Goal: Task Accomplishment & Management: Manage account settings

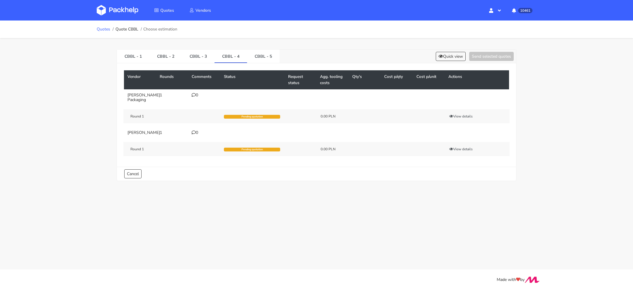
scroll to position [14, 0]
click at [114, 14] on img at bounding box center [118, 10] width 42 height 11
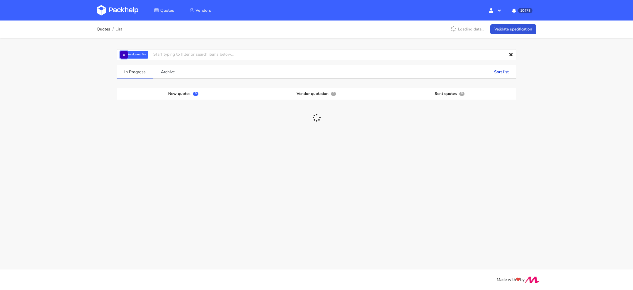
click at [124, 56] on button "×" at bounding box center [124, 55] width 8 height 8
click at [133, 56] on input "text" at bounding box center [317, 54] width 400 height 11
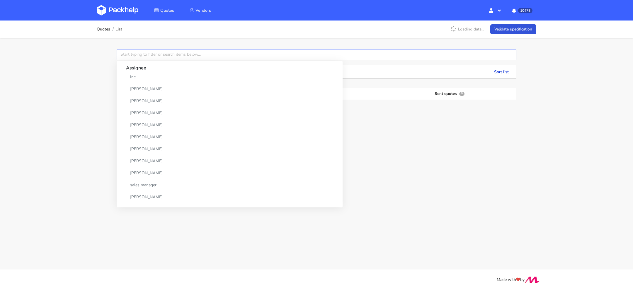
paste input "CAXO"
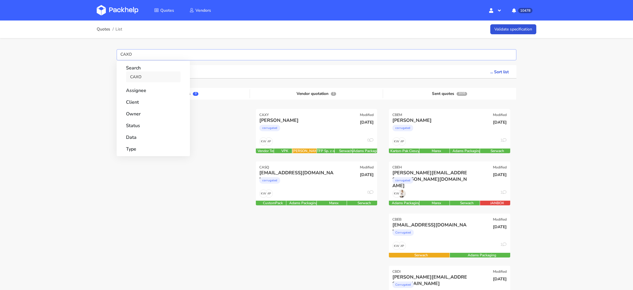
type input "CAXO"
click at [136, 77] on link "CAXO" at bounding box center [153, 77] width 55 height 11
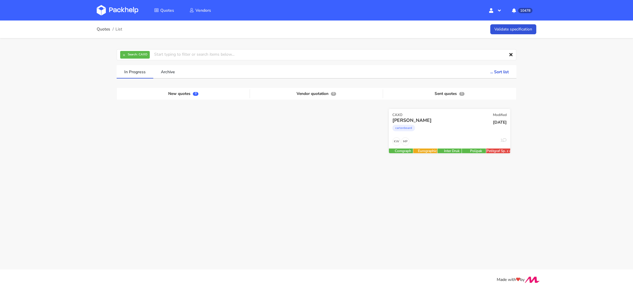
click at [417, 135] on div "Pavlo Maherovsky cartonboard" at bounding box center [429, 127] width 82 height 20
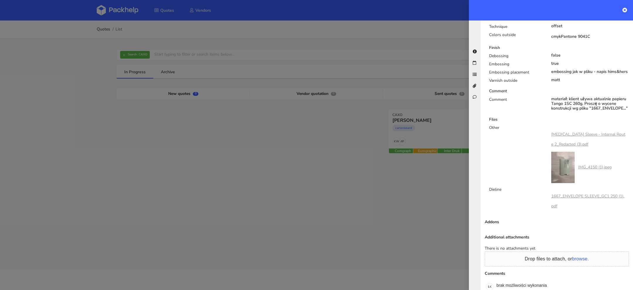
scroll to position [364, 0]
click at [123, 55] on div at bounding box center [316, 145] width 633 height 290
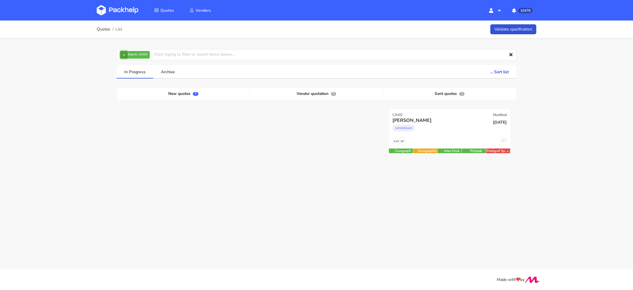
click at [121, 55] on button "×" at bounding box center [124, 55] width 8 height 8
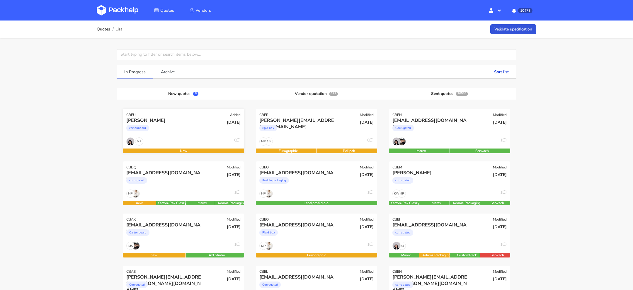
click at [177, 138] on div "MP 0" at bounding box center [183, 143] width 121 height 11
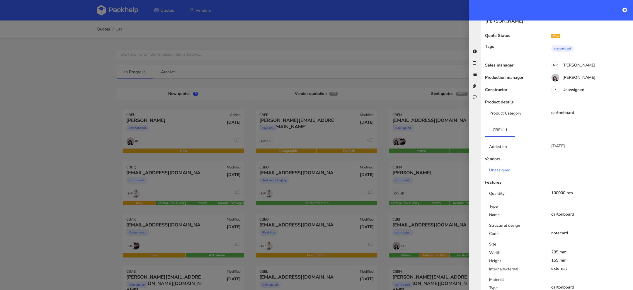
scroll to position [0, 0]
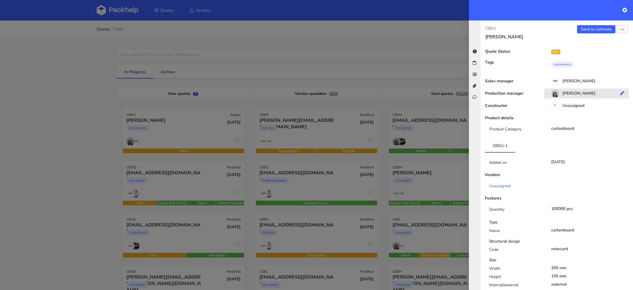
click at [576, 94] on div "[PERSON_NAME]" at bounding box center [588, 94] width 89 height 6
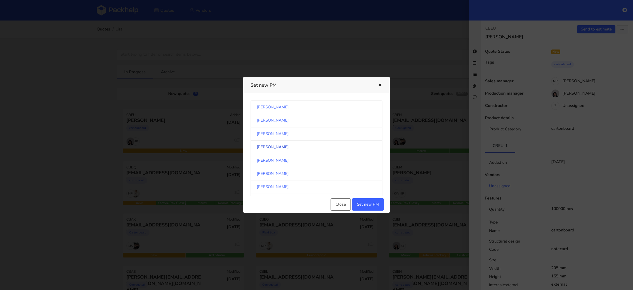
scroll to position [69, 0]
click at [298, 147] on link "[PERSON_NAME]" at bounding box center [317, 145] width 132 height 13
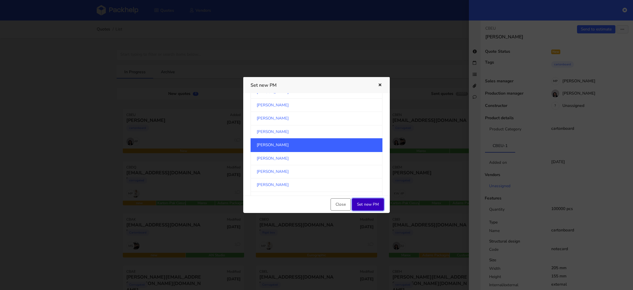
click at [368, 202] on button "Set new PM" at bounding box center [368, 204] width 32 height 12
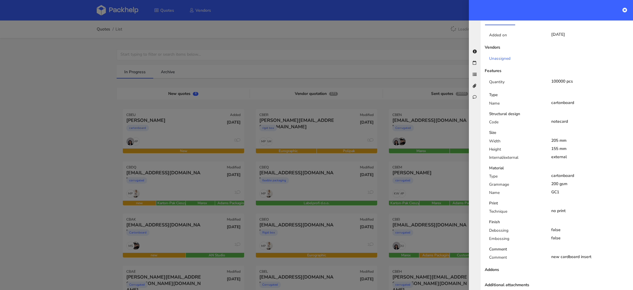
scroll to position [146, 0]
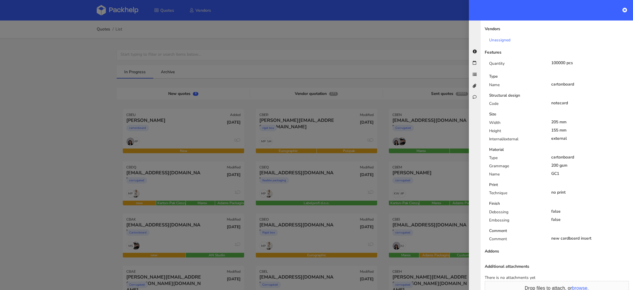
click at [530, 157] on div "Type" at bounding box center [516, 159] width 62 height 8
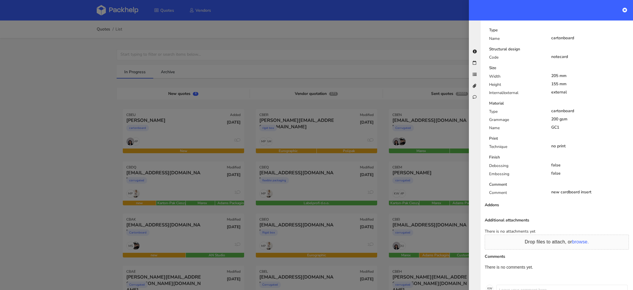
scroll to position [191, 0]
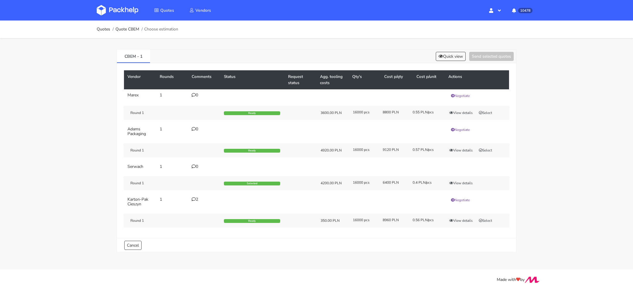
click at [193, 197] on icon at bounding box center [194, 199] width 4 height 4
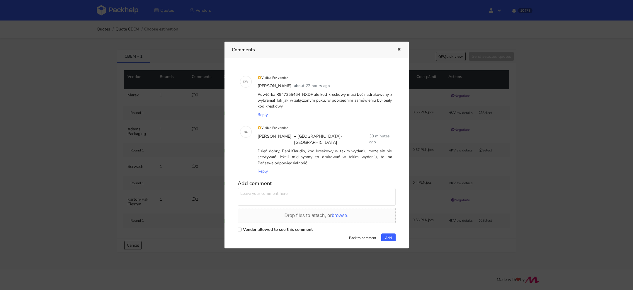
click at [187, 245] on div at bounding box center [316, 145] width 633 height 290
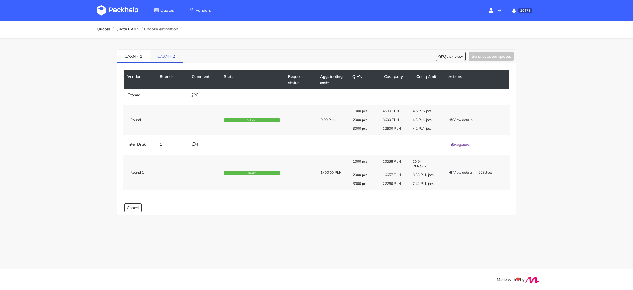
click at [162, 55] on link "CAXN - 2" at bounding box center [166, 56] width 33 height 13
click at [136, 56] on link "CAXN - 1" at bounding box center [133, 56] width 33 height 13
click at [163, 56] on link "CAXN - 2" at bounding box center [166, 56] width 33 height 13
click at [141, 59] on link "CAXN - 1" at bounding box center [133, 56] width 33 height 13
click at [159, 60] on link "CAXN - 2" at bounding box center [166, 56] width 33 height 13
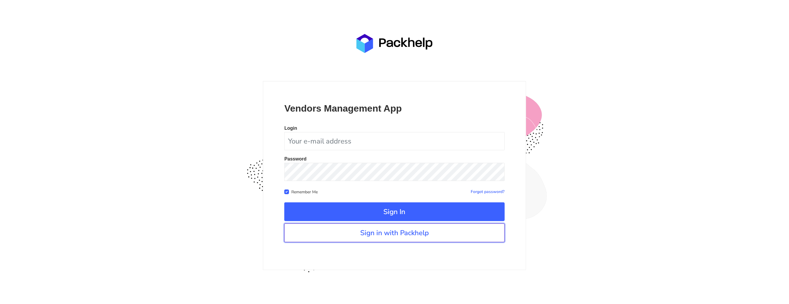
click at [405, 226] on link "Sign in with Packhelp" at bounding box center [394, 233] width 220 height 19
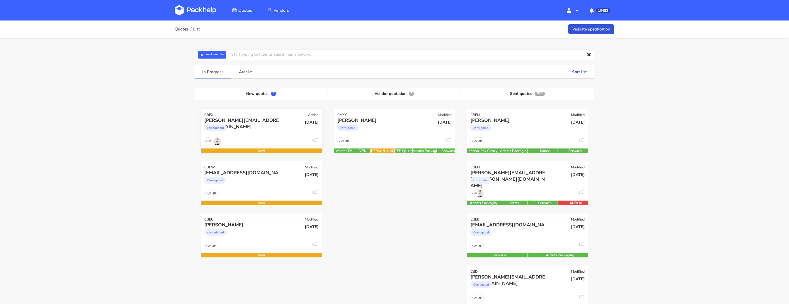
click at [255, 137] on div "[PERSON_NAME][EMAIL_ADDRESS][DOMAIN_NAME] cartonboard" at bounding box center [241, 127] width 82 height 20
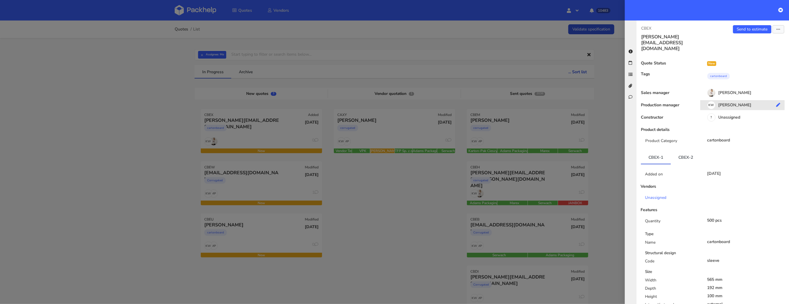
click at [734, 103] on div "KW [PERSON_NAME]" at bounding box center [744, 106] width 89 height 6
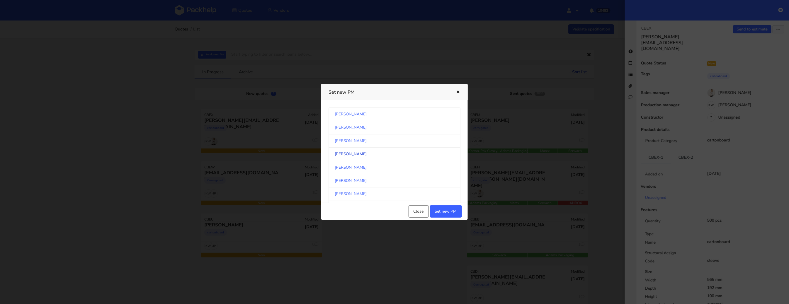
scroll to position [307, 0]
click at [367, 153] on link "[PERSON_NAME]" at bounding box center [395, 153] width 132 height 13
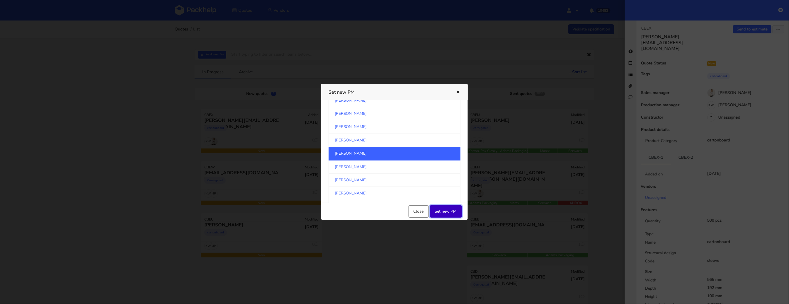
click at [447, 217] on button "Set new PM" at bounding box center [446, 212] width 32 height 12
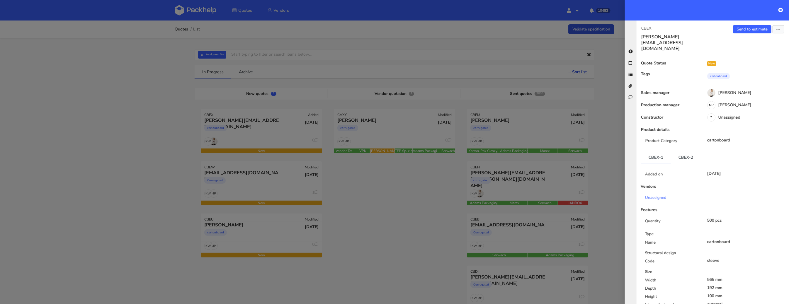
click at [423, 231] on div at bounding box center [394, 152] width 789 height 304
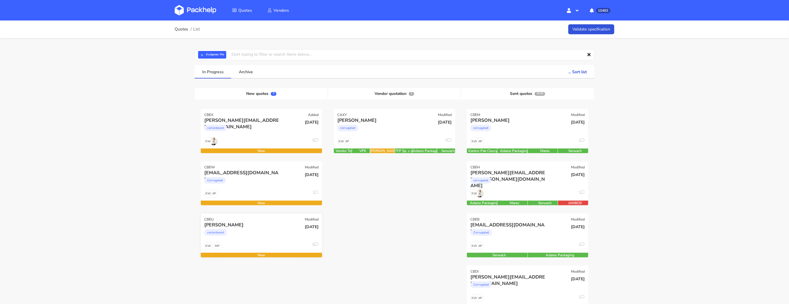
click at [259, 227] on div "[PERSON_NAME]" at bounding box center [243, 225] width 78 height 6
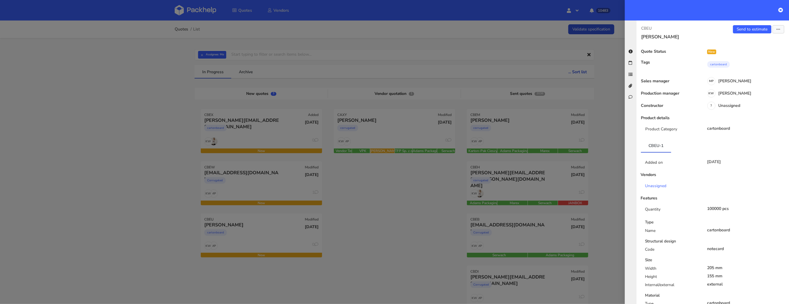
scroll to position [211, 0]
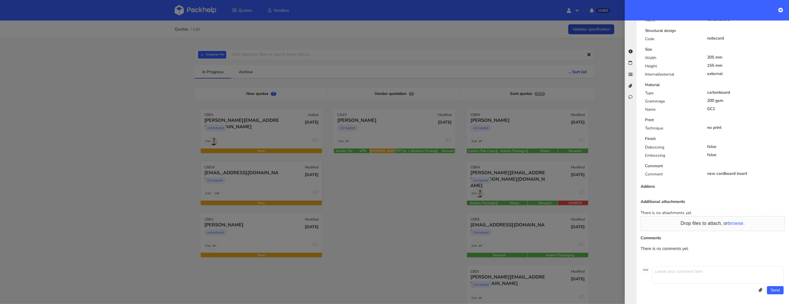
click at [293, 195] on div at bounding box center [394, 152] width 789 height 304
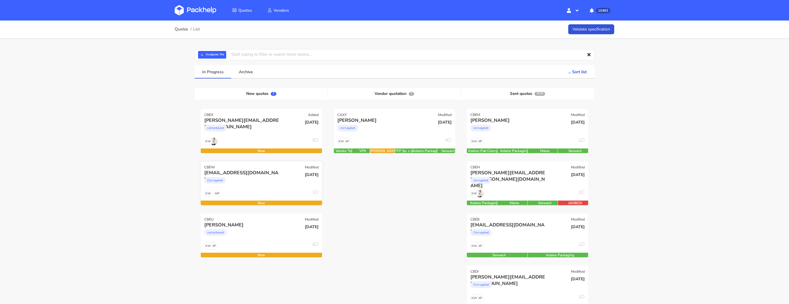
click at [273, 190] on div "MP KW 1" at bounding box center [261, 195] width 121 height 11
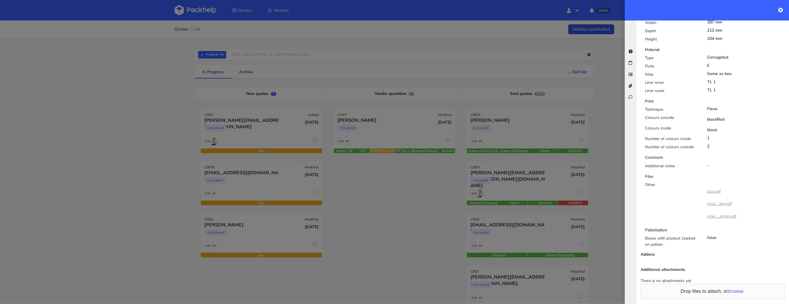
scroll to position [337, 0]
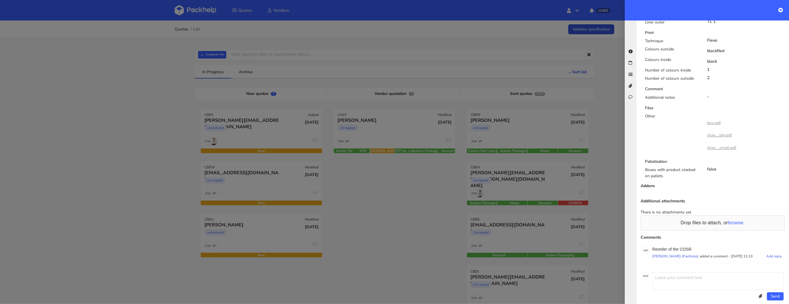
click at [685, 247] on p "Reorder of the COSR" at bounding box center [718, 249] width 131 height 5
copy p "COSR"
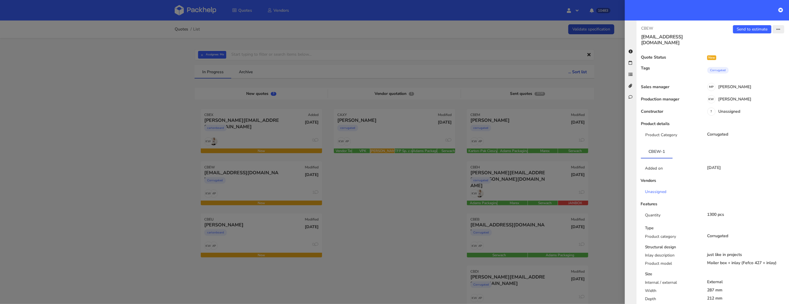
click at [778, 29] on icon "button" at bounding box center [779, 30] width 4 height 4
click at [755, 53] on link "Edit quote" at bounding box center [760, 52] width 52 height 10
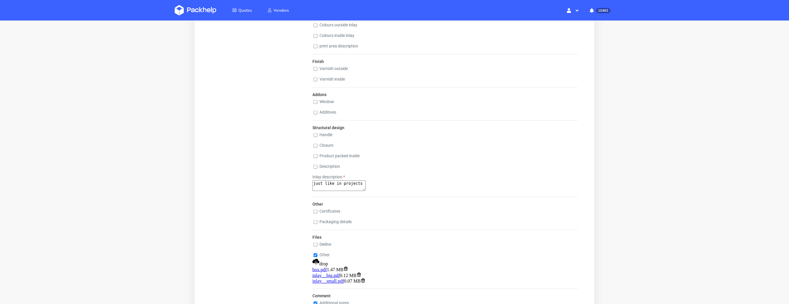
scroll to position [607, 0]
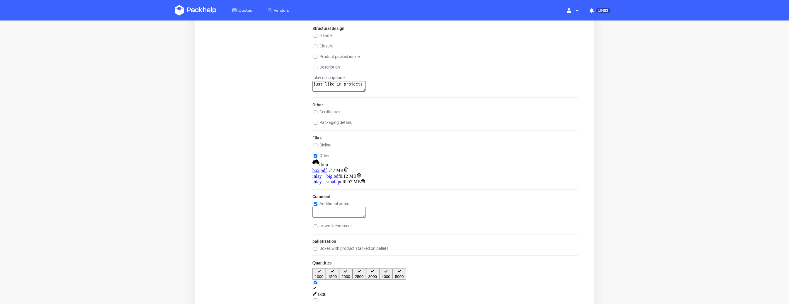
click at [313, 155] on input "checkbox" at bounding box center [315, 157] width 4 height 4
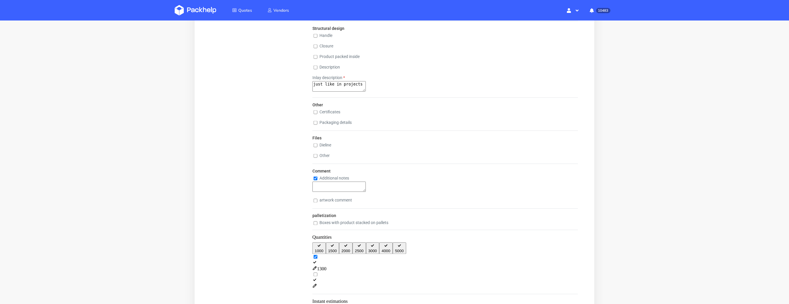
click at [313, 155] on input "checkbox" at bounding box center [315, 157] width 4 height 4
checkbox input "true"
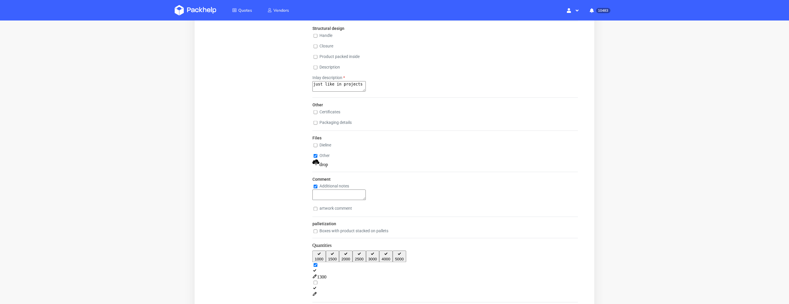
click at [417, 159] on div "drop" at bounding box center [445, 163] width 266 height 8
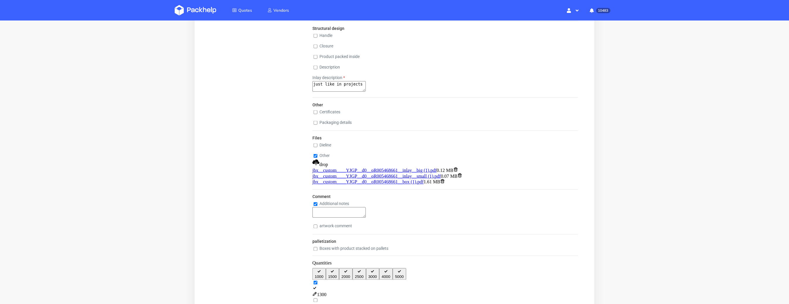
scroll to position [2, 0]
click at [313, 207] on input "checkbox" at bounding box center [315, 205] width 4 height 4
checkbox input "false"
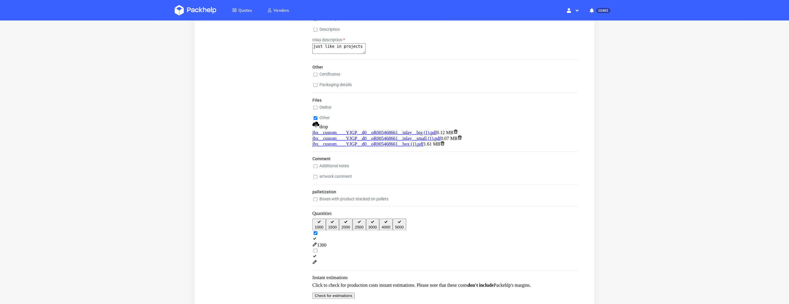
scroll to position [701, 0]
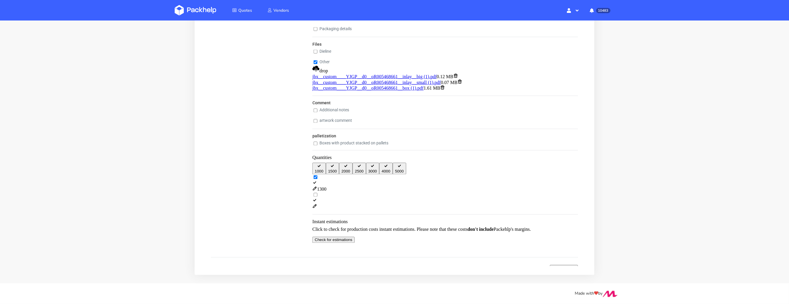
click at [554, 266] on button "Update quote" at bounding box center [564, 269] width 28 height 6
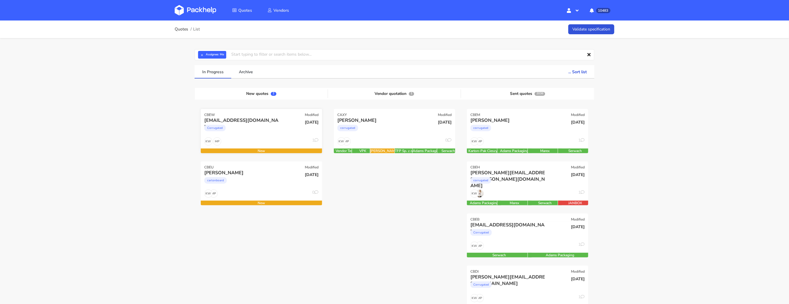
click at [272, 135] on div "[EMAIL_ADDRESS][DOMAIN_NAME] Corrugated" at bounding box center [241, 127] width 82 height 20
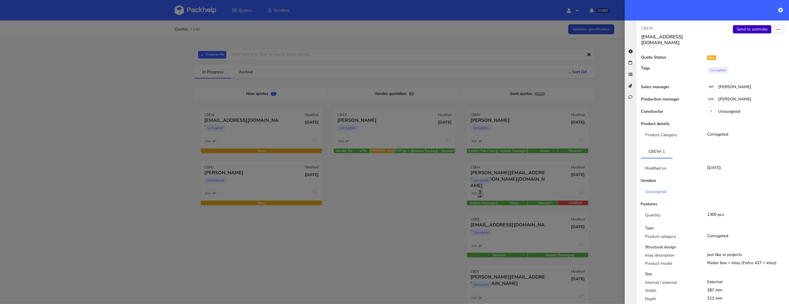
drag, startPoint x: 748, startPoint y: 21, endPoint x: 748, endPoint y: 31, distance: 9.4
click at [748, 23] on div "CBEW arild@valoi.co Send to estimate View quote Edit quote Missing data Reject …" at bounding box center [713, 163] width 152 height 284
click at [748, 31] on link "Send to estimate" at bounding box center [752, 29] width 38 height 8
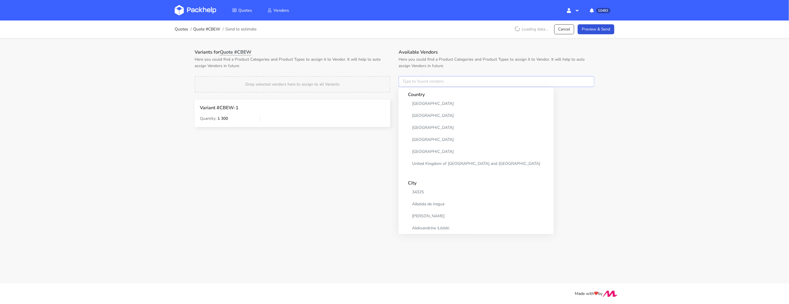
click at [412, 85] on input "text" at bounding box center [497, 81] width 196 height 11
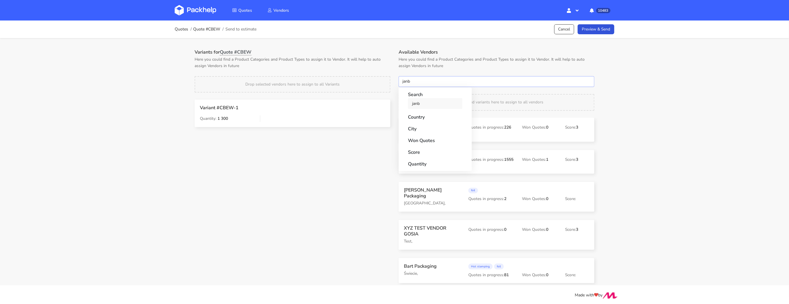
type input "janb"
click at [418, 106] on link "janb" at bounding box center [435, 103] width 55 height 11
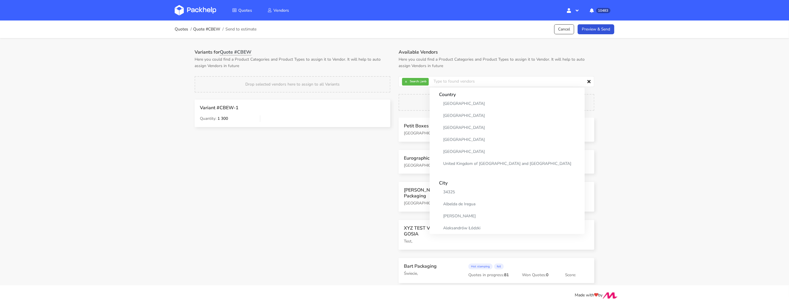
click at [364, 66] on p "Here you could find a Product Categories and Product Types to assign it to Vend…" at bounding box center [293, 62] width 196 height 13
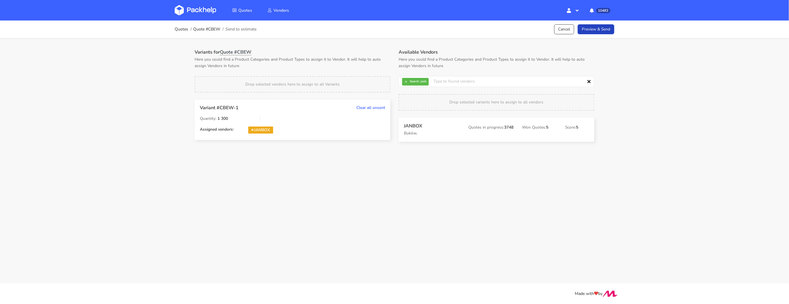
click at [593, 26] on link "Preview & Send" at bounding box center [596, 29] width 37 height 10
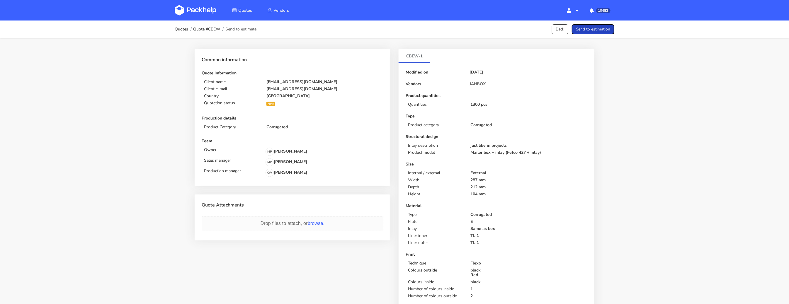
click at [593, 30] on button "Send to estimation" at bounding box center [593, 29] width 43 height 10
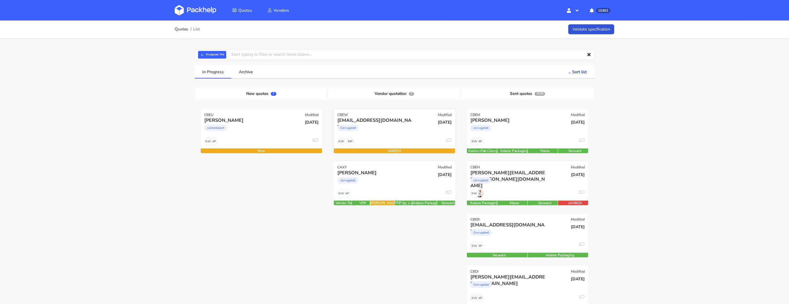
click at [383, 138] on div "MP KW 1" at bounding box center [394, 143] width 121 height 11
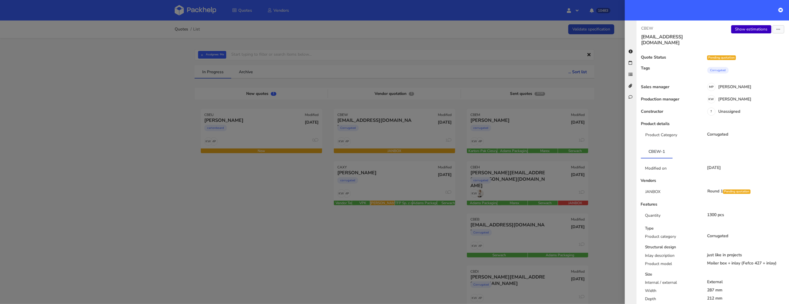
click at [751, 31] on link "Show estimations" at bounding box center [752, 29] width 40 height 8
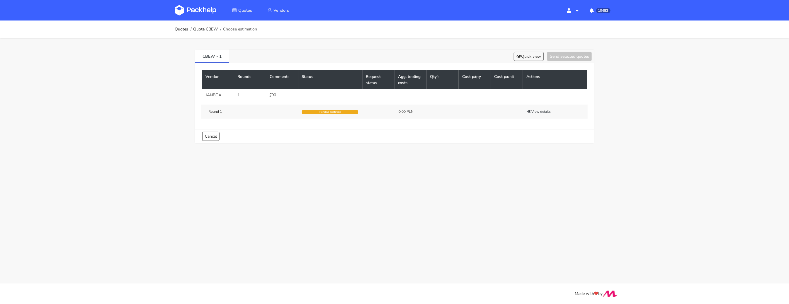
click at [270, 93] on icon at bounding box center [272, 95] width 4 height 4
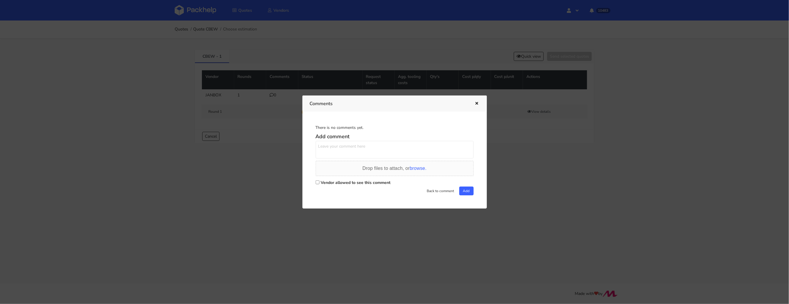
click at [318, 184] on input "Vendor allowed to see this comment" at bounding box center [318, 183] width 4 height 4
checkbox input "true"
click at [332, 152] on textarea at bounding box center [395, 150] width 158 height 18
paste textarea "R524823898_COSR"
type textarea "Powtórka zamówienia R524823898_COSR"
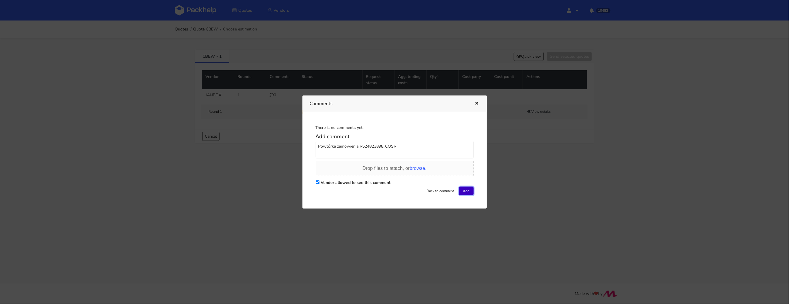
click at [466, 190] on button "Add" at bounding box center [466, 191] width 14 height 9
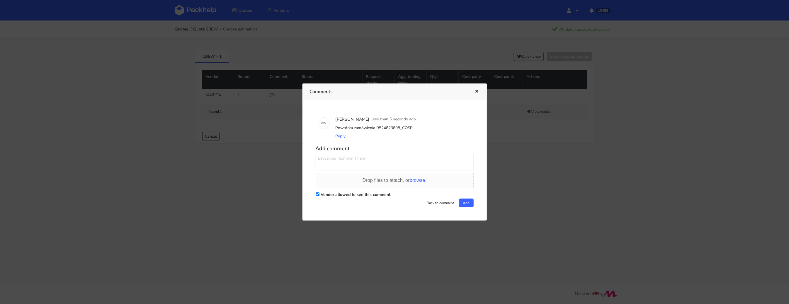
click at [88, 94] on div at bounding box center [394, 152] width 789 height 304
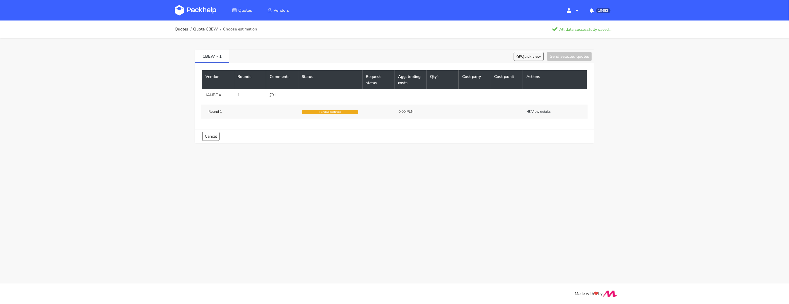
click at [196, 9] on img at bounding box center [196, 10] width 42 height 11
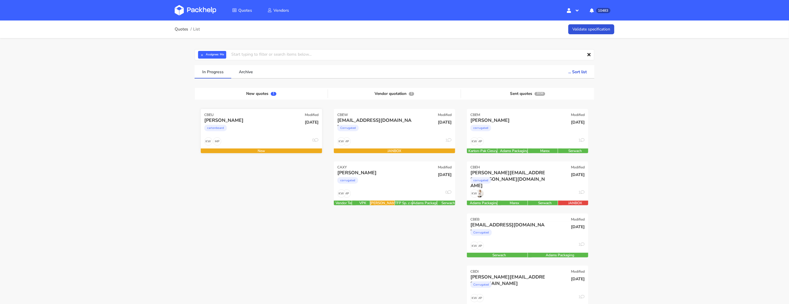
click at [266, 133] on div "cartonboard" at bounding box center [243, 130] width 78 height 12
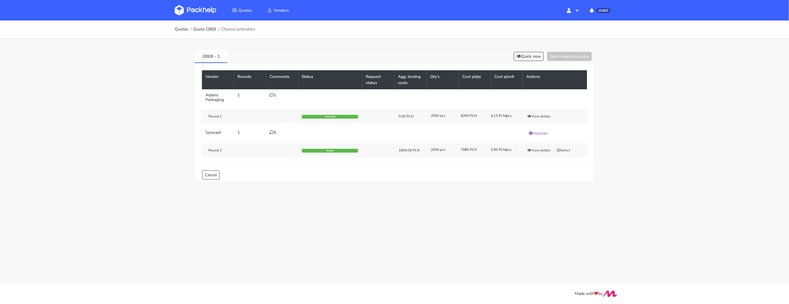
click at [270, 95] on icon at bounding box center [272, 95] width 4 height 4
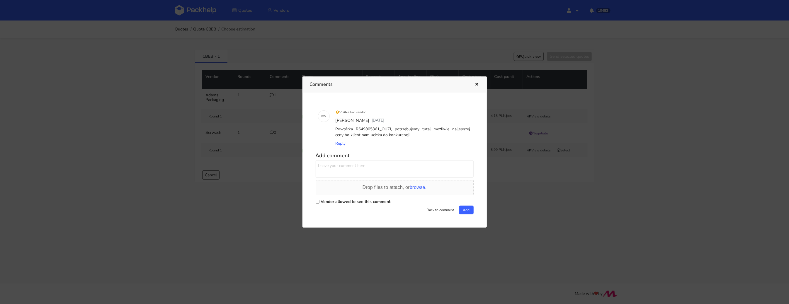
click at [276, 209] on div at bounding box center [394, 152] width 789 height 304
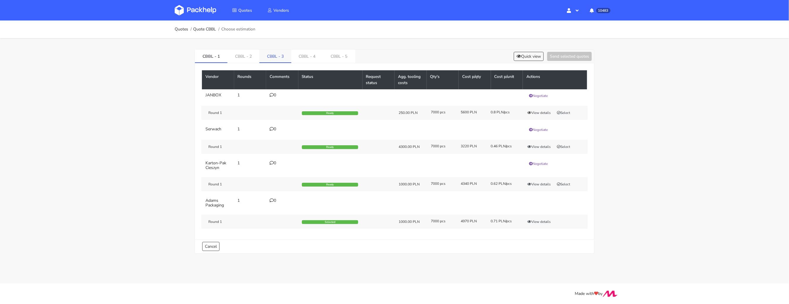
click at [276, 58] on link "CBBL - 3" at bounding box center [275, 56] width 32 height 13
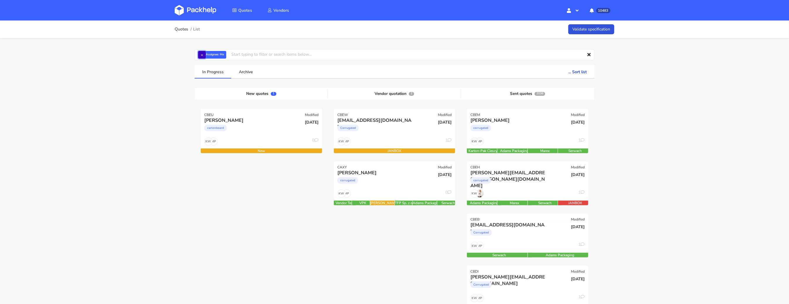
click at [202, 56] on button "×" at bounding box center [202, 55] width 8 height 8
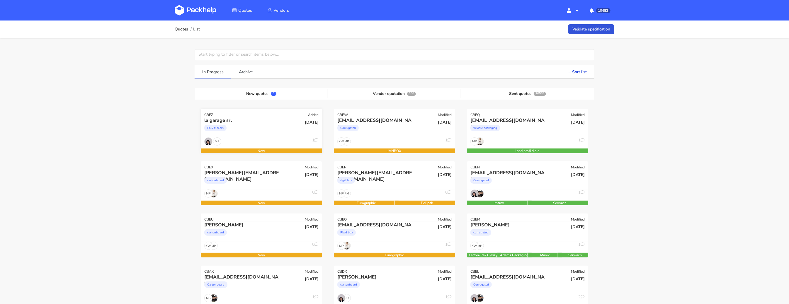
click at [246, 131] on div "Poly Mailers" at bounding box center [243, 130] width 78 height 12
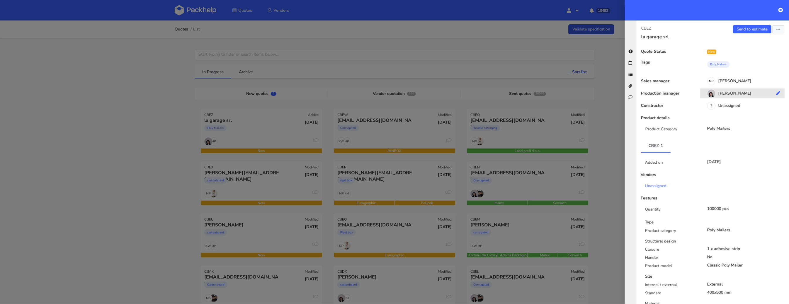
click at [735, 92] on div "Sebastian Markut" at bounding box center [744, 94] width 89 height 6
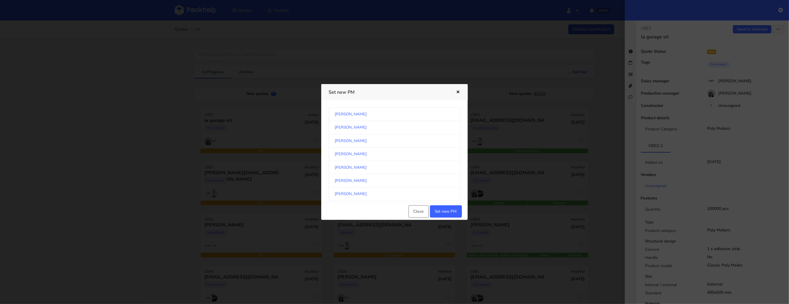
scroll to position [69, 0]
click at [365, 152] on link "[PERSON_NAME]" at bounding box center [395, 152] width 132 height 13
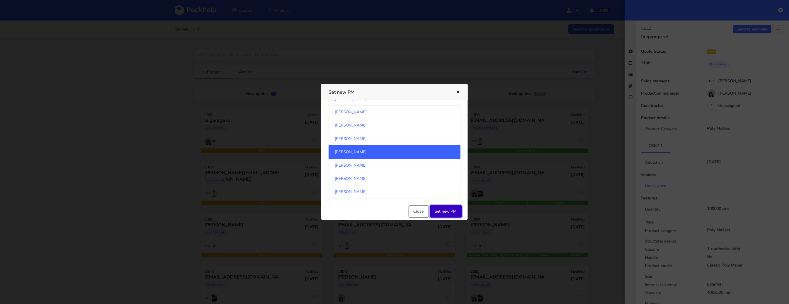
click at [452, 209] on button "Set new PM" at bounding box center [446, 212] width 32 height 12
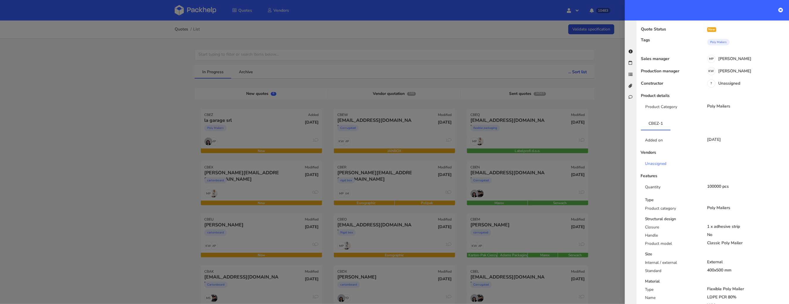
scroll to position [24, 0]
click at [99, 128] on div at bounding box center [394, 152] width 789 height 304
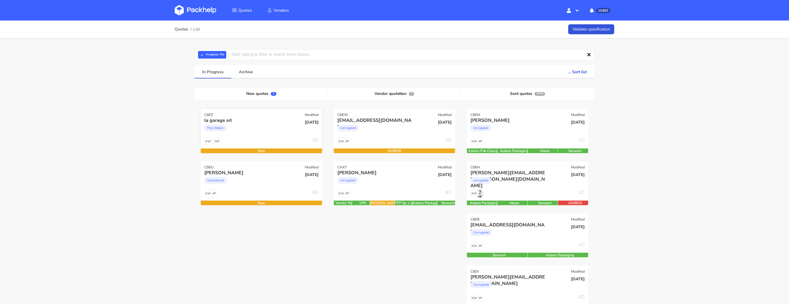
click at [235, 130] on div "Poly Mailers" at bounding box center [243, 130] width 78 height 12
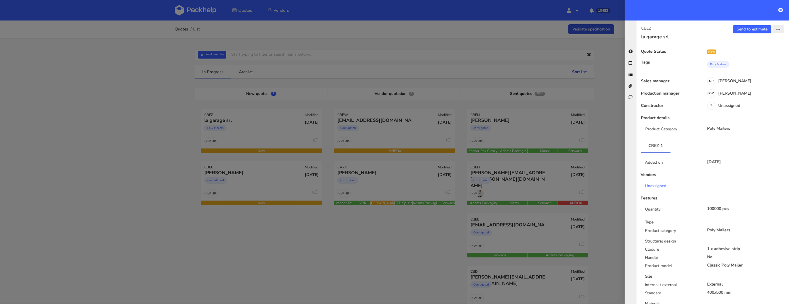
click at [775, 28] on button "button" at bounding box center [779, 29] width 12 height 8
click at [777, 33] on button "button" at bounding box center [779, 29] width 12 height 8
click at [754, 50] on link "Edit quote" at bounding box center [760, 52] width 52 height 10
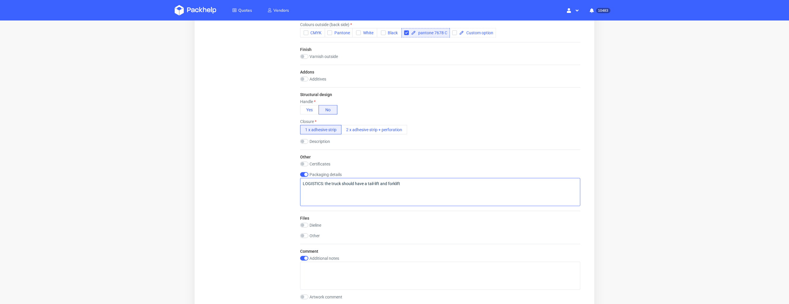
scroll to position [411, 0]
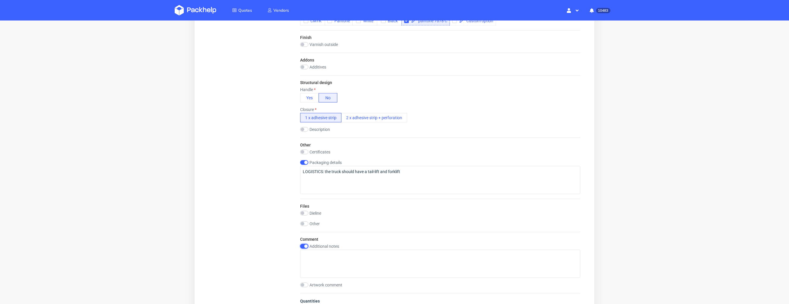
click at [305, 245] on input "checkbox" at bounding box center [304, 247] width 8 height 5
checkbox input "false"
click at [305, 224] on input "checkbox" at bounding box center [304, 224] width 8 height 5
checkbox input "true"
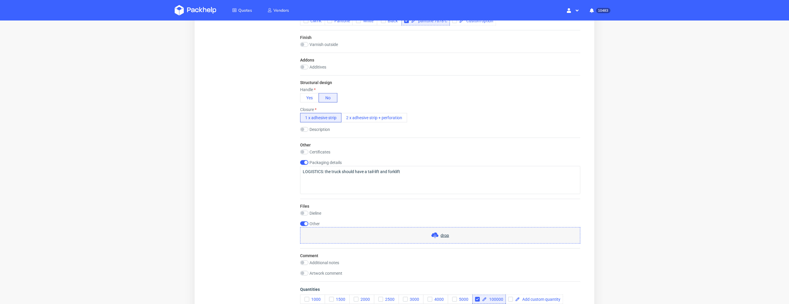
click at [433, 239] on div "drop" at bounding box center [440, 236] width 280 height 16
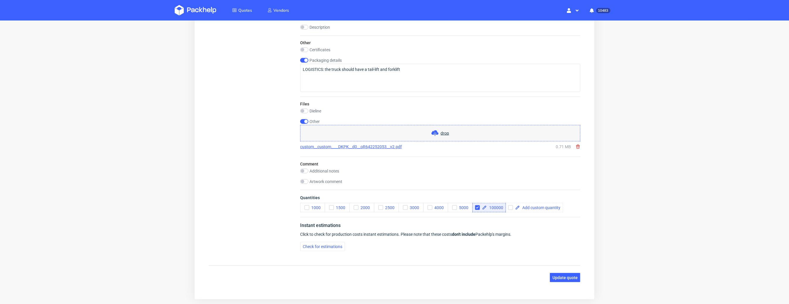
scroll to position [522, 0]
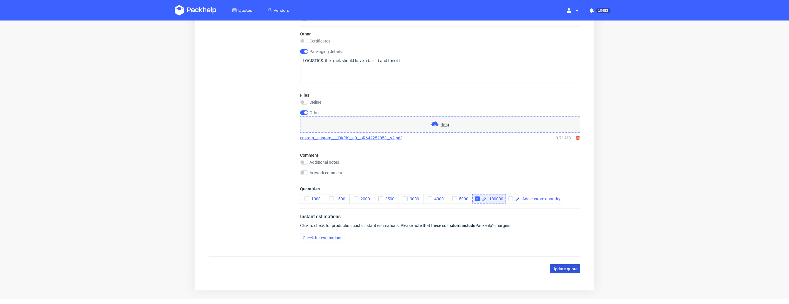
click at [552, 267] on span "Update quote" at bounding box center [564, 269] width 25 height 4
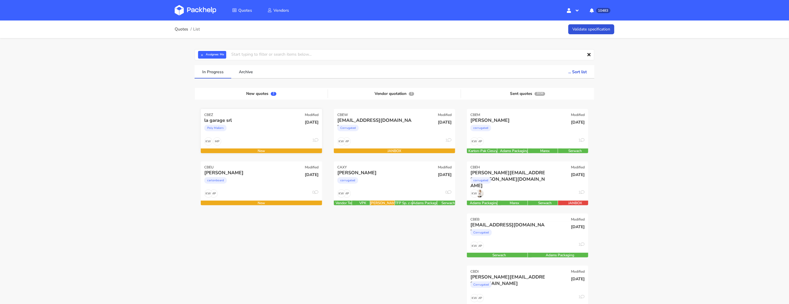
click at [247, 132] on div "Poly Mailers" at bounding box center [243, 130] width 78 height 12
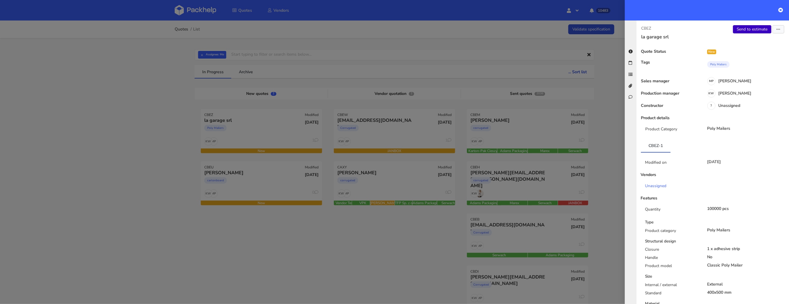
click at [746, 30] on link "Send to estimate" at bounding box center [752, 29] width 38 height 8
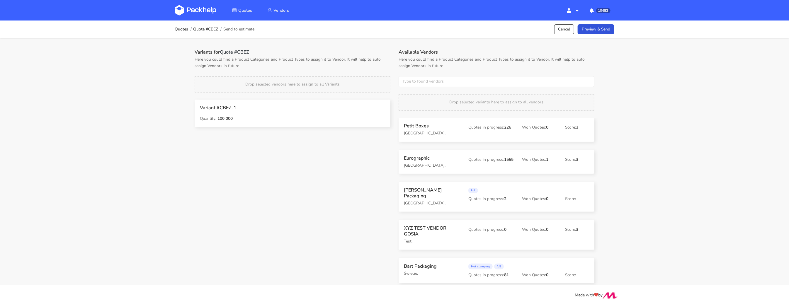
click at [422, 73] on div "Available Vendors Here you could find a Product Categories and Product Types to…" at bounding box center [497, 167] width 204 height 236
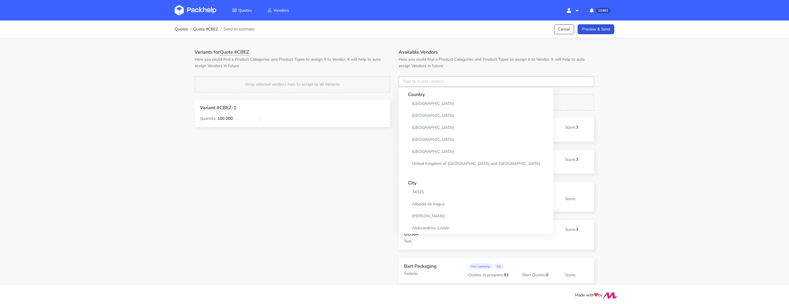
click at [421, 82] on input "text" at bounding box center [497, 81] width 196 height 11
type input "p"
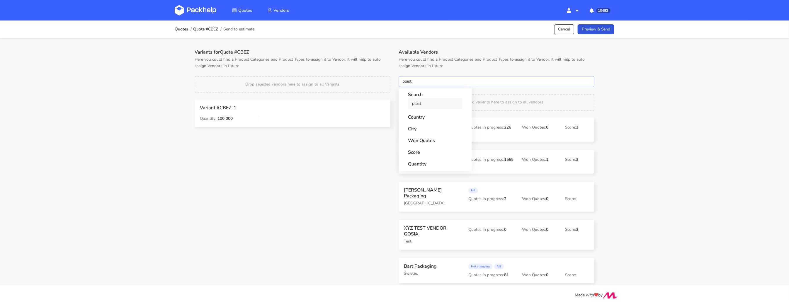
type input "plast"
click at [415, 104] on link "plast" at bounding box center [435, 103] width 55 height 11
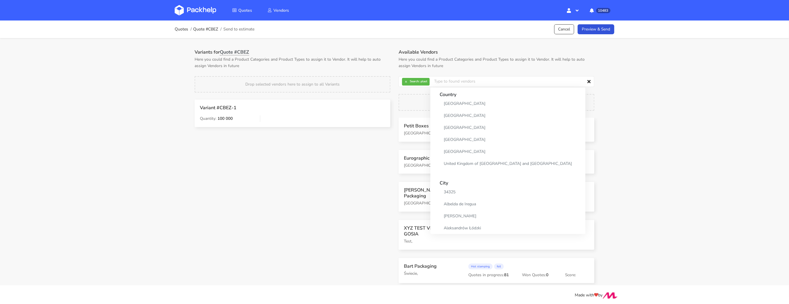
click at [367, 82] on div "Drop selected vendors here to assign to all Variants" at bounding box center [293, 84] width 196 height 16
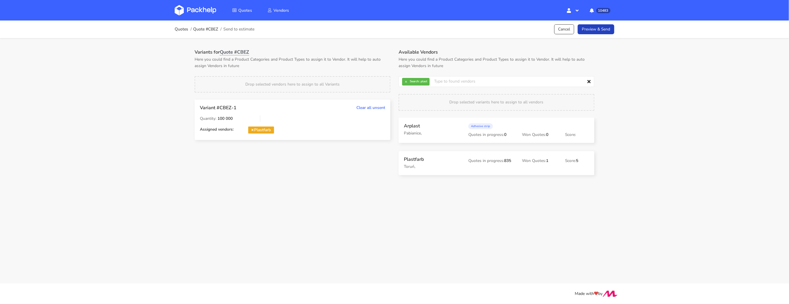
click at [603, 30] on link "Preview & Send" at bounding box center [596, 29] width 37 height 10
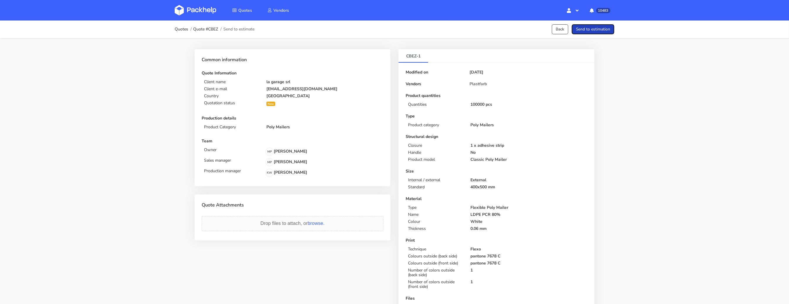
click at [603, 29] on button "Send to estimation" at bounding box center [593, 29] width 43 height 10
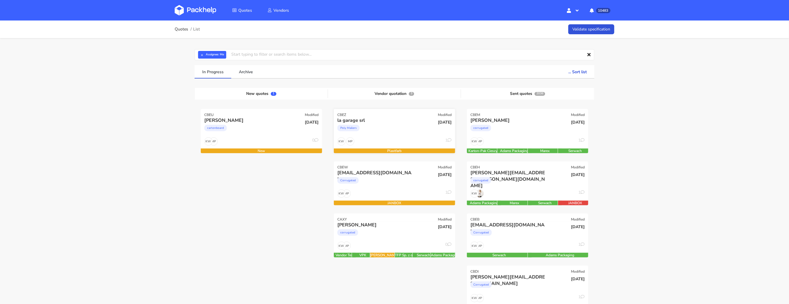
click at [386, 130] on div "Poly Mailers" at bounding box center [376, 130] width 78 height 12
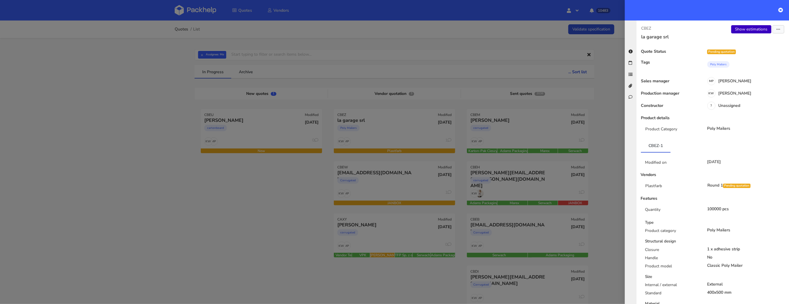
click at [742, 33] on link "Show estimations" at bounding box center [752, 29] width 40 height 8
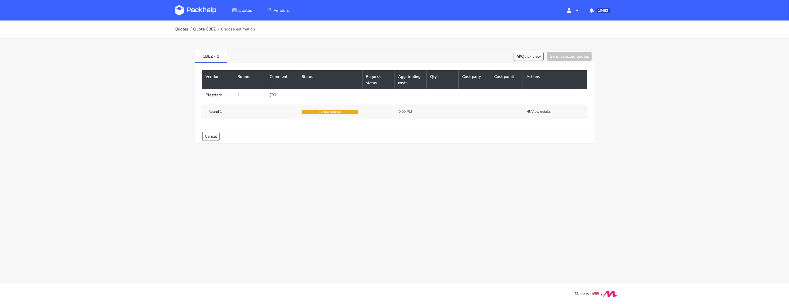
click at [271, 96] on icon at bounding box center [272, 95] width 4 height 4
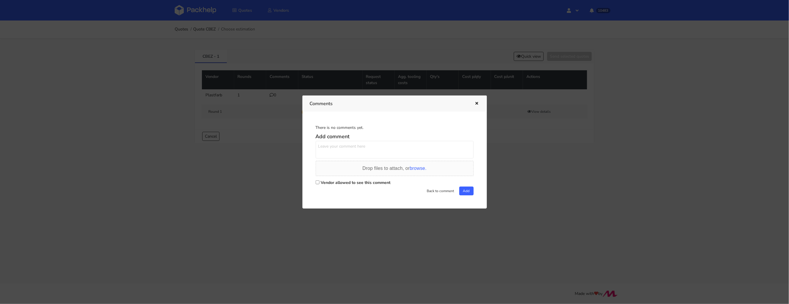
click at [318, 182] on input "Vendor allowed to see this comment" at bounding box center [318, 183] width 4 height 4
checkbox input "true"
click at [333, 150] on textarea at bounding box center [395, 150] width 158 height 18
paste textarea "R642252053_DKPK"
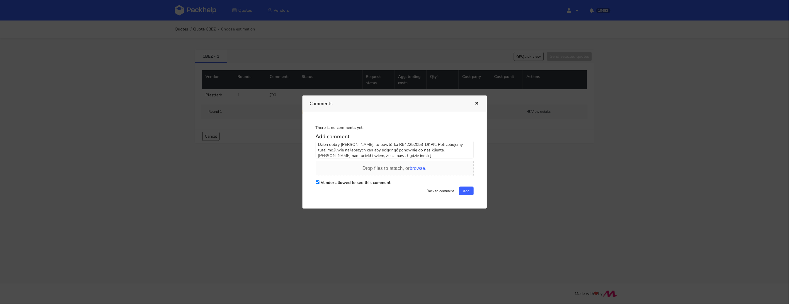
drag, startPoint x: 394, startPoint y: 156, endPoint x: 437, endPoint y: 151, distance: 43.1
click at [437, 151] on textarea "Dzień dobry [PERSON_NAME], to powtórka R642252053_DKPK. Potrzebujemy tutaj możl…" at bounding box center [395, 150] width 158 height 18
click at [423, 152] on textarea "Dzień dobry [PERSON_NAME], to powtórka R642252053_DKPK. Potrzebujemy tutaj możl…" at bounding box center [395, 150] width 158 height 18
type textarea "Dzień dobry [PERSON_NAME], to powtórka R642252053_DKPK. Potrzebujemy tutaj możl…"
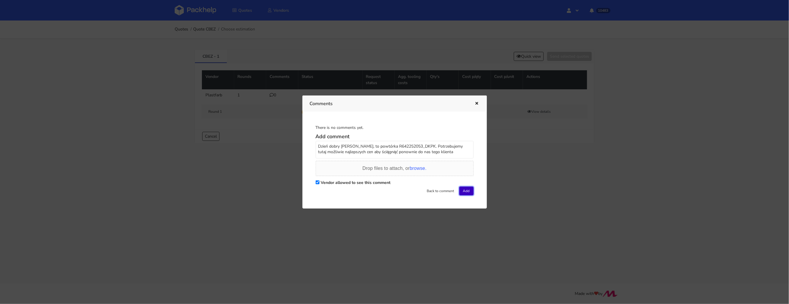
click at [464, 190] on button "Add" at bounding box center [466, 191] width 14 height 9
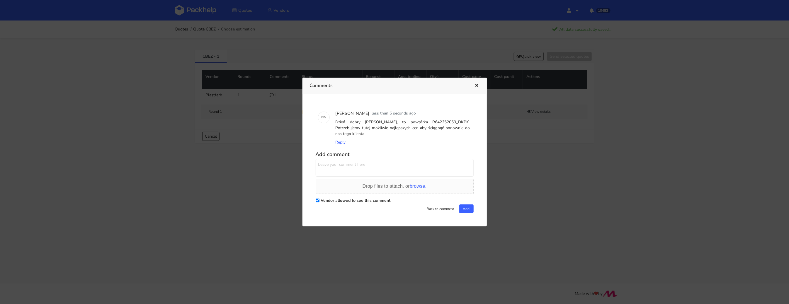
click at [183, 151] on div at bounding box center [394, 152] width 789 height 304
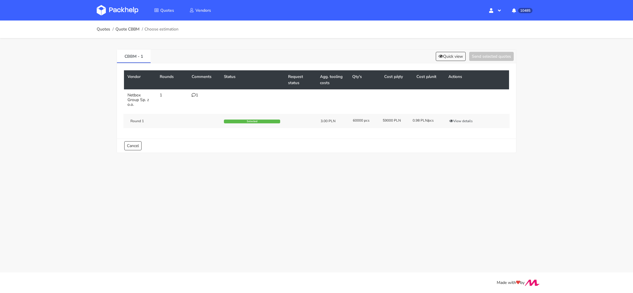
click at [195, 94] on icon at bounding box center [194, 95] width 4 height 4
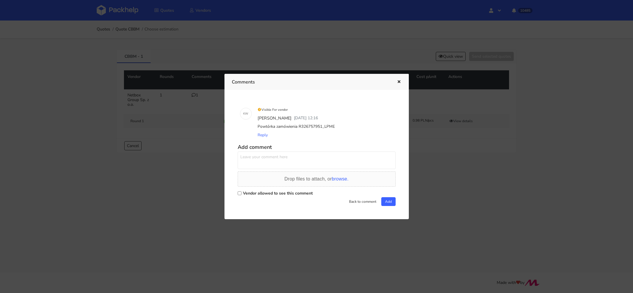
click at [425, 148] on div at bounding box center [316, 146] width 633 height 293
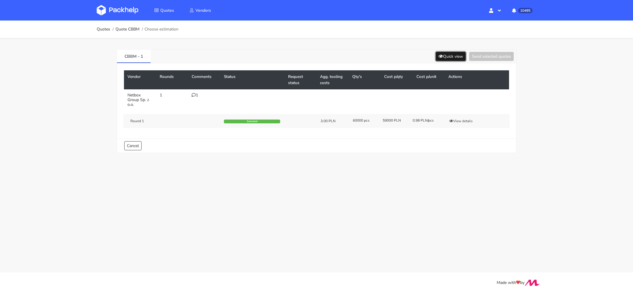
click at [443, 56] on button "Quick view" at bounding box center [451, 56] width 30 height 9
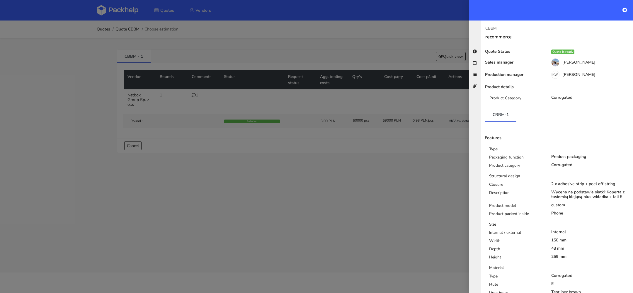
click at [424, 167] on div at bounding box center [316, 146] width 633 height 293
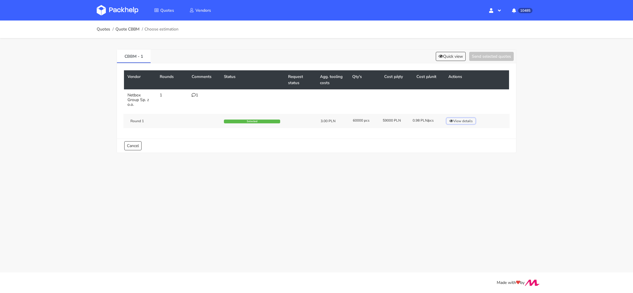
click at [457, 119] on button "View details" at bounding box center [461, 121] width 29 height 6
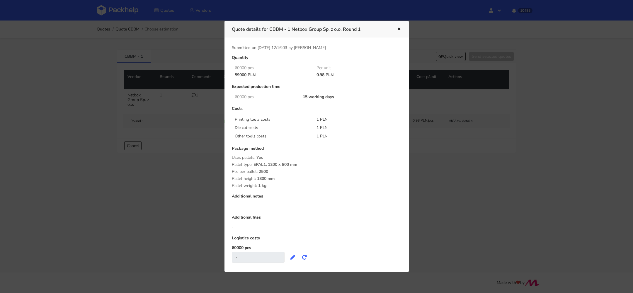
click at [455, 173] on div at bounding box center [316, 146] width 633 height 293
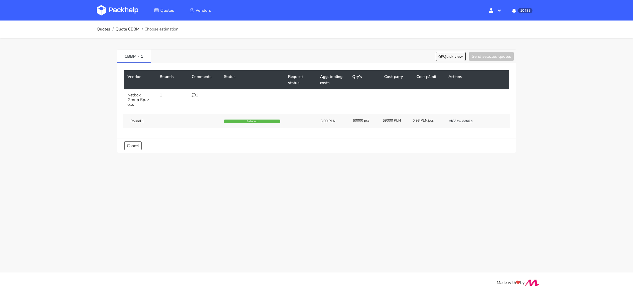
click at [194, 95] on icon at bounding box center [194, 95] width 4 height 4
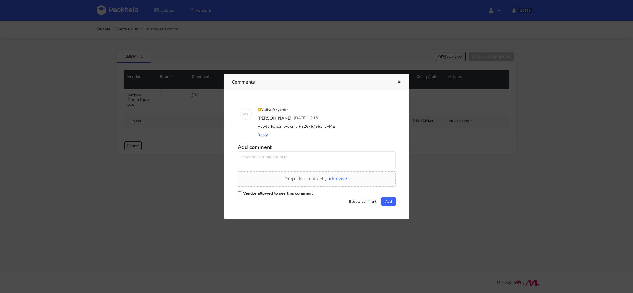
click at [181, 171] on div at bounding box center [316, 146] width 633 height 293
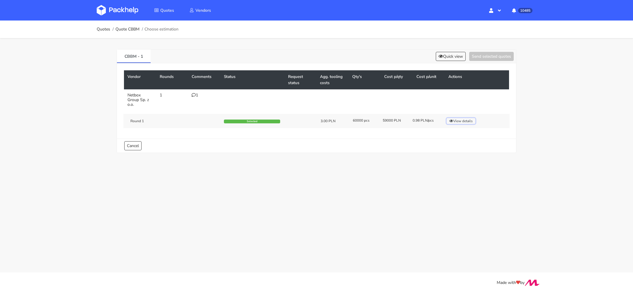
click at [454, 123] on button "View details" at bounding box center [461, 121] width 29 height 6
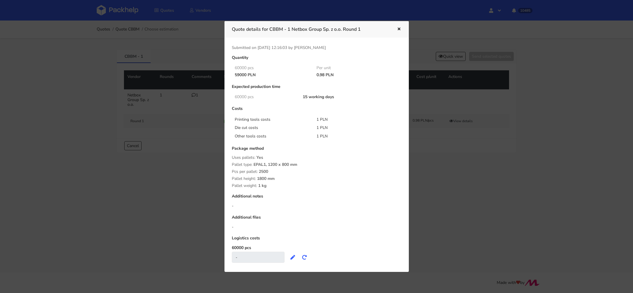
click at [239, 144] on div "Quantity 60000 pcs Per unit 59000 PLN 0.98 PLN Expected production time 60000 p…" at bounding box center [317, 161] width 178 height 213
click at [198, 92] on div at bounding box center [316, 146] width 633 height 293
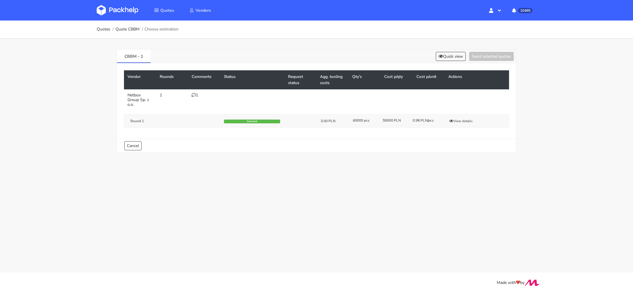
click at [195, 93] on icon at bounding box center [194, 95] width 4 height 4
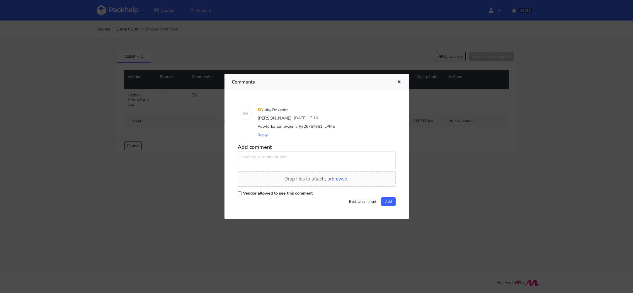
click at [84, 99] on div at bounding box center [316, 146] width 633 height 293
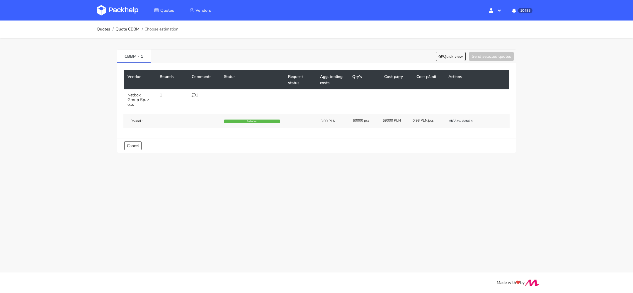
click at [130, 26] on ol "Quotes Quote CBBM Choose estimation" at bounding box center [138, 29] width 82 height 12
click at [126, 30] on link "Quote CBBM" at bounding box center [128, 29] width 24 height 5
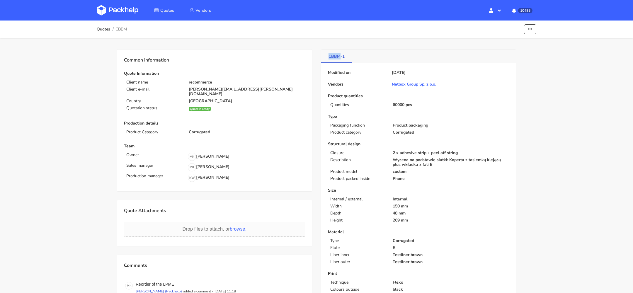
drag, startPoint x: 326, startPoint y: 55, endPoint x: 340, endPoint y: 57, distance: 14.5
click at [340, 57] on link "CBBM-1" at bounding box center [336, 56] width 31 height 13
copy link "CBBM"
click at [347, 65] on div "Modified on 22 Aug 2025 Vendors Netbox Group Sp. z o.o. Product quantities Quan…" at bounding box center [418, 225] width 195 height 325
drag, startPoint x: 324, startPoint y: 56, endPoint x: 340, endPoint y: 57, distance: 16.2
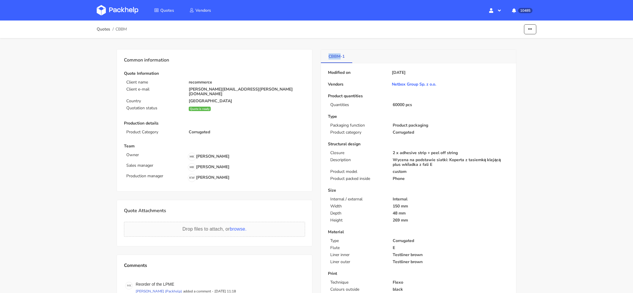
click at [340, 57] on link "CBBM-1" at bounding box center [336, 56] width 31 height 13
copy link "CBBM"
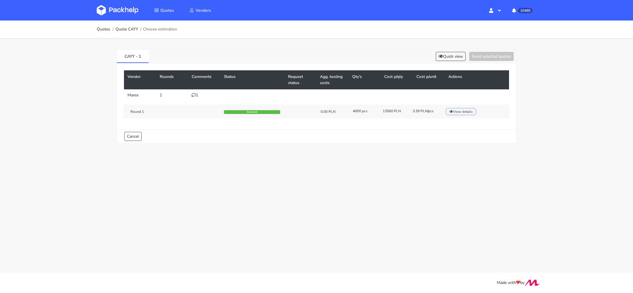
click at [455, 110] on button "View details" at bounding box center [461, 112] width 29 height 6
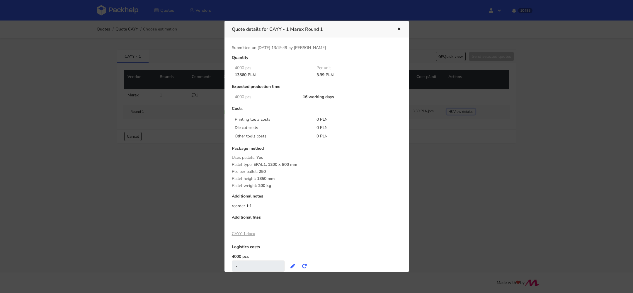
scroll to position [0, 0]
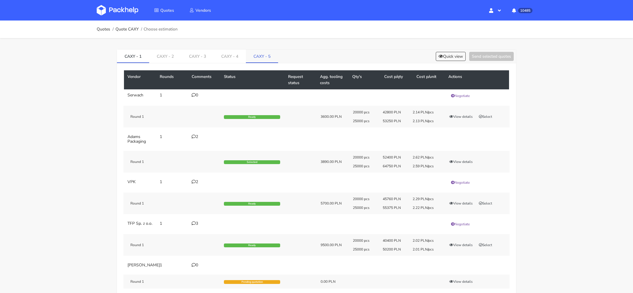
click at [257, 55] on link "CAXY - 5" at bounding box center [262, 56] width 32 height 13
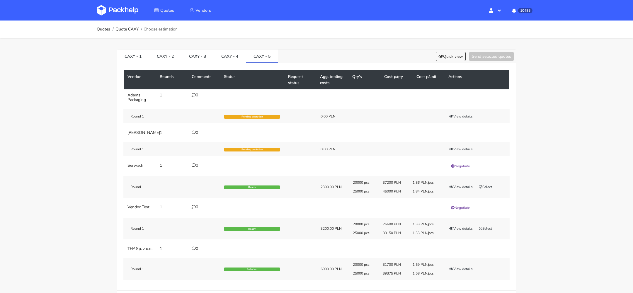
click at [449, 63] on div "Vendor Rounds Comments Status Request status Agg. tooling costs Qty's Cost p/qt…" at bounding box center [316, 176] width 399 height 227
click at [439, 59] on button "Quick view" at bounding box center [451, 56] width 30 height 9
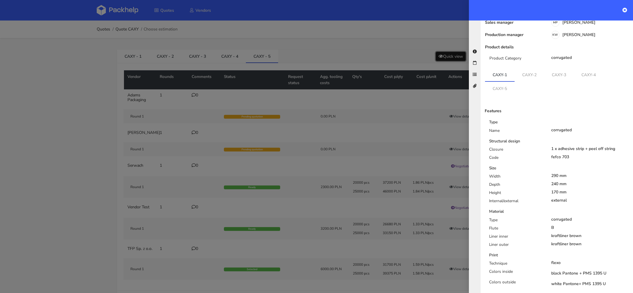
scroll to position [42, 0]
click at [587, 69] on link "CAXY-4" at bounding box center [589, 73] width 30 height 13
click at [503, 90] on link "CAXY-5" at bounding box center [500, 86] width 30 height 13
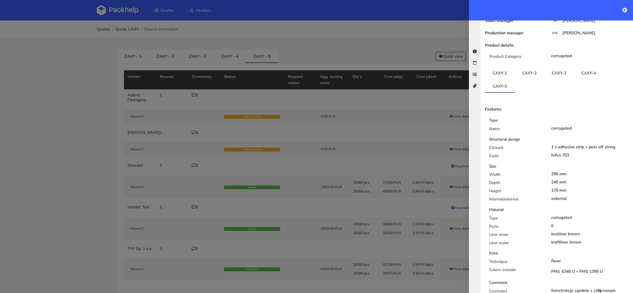
click at [251, 54] on div at bounding box center [316, 146] width 633 height 293
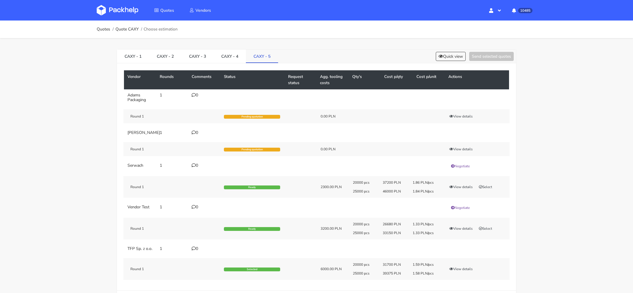
click at [261, 54] on link "CAXY - 5" at bounding box center [262, 56] width 32 height 13
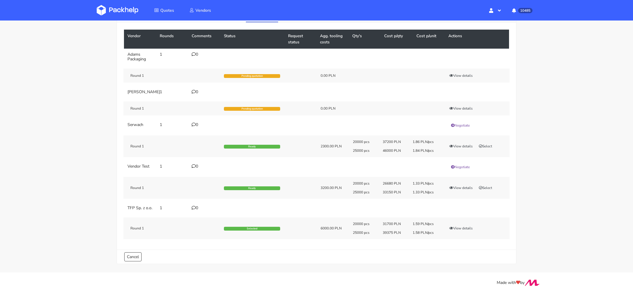
scroll to position [48, 0]
click at [422, 144] on div "20000 pcs 37200 PLN 1.86 PLN/pcs" at bounding box center [394, 144] width 90 height 9
click at [410, 157] on tbody "Adams Packaging 1 0 Round 1 Pending quotation 0.00 PLN View details Werner Kenk…" at bounding box center [316, 146] width 385 height 194
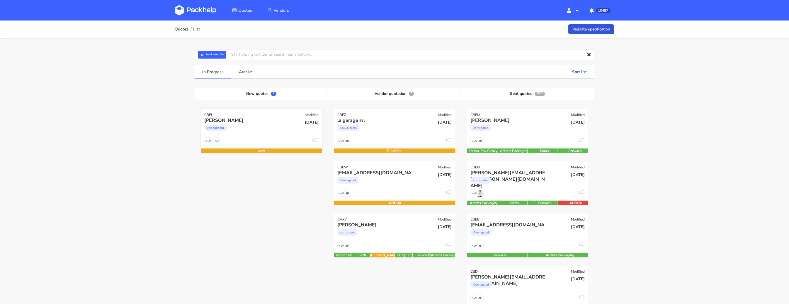
click at [254, 143] on div "MP KW 0" at bounding box center [261, 143] width 121 height 11
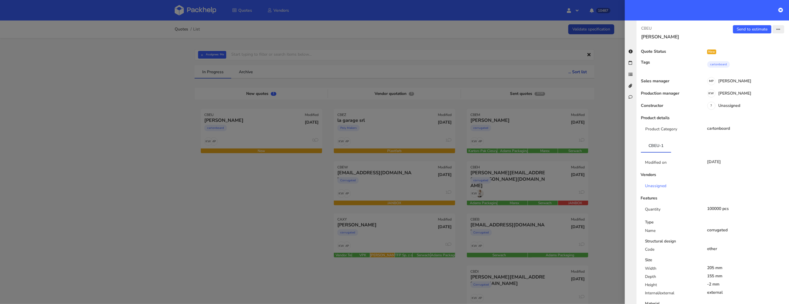
click at [776, 30] on button "button" at bounding box center [779, 29] width 12 height 8
click at [764, 55] on link "Edit quote" at bounding box center [760, 52] width 52 height 10
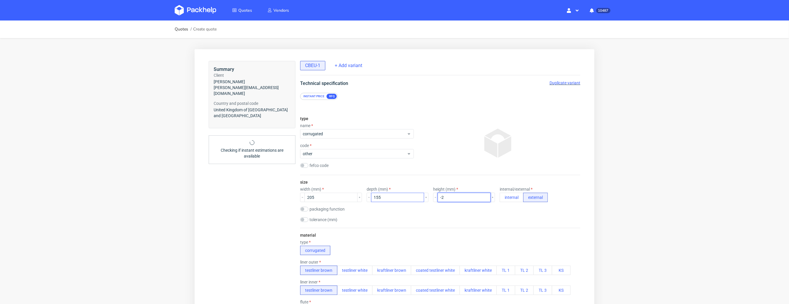
drag, startPoint x: 448, startPoint y: 200, endPoint x: 403, endPoint y: 200, distance: 44.9
click at [405, 200] on div "width (mm) 205 depth (mm) 155 height (mm) -2 internal/external internal external" at bounding box center [440, 194] width 280 height 15
type input "-2"
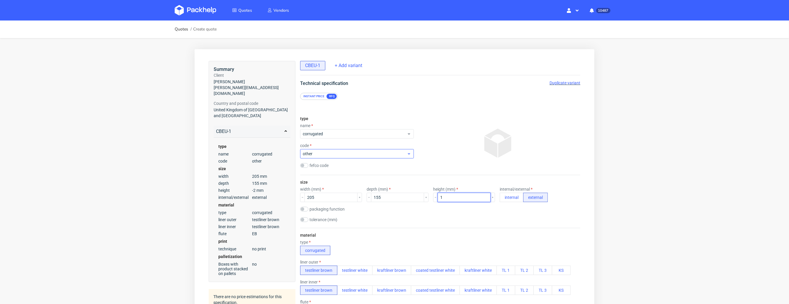
type input "1"
click at [317, 151] on span "other" at bounding box center [355, 154] width 104 height 6
type input "insert"
click at [314, 166] on div "insert" at bounding box center [353, 167] width 97 height 6
click at [386, 220] on div "tolerance (mm)" at bounding box center [440, 220] width 280 height 6
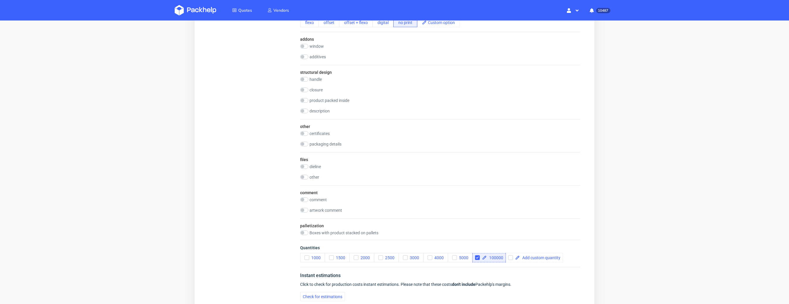
scroll to position [405, 0]
click at [306, 197] on input "checkbox" at bounding box center [304, 199] width 8 height 5
checkbox input "true"
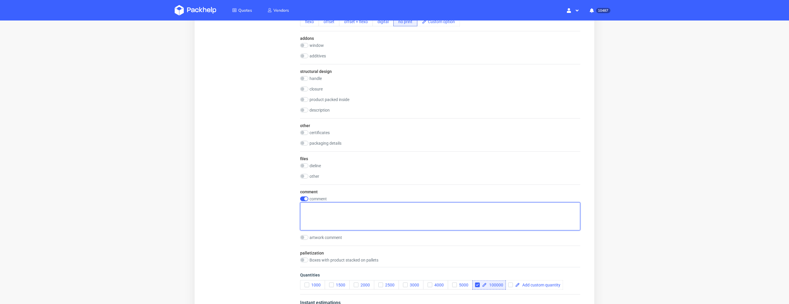
click at [308, 208] on textarea at bounding box center [440, 217] width 280 height 28
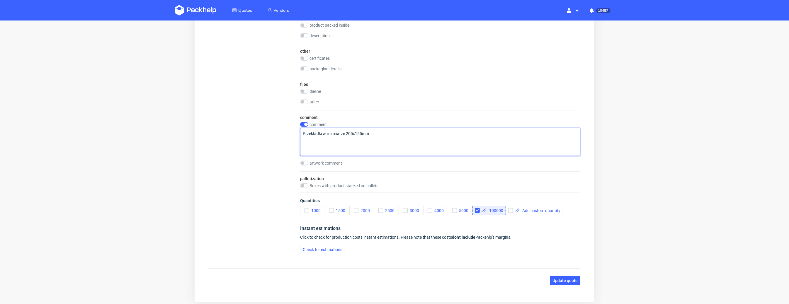
scroll to position [486, 0]
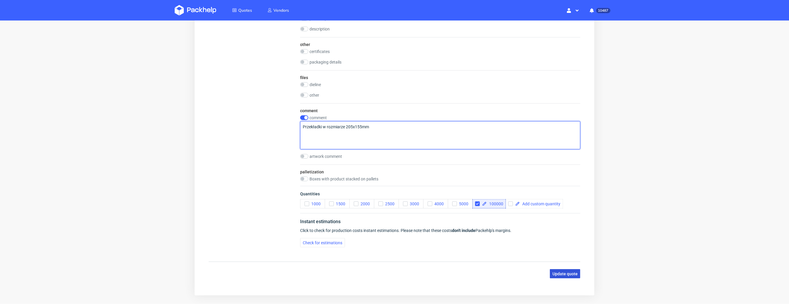
type textarea "Przekładki w rozmiarze 205x155mm"
click at [559, 272] on span "Update quote" at bounding box center [564, 274] width 25 height 4
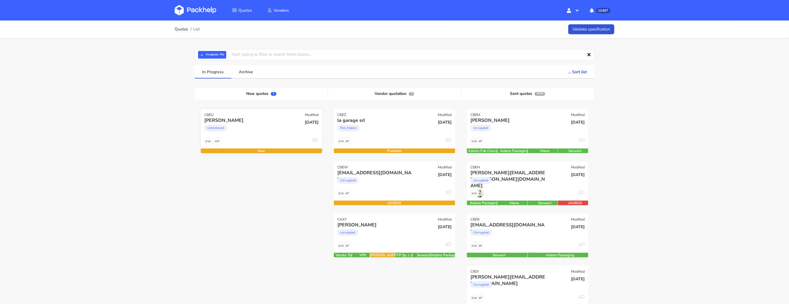
click at [212, 126] on div "cartonboard" at bounding box center [215, 128] width 23 height 6
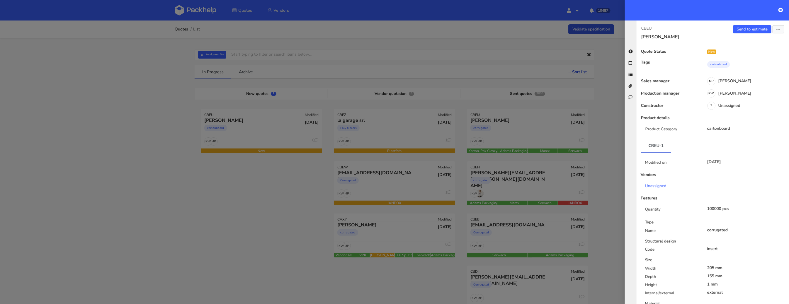
drag, startPoint x: 716, startPoint y: 210, endPoint x: 724, endPoint y: 210, distance: 7.6
click at [723, 210] on div "100000 pcs" at bounding box center [746, 209] width 87 height 5
click at [734, 235] on div "Name corrugated" at bounding box center [715, 232] width 149 height 8
click at [748, 27] on link "Send to estimate" at bounding box center [752, 29] width 38 height 8
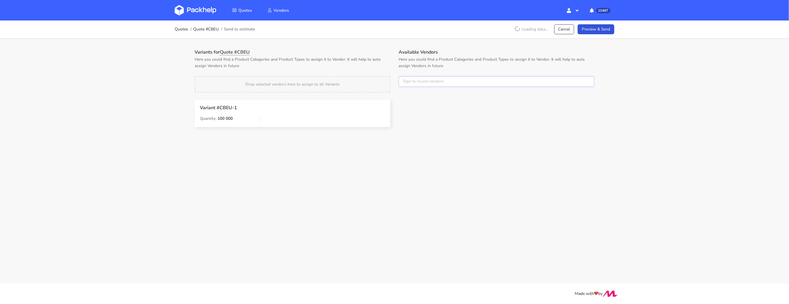
click at [408, 79] on input "text" at bounding box center [497, 81] width 196 height 11
type input "[PERSON_NAME]"
click at [412, 103] on link "adams" at bounding box center [435, 103] width 55 height 11
click at [373, 70] on div "Variants for Quote #CBEU Here you could find a Product Categories and Product T…" at bounding box center [293, 92] width 204 height 86
click at [408, 80] on button "×" at bounding box center [406, 82] width 8 height 8
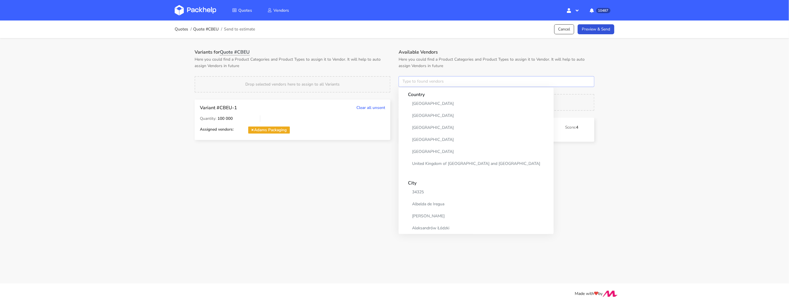
click at [408, 80] on input "text" at bounding box center [497, 81] width 196 height 11
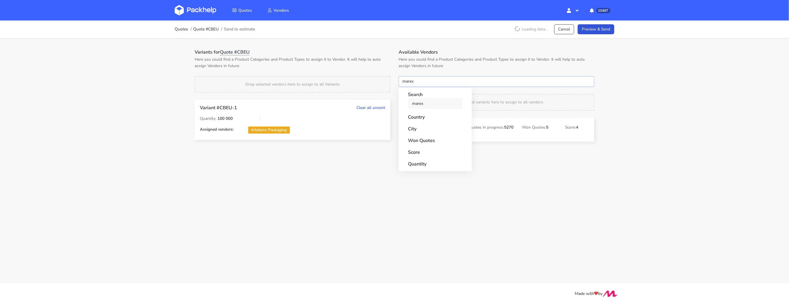
type input "marex"
click at [413, 103] on link "marex" at bounding box center [435, 103] width 55 height 11
click at [374, 72] on div "Variants for Quote #CBEU Here you could find a Product Categories and Product T…" at bounding box center [293, 98] width 204 height 99
click at [405, 81] on button "×" at bounding box center [406, 82] width 8 height 8
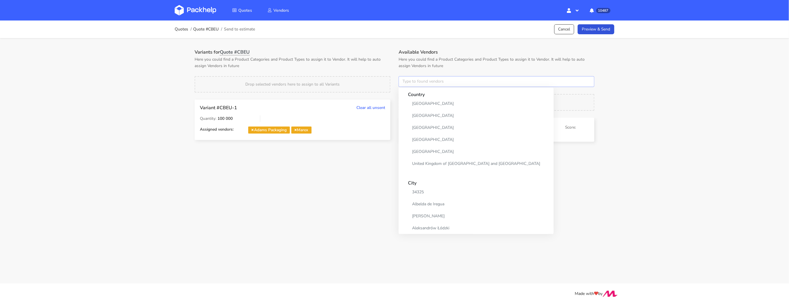
click at [405, 81] on input "text" at bounding box center [497, 81] width 196 height 11
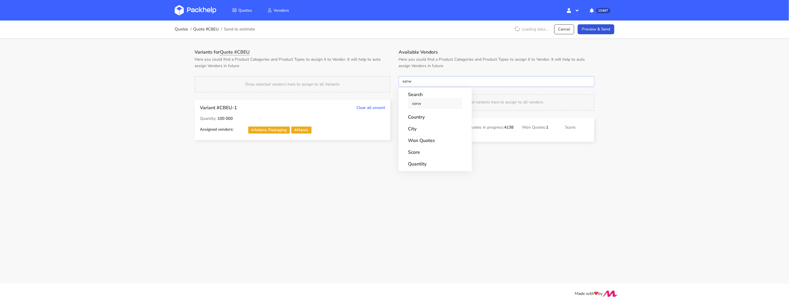
type input "serw"
click at [418, 108] on link "serw" at bounding box center [435, 103] width 55 height 11
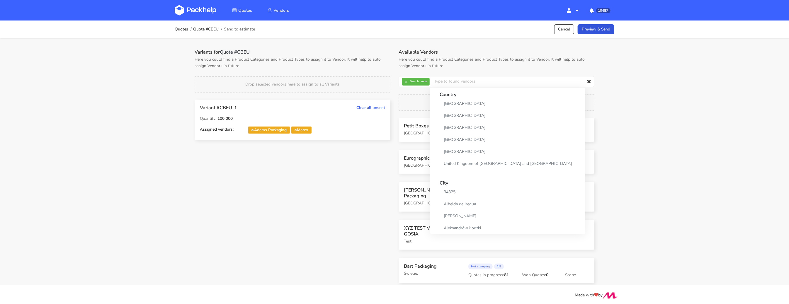
click at [347, 54] on h1 "Variants for Quote #CBEU" at bounding box center [293, 52] width 196 height 6
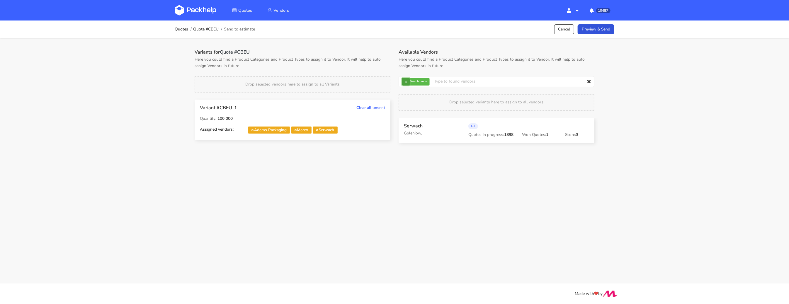
click at [407, 81] on button "×" at bounding box center [406, 82] width 8 height 8
click at [407, 81] on input "text" at bounding box center [497, 81] width 196 height 11
type input "janb"
click at [420, 104] on link "janb" at bounding box center [435, 103] width 55 height 11
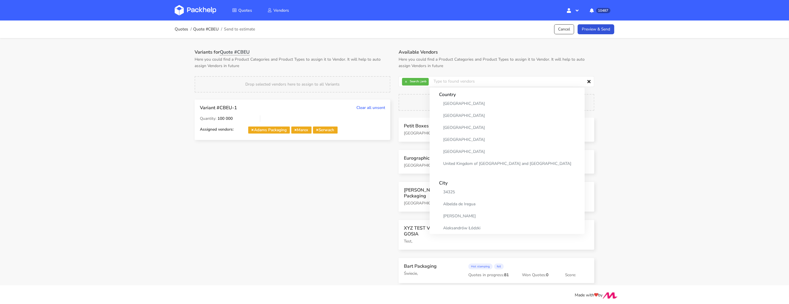
click at [357, 58] on p "Here you could find a Product Categories and Product Types to assign it to Vend…" at bounding box center [293, 62] width 196 height 13
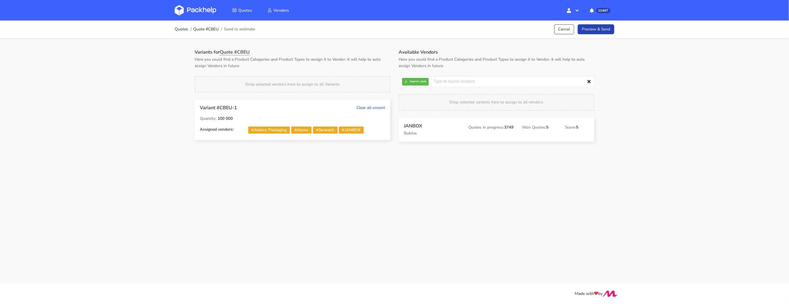
click at [605, 26] on link "Preview & Send" at bounding box center [596, 29] width 37 height 10
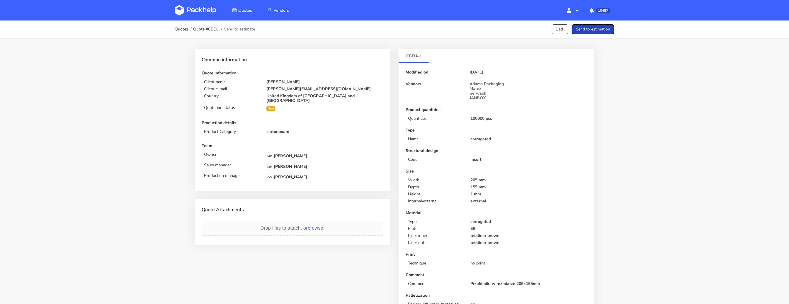
click at [598, 32] on button "Send to estimation" at bounding box center [593, 29] width 43 height 10
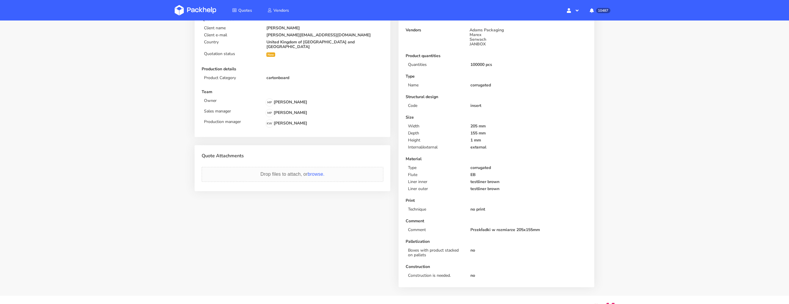
scroll to position [56, 0]
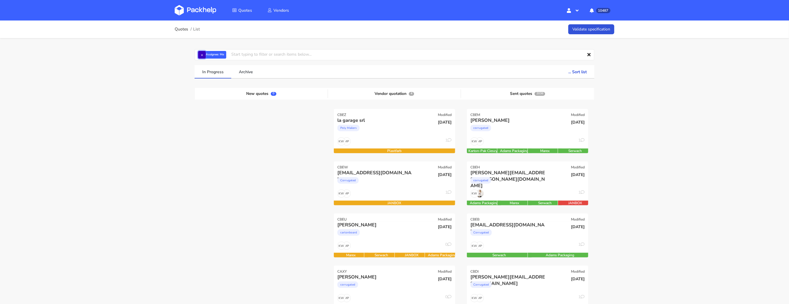
click at [202, 57] on button "×" at bounding box center [202, 55] width 8 height 8
click at [202, 57] on input "text" at bounding box center [395, 54] width 400 height 11
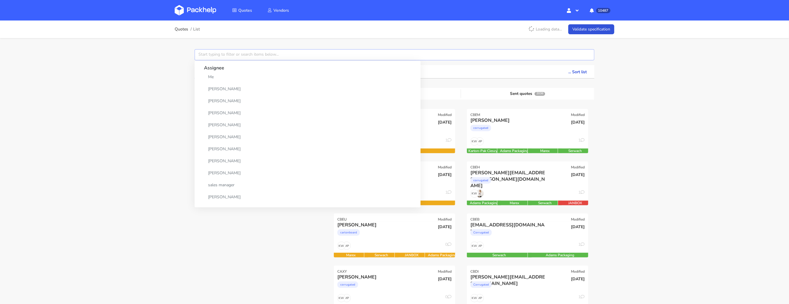
paste input "[PERSON_NAME]"
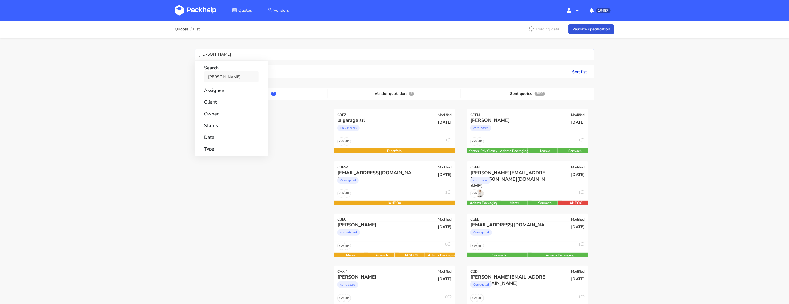
type input "[PERSON_NAME]"
click at [213, 77] on link "[PERSON_NAME]" at bounding box center [231, 77] width 55 height 11
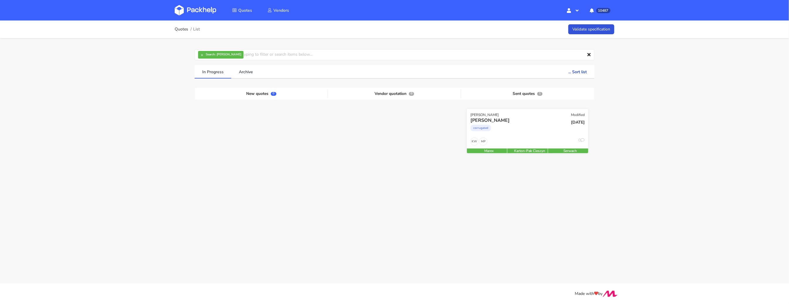
click at [510, 135] on div "[PERSON_NAME] corrugated" at bounding box center [507, 127] width 82 height 20
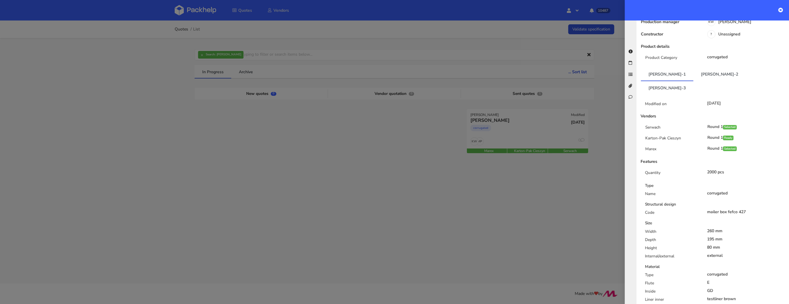
scroll to position [62, 0]
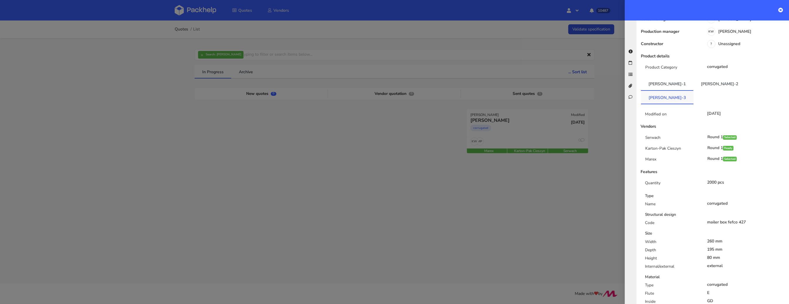
click at [694, 91] on link "[PERSON_NAME]-3" at bounding box center [667, 97] width 52 height 13
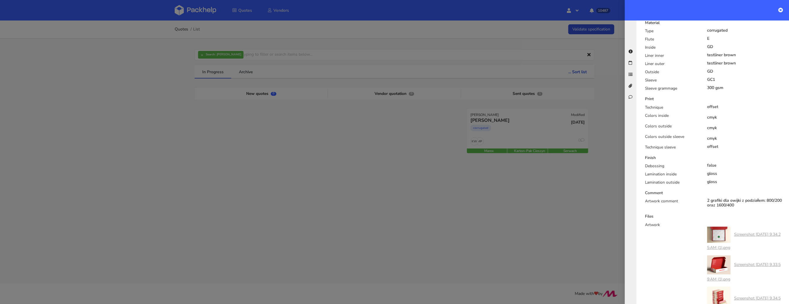
scroll to position [0, 0]
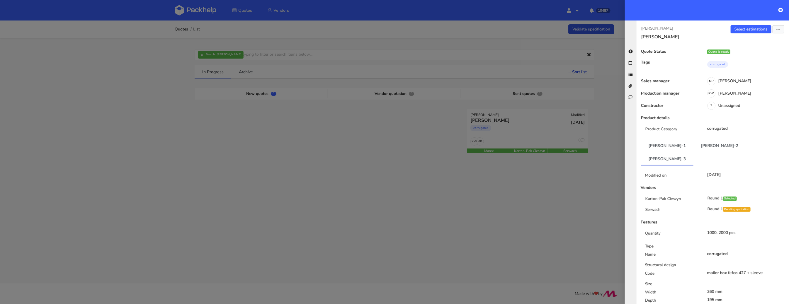
click at [199, 54] on div at bounding box center [394, 152] width 789 height 304
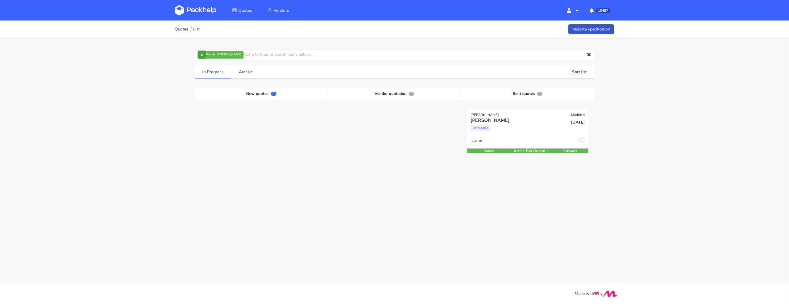
click at [199, 55] on button "×" at bounding box center [202, 55] width 8 height 8
click at [149, 65] on div "Quotes List Validate specification Assignee Me Dylan Dewit Natalia Misiewicz An…" at bounding box center [394, 113] width 789 height 184
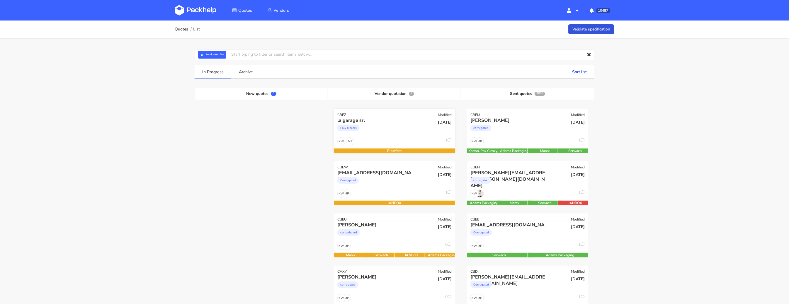
click at [401, 138] on div "MP KW 1" at bounding box center [394, 143] width 121 height 11
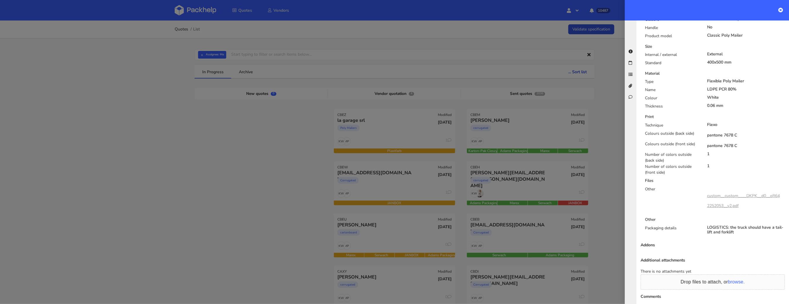
scroll to position [296, 0]
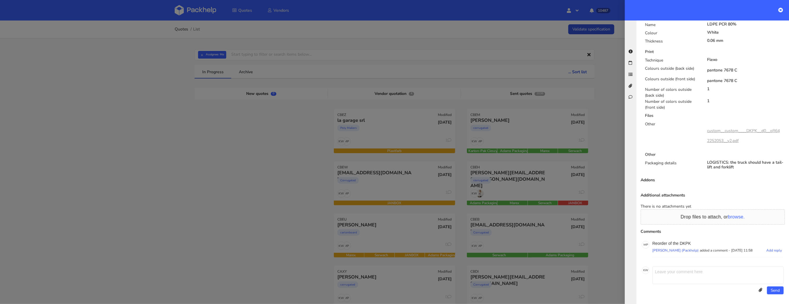
click at [684, 242] on p "Reorder of the DKPK" at bounding box center [718, 243] width 131 height 5
copy p "DKPK"
drag, startPoint x: 210, startPoint y: 60, endPoint x: 205, endPoint y: 59, distance: 4.9
click at [209, 60] on div at bounding box center [394, 152] width 789 height 304
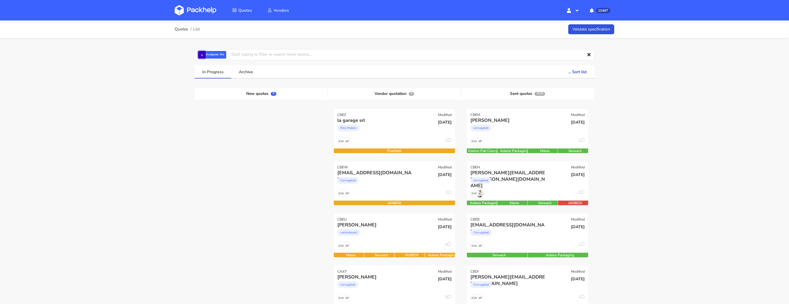
click at [202, 58] on button "×" at bounding box center [202, 55] width 8 height 8
click at [202, 57] on input "text" at bounding box center [395, 54] width 400 height 11
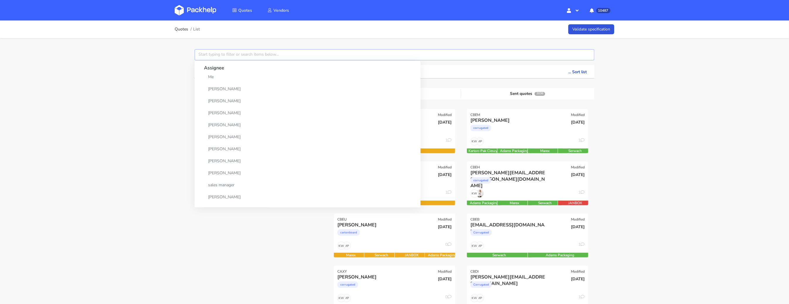
paste input "CANH"
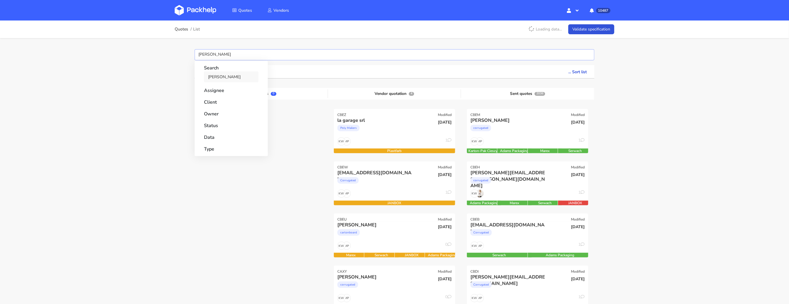
type input "CANH"
click at [217, 75] on link "CANH" at bounding box center [231, 77] width 55 height 11
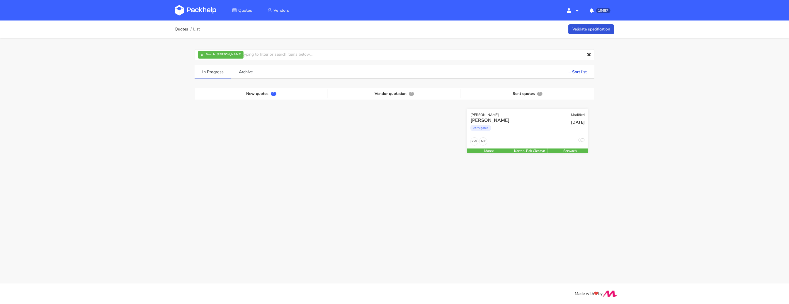
click at [526, 129] on div "corrugated" at bounding box center [510, 130] width 78 height 12
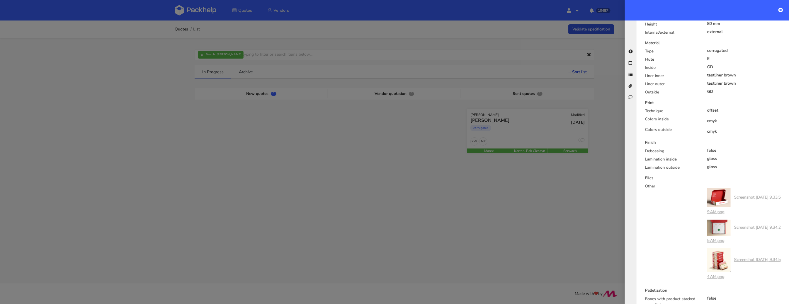
scroll to position [317, 0]
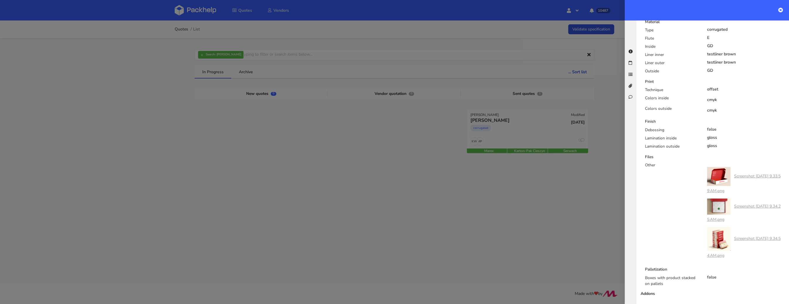
click at [659, 169] on div "Other" at bounding box center [672, 213] width 62 height 102
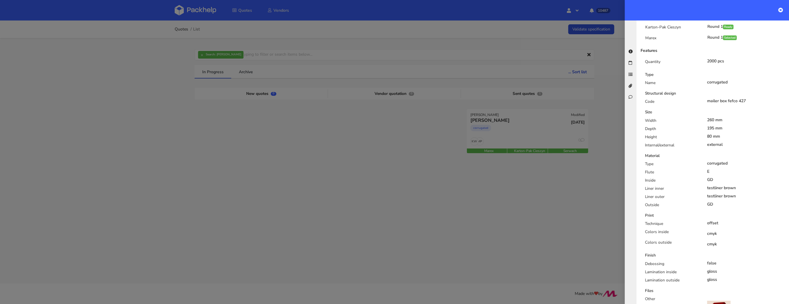
scroll to position [42, 0]
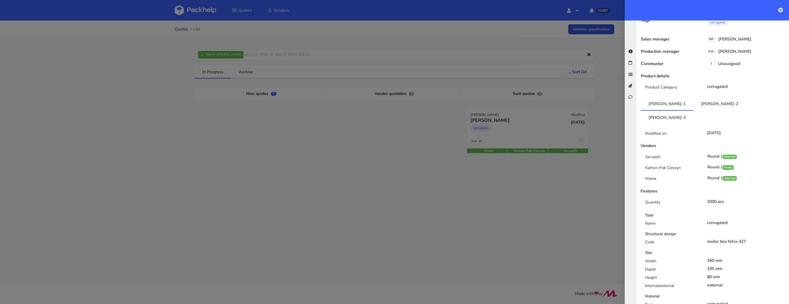
click at [694, 111] on link "CANH-3" at bounding box center [667, 117] width 52 height 13
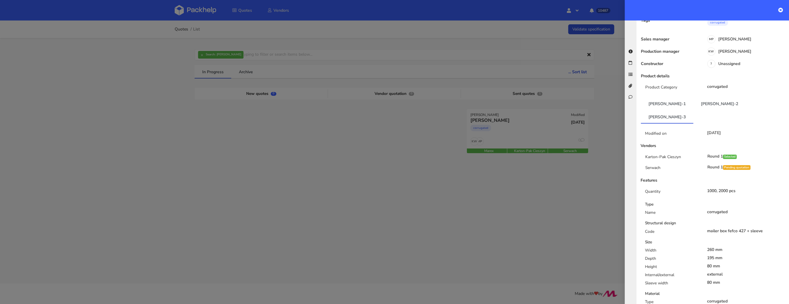
click at [683, 165] on div "Serwach" at bounding box center [672, 169] width 62 height 9
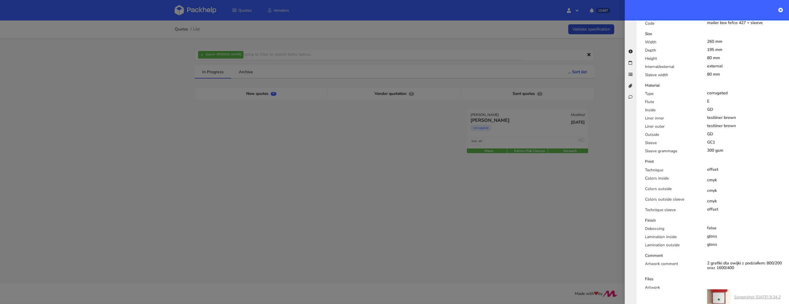
scroll to position [287, 0]
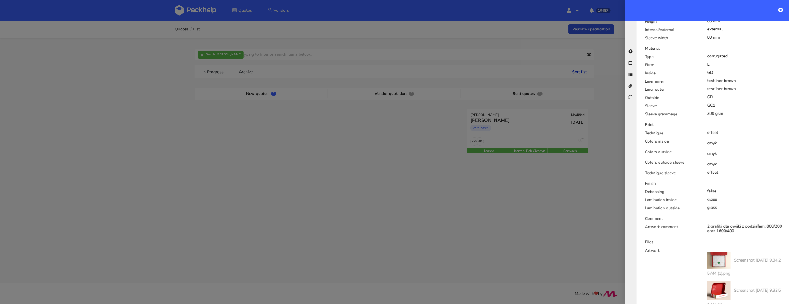
click at [687, 206] on div "Lamination outside" at bounding box center [672, 210] width 62 height 8
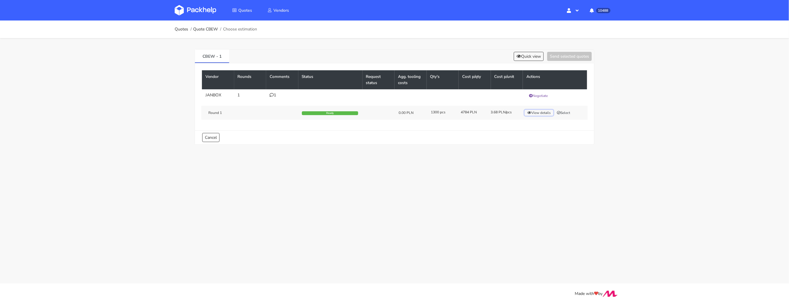
click at [541, 112] on button "View details" at bounding box center [539, 113] width 29 height 6
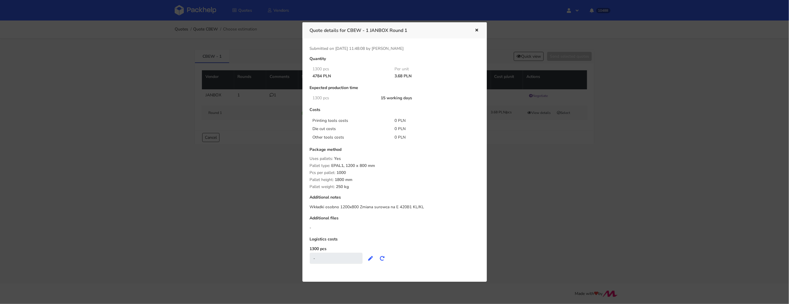
click at [549, 168] on div at bounding box center [394, 152] width 789 height 304
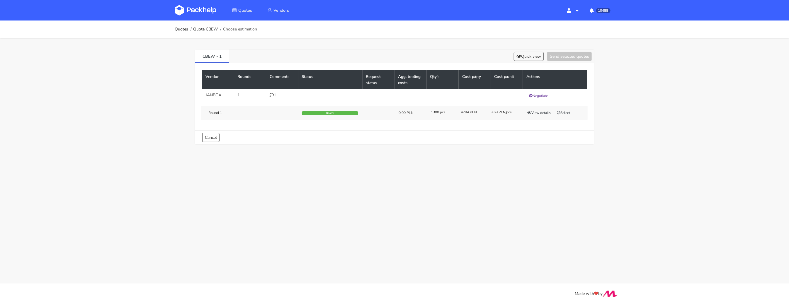
click at [272, 94] on icon at bounding box center [272, 95] width 4 height 4
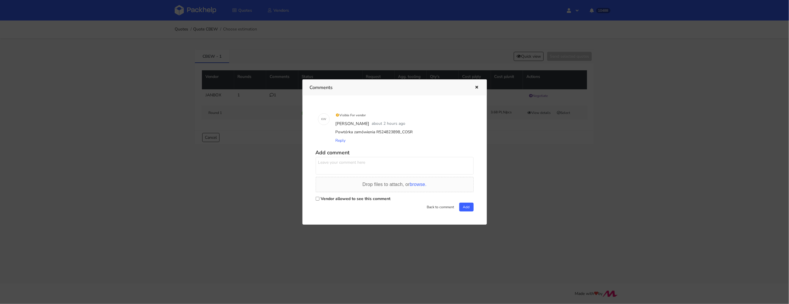
drag, startPoint x: 412, startPoint y: 133, endPoint x: 399, endPoint y: 133, distance: 12.9
click at [399, 133] on div "Powtórka zamówienia R524823898_COSR" at bounding box center [403, 132] width 137 height 8
copy div "COSR"
click at [534, 111] on div at bounding box center [394, 152] width 789 height 304
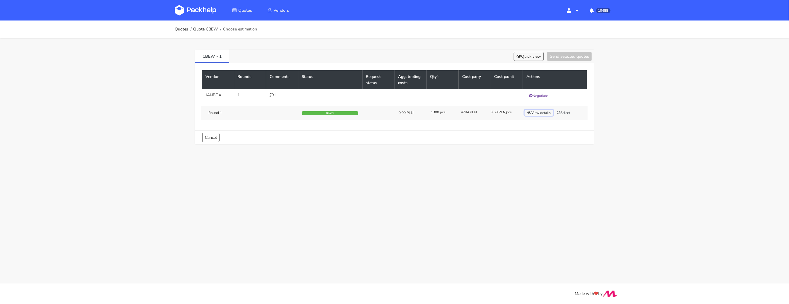
click at [538, 111] on button "View details" at bounding box center [539, 113] width 29 height 6
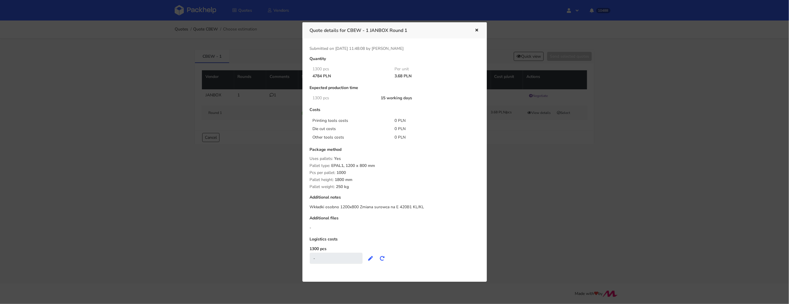
click at [518, 196] on div at bounding box center [394, 152] width 789 height 304
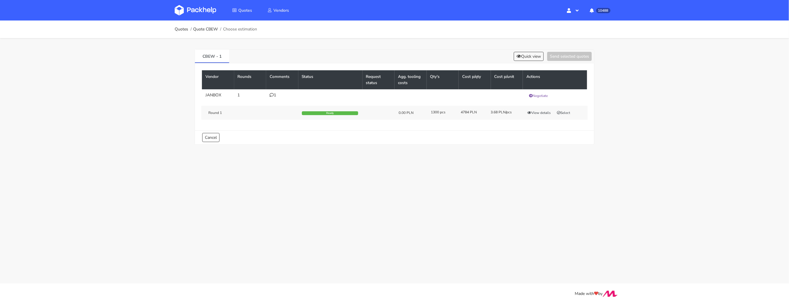
click at [272, 95] on icon at bounding box center [272, 95] width 4 height 4
click at [0, 0] on div at bounding box center [0, 0] width 0 height 0
click at [273, 98] on td "1" at bounding box center [282, 95] width 32 height 13
click at [544, 109] on div "Round 1 Ready 0.00 PLN 1300 pcs 4784 PLN 3.68 PLN/pcs View details Select" at bounding box center [394, 113] width 386 height 14
click at [542, 111] on button "View details" at bounding box center [539, 113] width 29 height 6
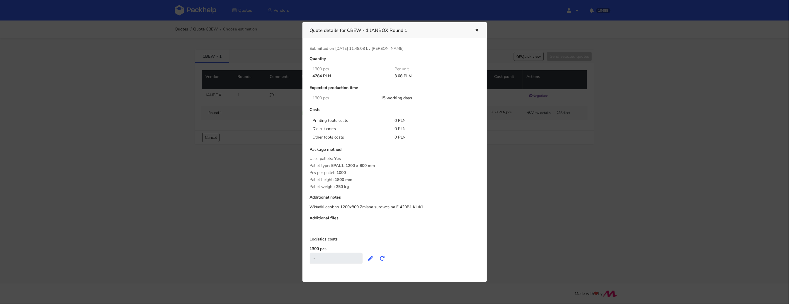
click at [262, 202] on div at bounding box center [394, 152] width 789 height 304
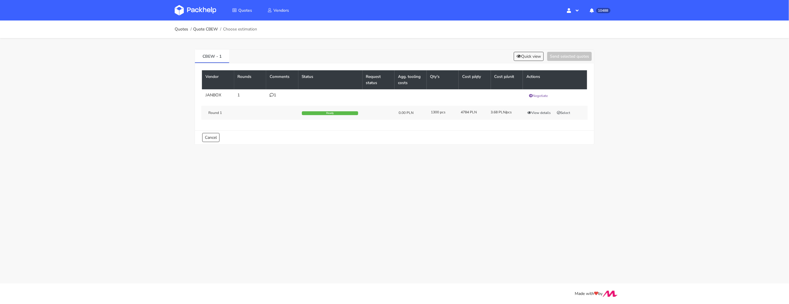
click at [546, 108] on div "Round 1 Ready 0.00 PLN 1300 pcs 4784 PLN 3.68 PLN/pcs View details Select" at bounding box center [394, 113] width 386 height 14
click at [541, 110] on button "View details" at bounding box center [539, 113] width 29 height 6
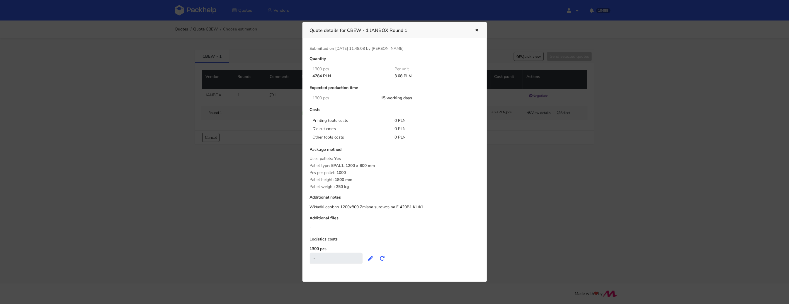
click at [267, 182] on div at bounding box center [394, 152] width 789 height 304
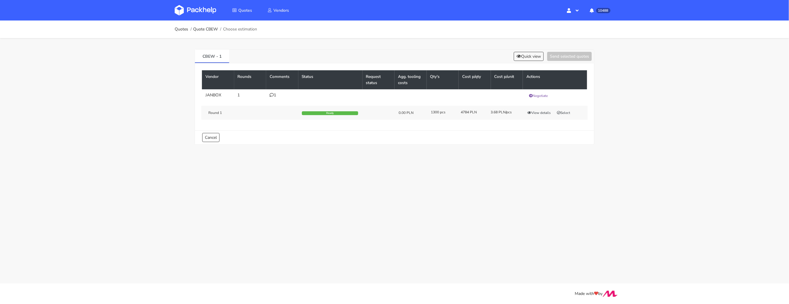
click at [271, 95] on icon at bounding box center [272, 95] width 4 height 4
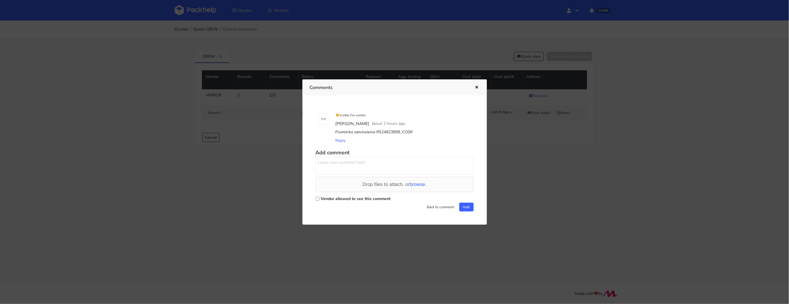
click at [318, 197] on input "Vendor allowed to see this comment" at bounding box center [318, 199] width 4 height 4
checkbox input "true"
click at [327, 168] on textarea at bounding box center [395, 166] width 158 height 18
type textarea "Sylwia a z jakiego powodu zmieniamy tutaj materiał? :)"
click at [471, 208] on button "Add" at bounding box center [466, 207] width 14 height 9
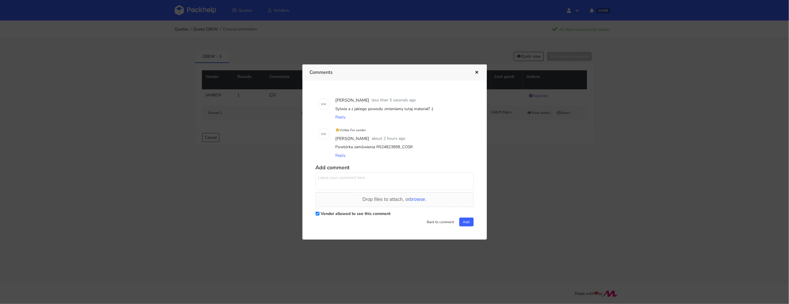
click at [148, 91] on div at bounding box center [394, 152] width 789 height 304
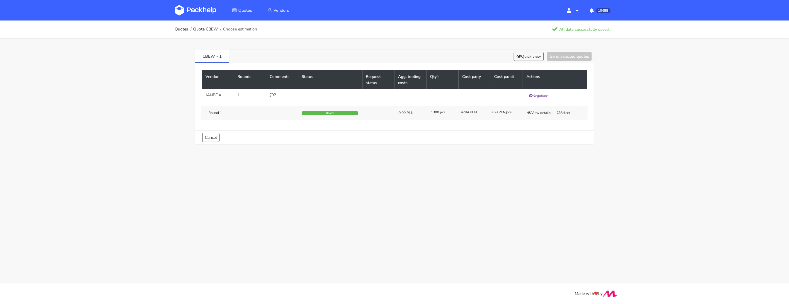
click at [201, 13] on img at bounding box center [196, 10] width 42 height 11
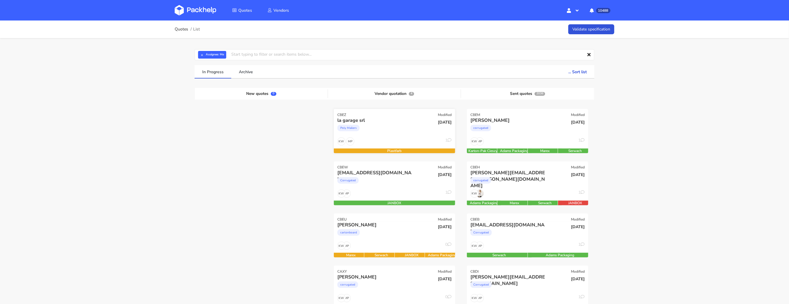
click at [379, 129] on div "Poly Mailers" at bounding box center [376, 130] width 78 height 12
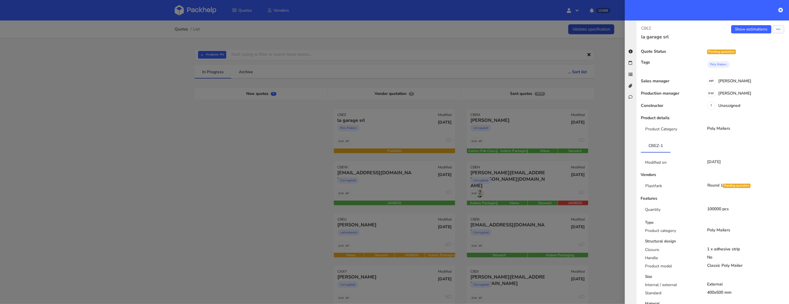
scroll to position [296, 0]
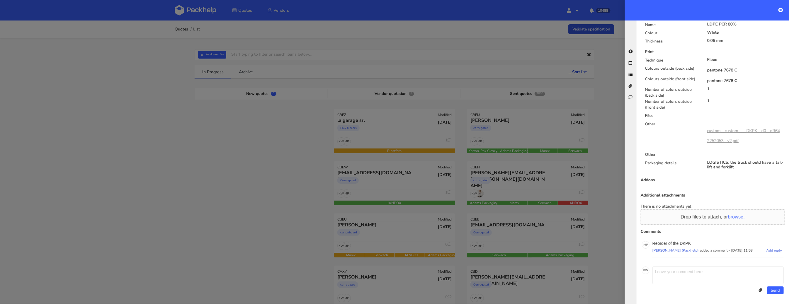
click at [685, 241] on p "Reorder of the DKPK" at bounding box center [718, 243] width 131 height 5
click at [685, 242] on p "Reorder of the DKPK" at bounding box center [718, 243] width 131 height 5
copy p "DKPK"
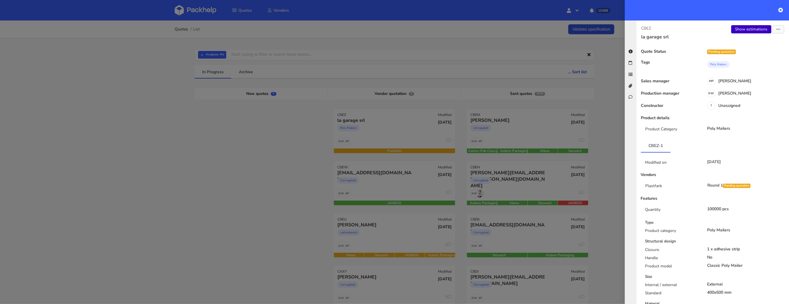
click at [744, 32] on link "Show estimations" at bounding box center [752, 29] width 40 height 8
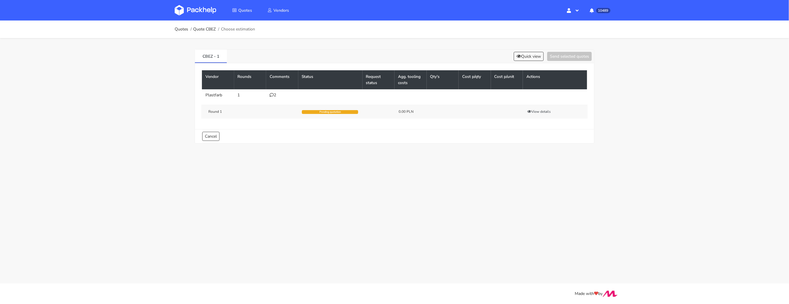
click at [273, 95] on icon at bounding box center [272, 95] width 4 height 4
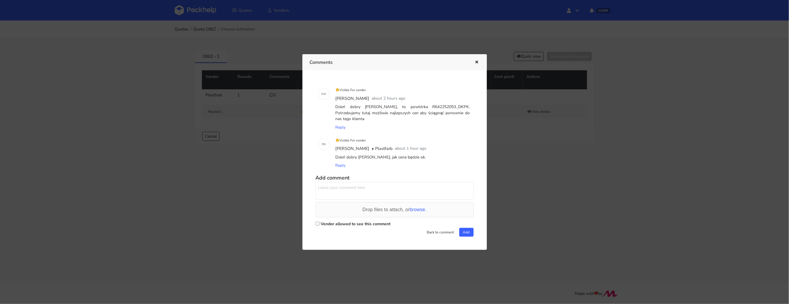
click at [318, 222] on input "Vendor allowed to see this comment" at bounding box center [318, 224] width 4 height 4
checkbox input "true"
click at [328, 189] on textarea at bounding box center [395, 191] width 158 height 18
type textarea "[PERSON_NAME], damy radę 0,05 eur / szt?"
click at [464, 230] on button "Add" at bounding box center [466, 232] width 14 height 9
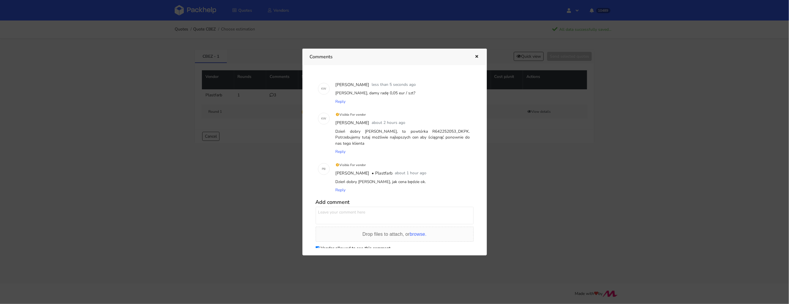
click at [153, 125] on div at bounding box center [394, 152] width 789 height 304
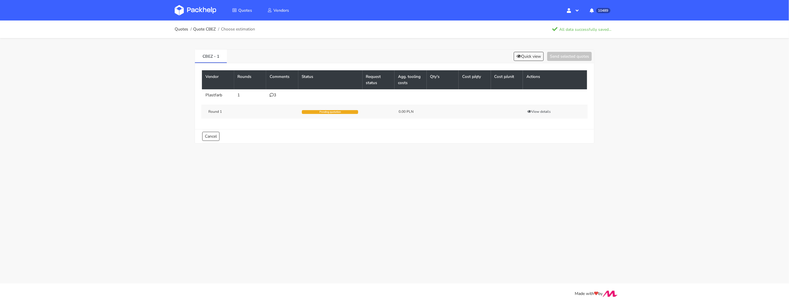
click at [204, 9] on img at bounding box center [196, 10] width 42 height 11
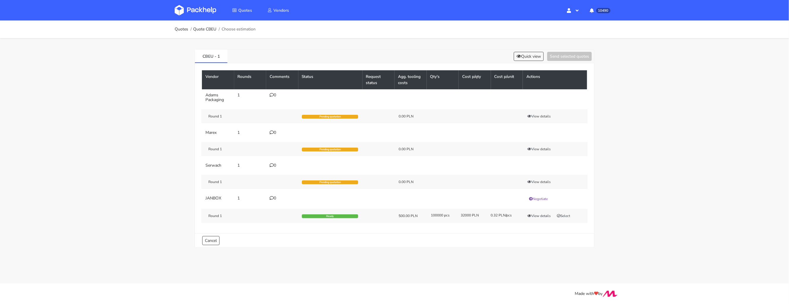
click at [192, 6] on img at bounding box center [196, 10] width 42 height 11
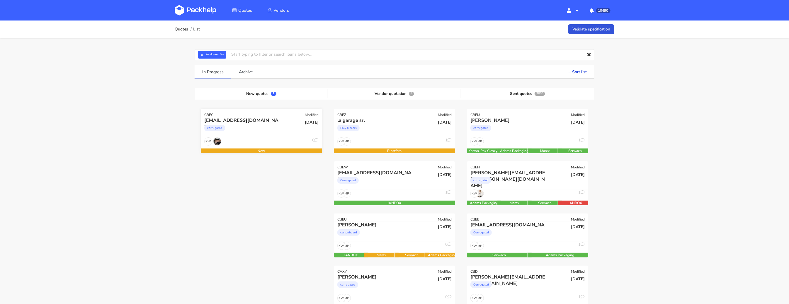
click at [256, 138] on div "KW 0" at bounding box center [261, 143] width 121 height 11
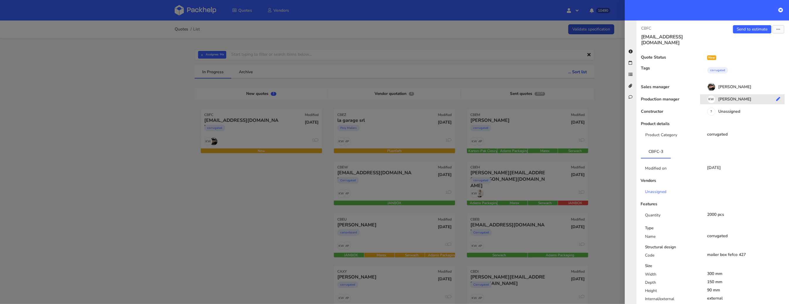
click at [731, 97] on div "KW Klaudia Wiśniewska" at bounding box center [744, 100] width 89 height 6
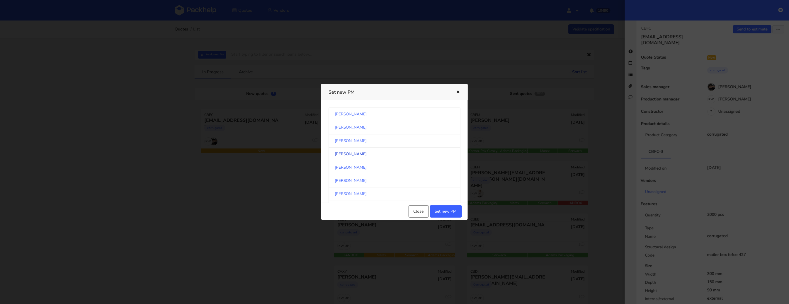
scroll to position [307, 0]
click at [389, 152] on link "[PERSON_NAME]" at bounding box center [395, 153] width 132 height 13
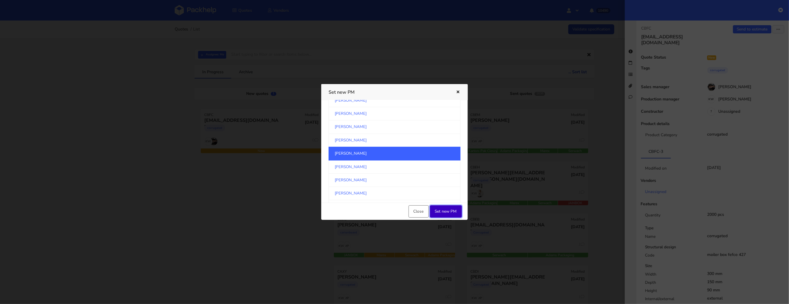
click at [443, 210] on button "Set new PM" at bounding box center [446, 212] width 32 height 12
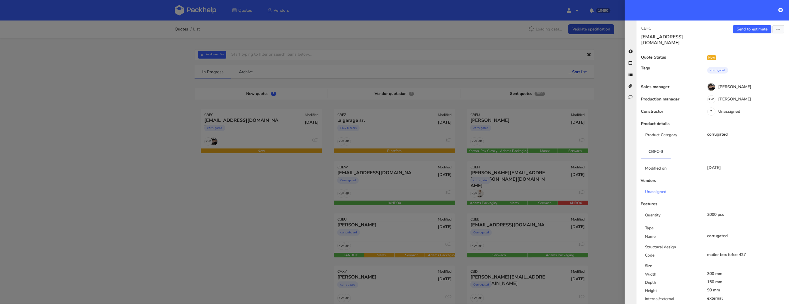
click at [229, 210] on div at bounding box center [394, 152] width 789 height 304
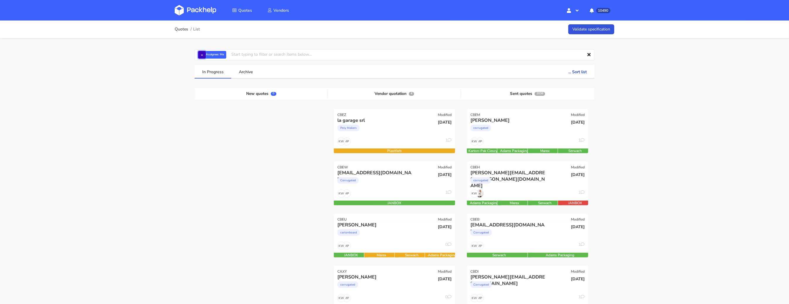
click at [202, 56] on button "×" at bounding box center [202, 55] width 8 height 8
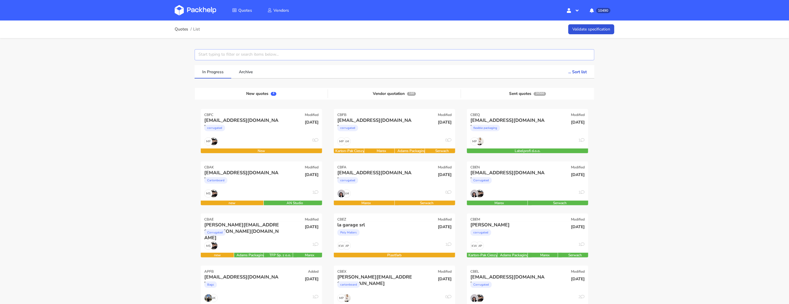
click at [212, 57] on input "text" at bounding box center [395, 54] width 400 height 11
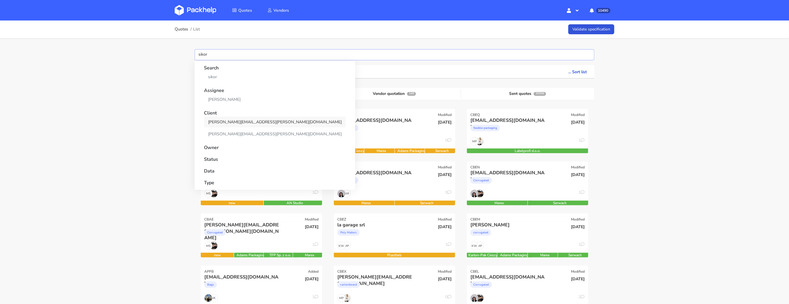
type input "sikor"
click at [219, 118] on link "[PERSON_NAME][EMAIL_ADDRESS][PERSON_NAME][DOMAIN_NAME]" at bounding box center [275, 122] width 142 height 11
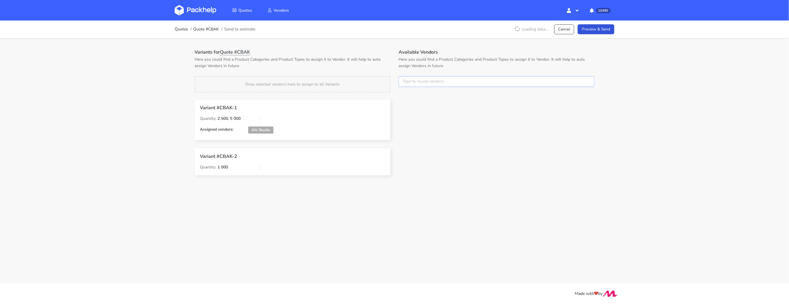
click at [421, 82] on input "text" at bounding box center [497, 81] width 196 height 11
type input "an s"
click at [418, 99] on link "an s" at bounding box center [435, 103] width 55 height 11
click at [380, 57] on p "Here you could find a Product Categories and Product Types to assign it to Vend…" at bounding box center [293, 62] width 196 height 13
click at [592, 34] on link "Preview & Send" at bounding box center [596, 29] width 37 height 10
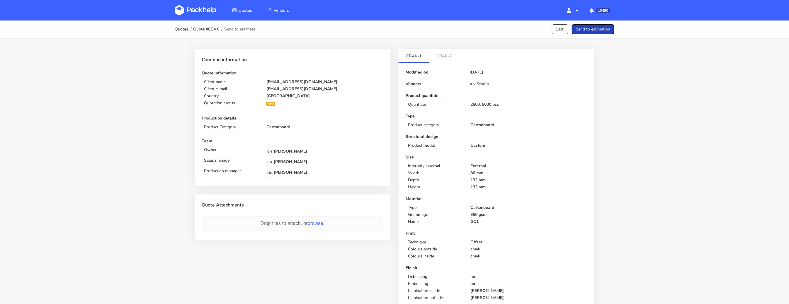
click at [593, 28] on button "Send to estimation" at bounding box center [593, 29] width 43 height 10
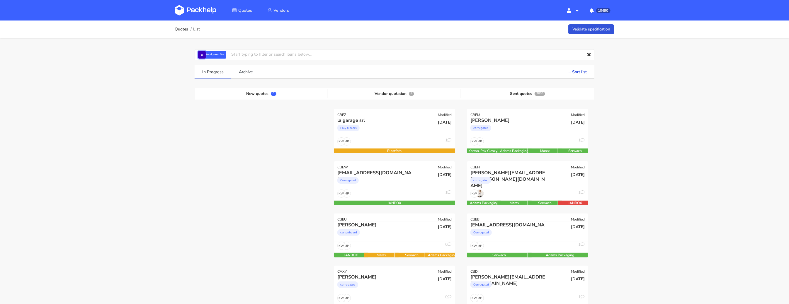
click at [203, 57] on button "×" at bounding box center [202, 55] width 8 height 8
click at [204, 54] on input "text" at bounding box center [395, 54] width 400 height 11
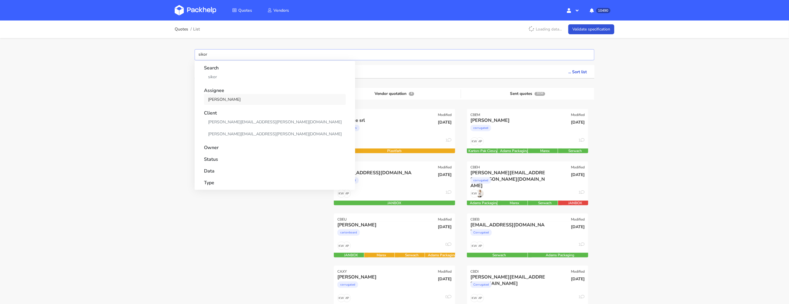
type input "sikor"
click at [223, 101] on link "Maciej Sikora" at bounding box center [275, 99] width 142 height 11
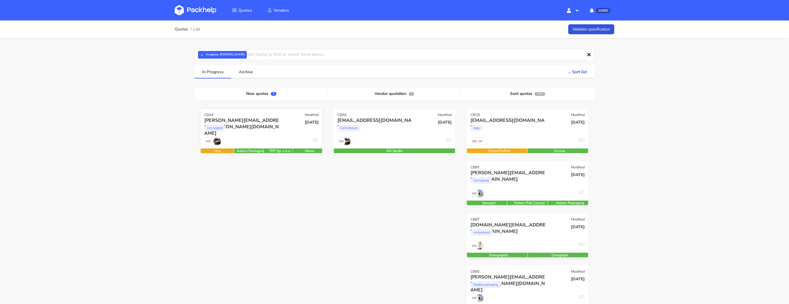
click at [254, 127] on div "Corrugated" at bounding box center [243, 130] width 78 height 12
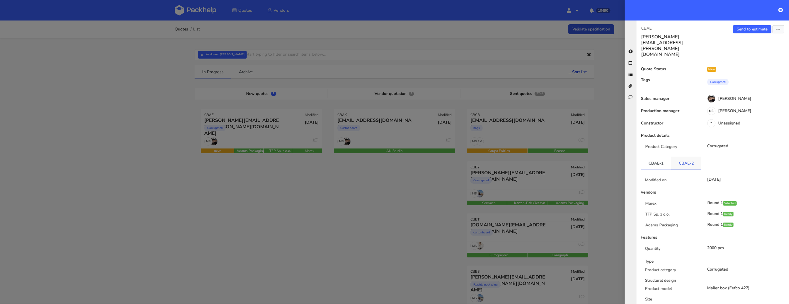
click at [681, 157] on link "CBAE-2" at bounding box center [686, 163] width 30 height 13
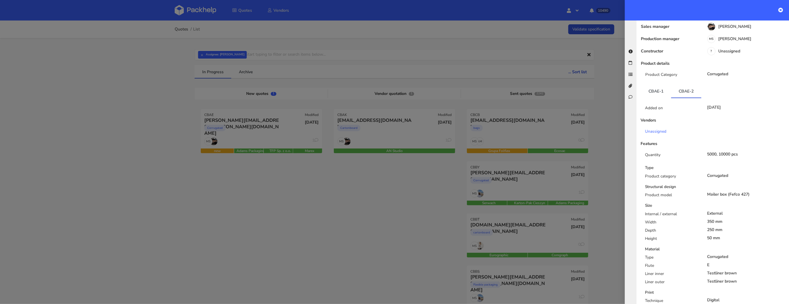
scroll to position [89, 0]
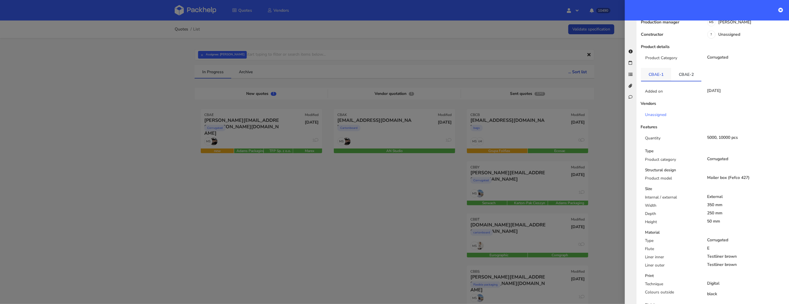
click at [657, 68] on link "CBAE-1" at bounding box center [656, 74] width 30 height 13
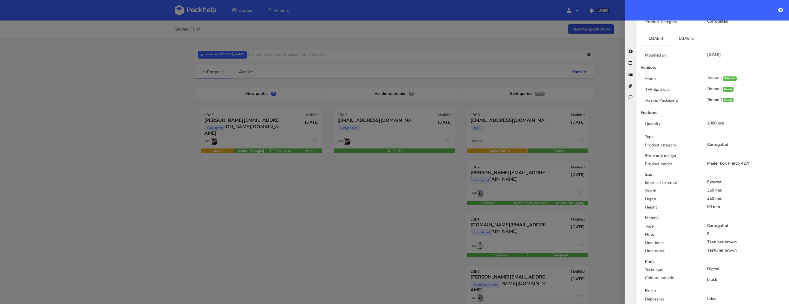
scroll to position [91, 0]
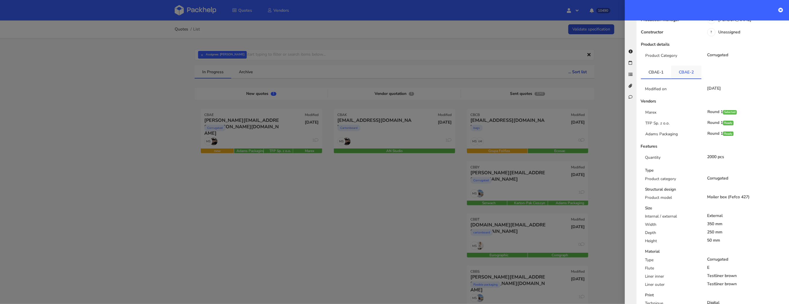
click at [688, 66] on link "CBAE-2" at bounding box center [686, 72] width 30 height 13
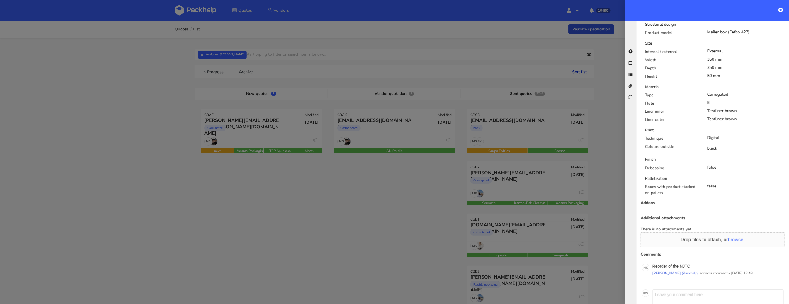
scroll to position [235, 0]
click at [686, 264] on p "Reorder of the NJTC" at bounding box center [718, 266] width 131 height 5
copy p "NJTC"
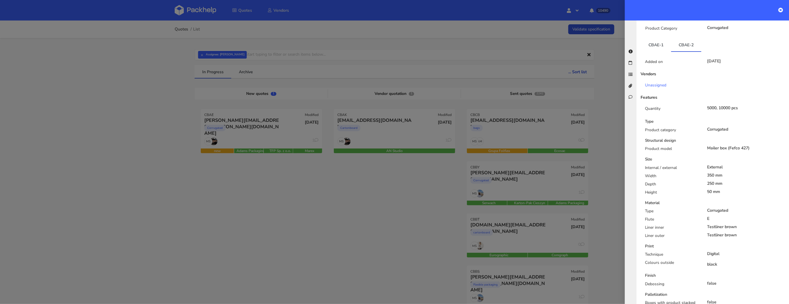
scroll to position [119, 0]
click at [656, 38] on link "CBAE-1" at bounding box center [656, 44] width 30 height 13
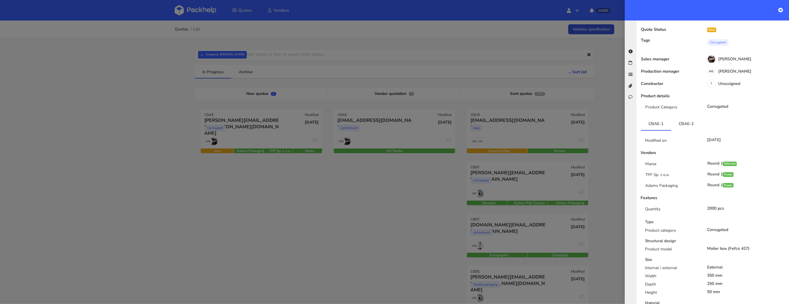
scroll to position [0, 0]
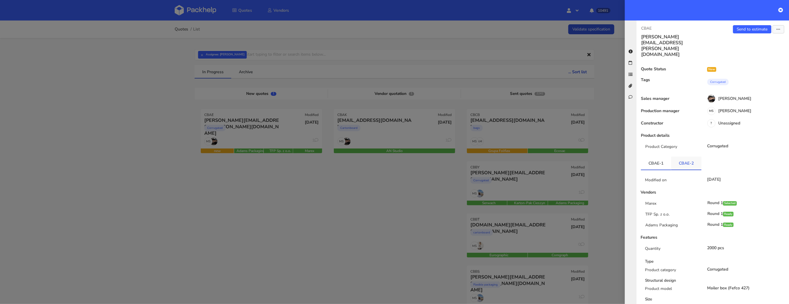
click at [684, 157] on link "CBAE-2" at bounding box center [686, 163] width 30 height 13
click at [657, 157] on link "CBAE-1" at bounding box center [656, 163] width 30 height 13
click at [677, 157] on link "CBAE-2" at bounding box center [686, 163] width 30 height 13
click at [759, 29] on link "Send to estimate" at bounding box center [752, 29] width 38 height 8
click at [655, 157] on link "CBAE-1" at bounding box center [656, 163] width 30 height 13
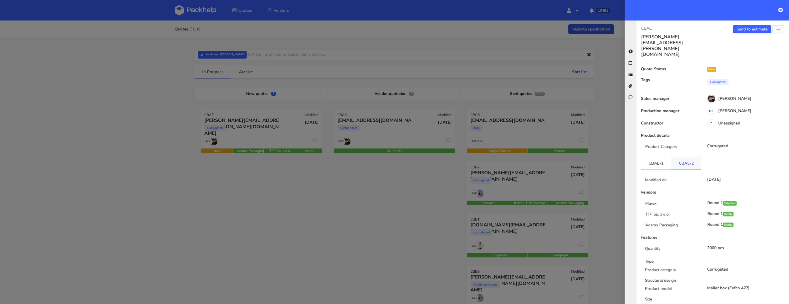
click at [685, 157] on link "CBAE-2" at bounding box center [686, 163] width 30 height 13
click at [667, 157] on link "CBAE-1" at bounding box center [656, 163] width 30 height 13
drag, startPoint x: 698, startPoint y: 145, endPoint x: 674, endPoint y: 144, distance: 24.0
click at [672, 157] on link "CBAE-2" at bounding box center [686, 163] width 30 height 13
copy link "CBAE-2"
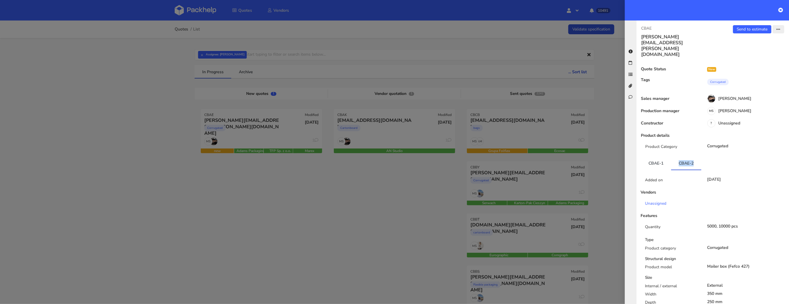
click at [778, 29] on icon "button" at bounding box center [779, 30] width 4 height 4
click at [753, 53] on link "Edit quote" at bounding box center [760, 52] width 52 height 10
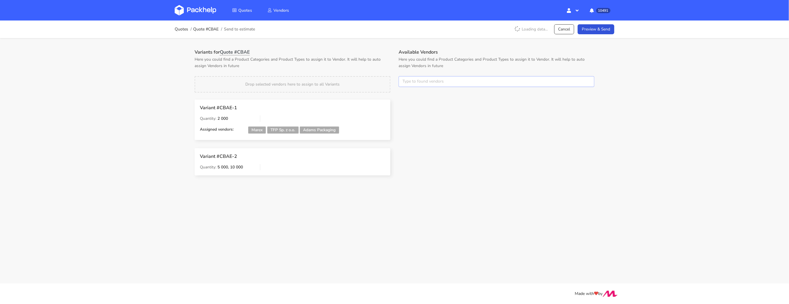
click at [425, 82] on input "text" at bounding box center [497, 81] width 196 height 11
type input "mare"
click at [133, 122] on div "Quotes Quote #CBAE Send to estimate Cancel Preview & Send Variants for Quote #C…" at bounding box center [394, 153] width 789 height 265
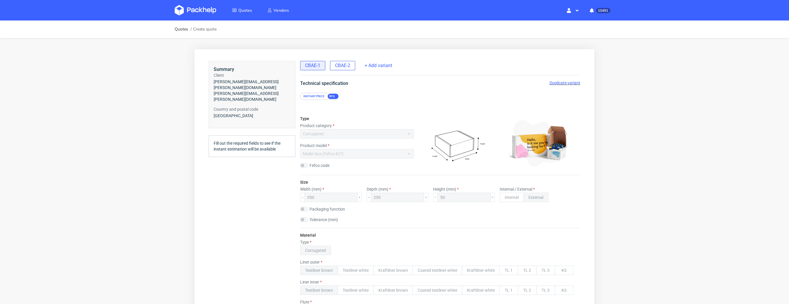
click at [353, 68] on div "CBAE-2" at bounding box center [342, 65] width 25 height 9
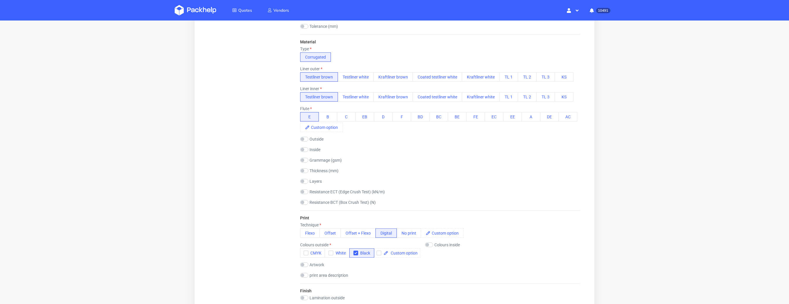
scroll to position [236, 0]
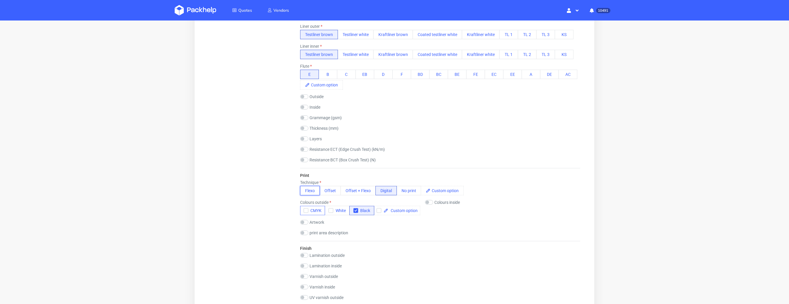
click at [305, 190] on button "Flexo" at bounding box center [310, 190] width 20 height 9
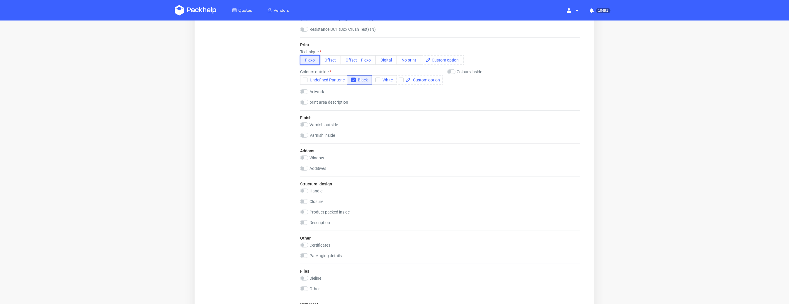
scroll to position [532, 0]
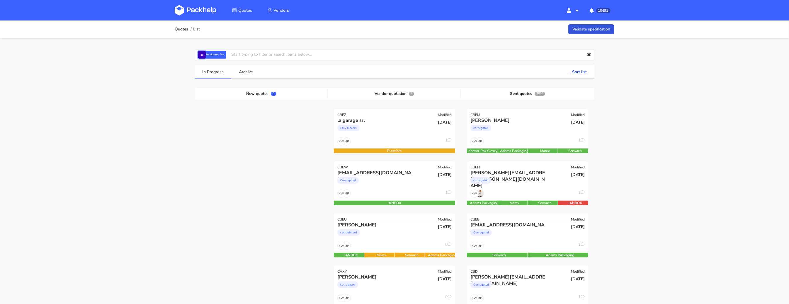
click at [200, 56] on button "×" at bounding box center [202, 55] width 8 height 8
click at [205, 56] on input "text" at bounding box center [395, 54] width 400 height 11
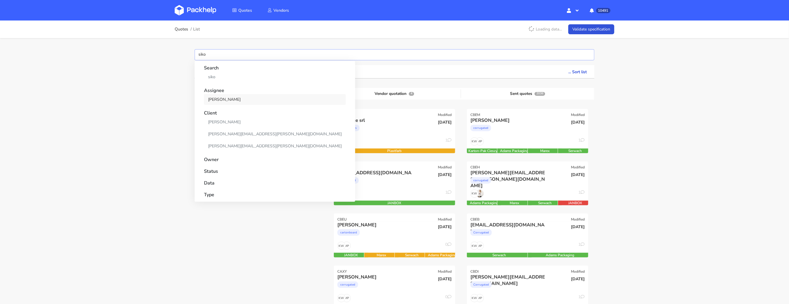
type input "siko"
click at [223, 100] on link "[PERSON_NAME]" at bounding box center [275, 99] width 142 height 11
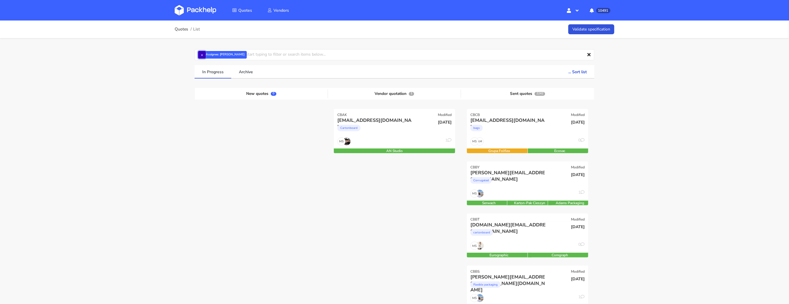
click at [202, 57] on button "×" at bounding box center [202, 55] width 8 height 8
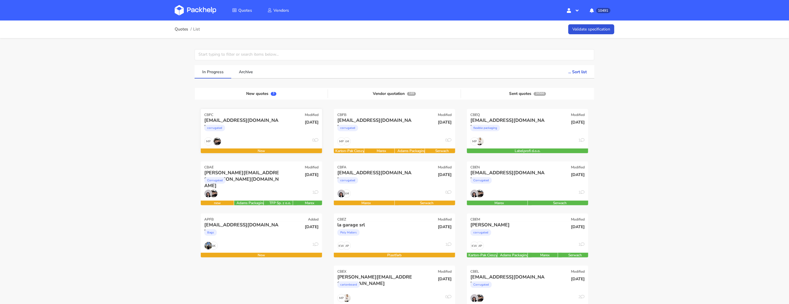
click at [264, 135] on div "envios@escuelainternacionaldependulohebreo.com corrugated" at bounding box center [241, 127] width 82 height 20
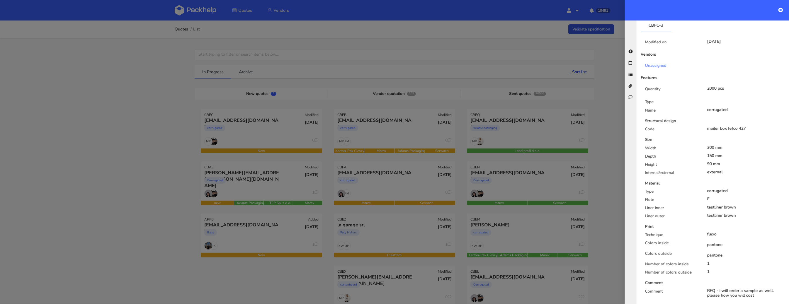
scroll to position [111, 0]
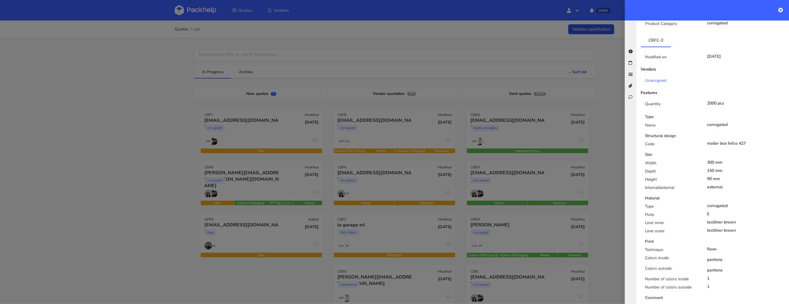
click at [257, 212] on div at bounding box center [394, 152] width 789 height 304
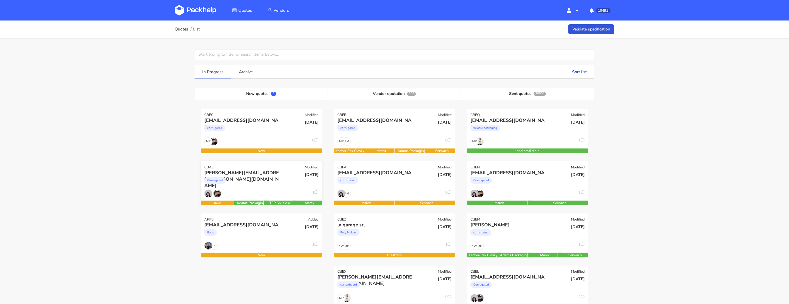
click at [257, 180] on div "Corrugated" at bounding box center [243, 182] width 78 height 12
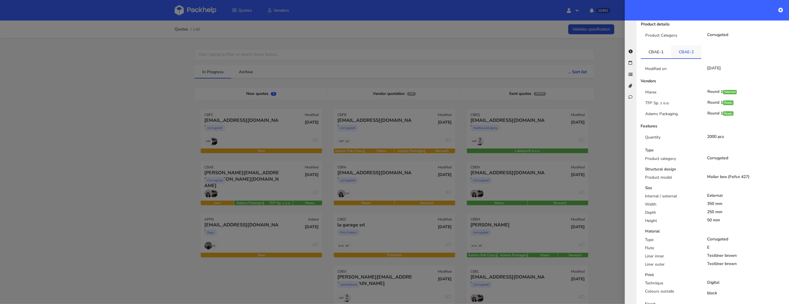
click at [686, 45] on link "CBAE-2" at bounding box center [686, 51] width 30 height 13
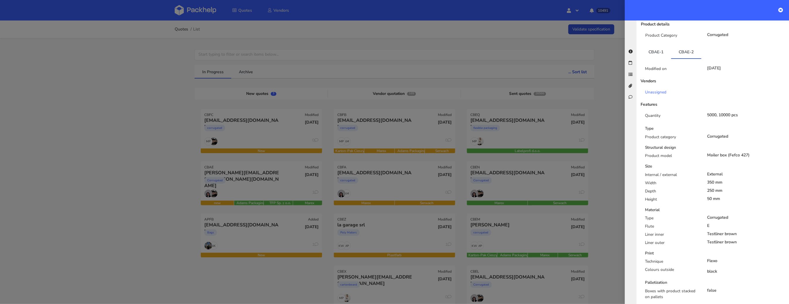
click at [147, 138] on div at bounding box center [394, 152] width 789 height 304
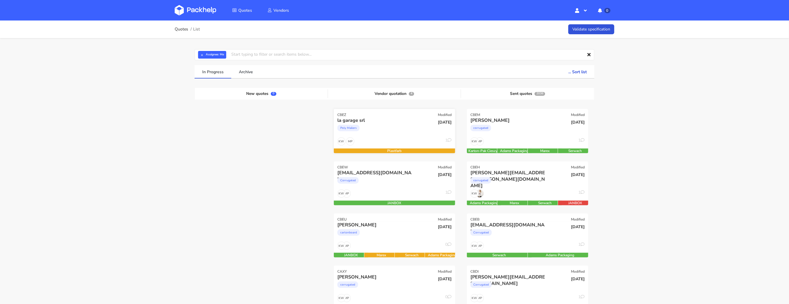
click at [382, 128] on div "Poly Mailers" at bounding box center [376, 130] width 78 height 12
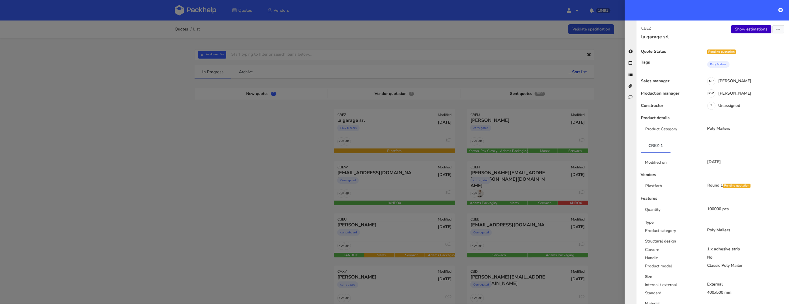
click at [746, 30] on link "Show estimations" at bounding box center [752, 29] width 40 height 8
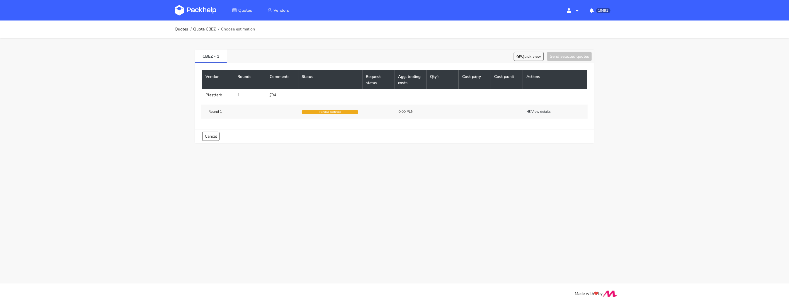
click at [277, 93] on div "4" at bounding box center [282, 95] width 25 height 5
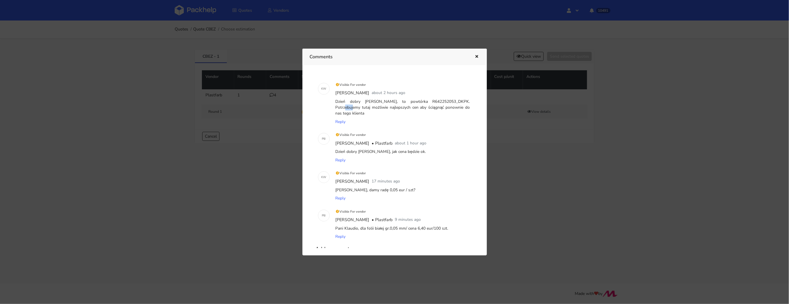
drag, startPoint x: 441, startPoint y: 103, endPoint x: 432, endPoint y: 104, distance: 9.1
click at [432, 104] on div "Dzień dobry [PERSON_NAME], to powtórka R642252053_DKPK. Potrzebujemy tutaj możl…" at bounding box center [403, 108] width 137 height 20
copy div "DKPK"
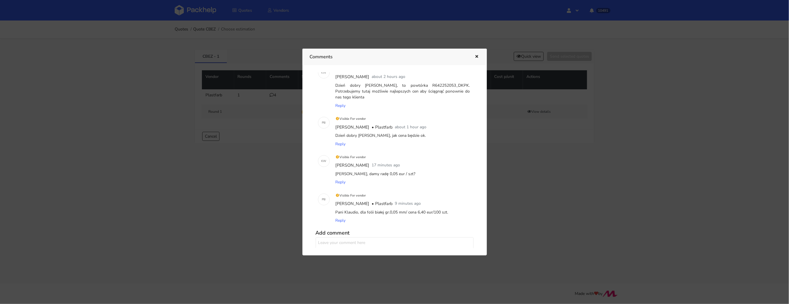
click at [522, 44] on div at bounding box center [394, 152] width 789 height 304
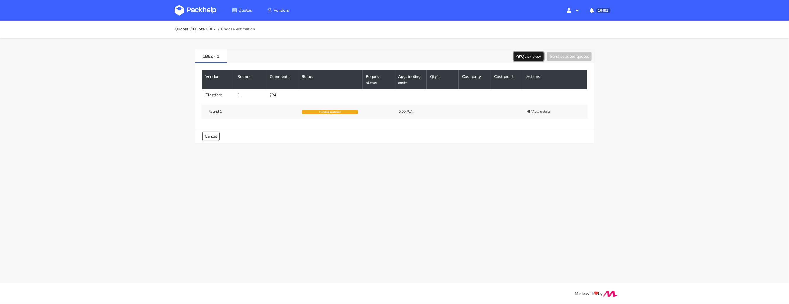
click at [522, 56] on button "Quick view" at bounding box center [529, 56] width 30 height 9
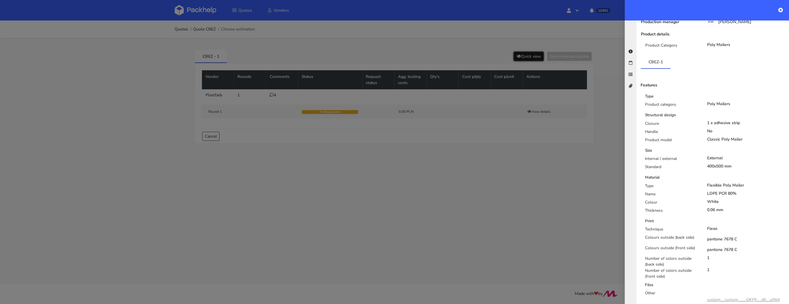
scroll to position [52, 0]
click at [435, 211] on div at bounding box center [394, 152] width 789 height 304
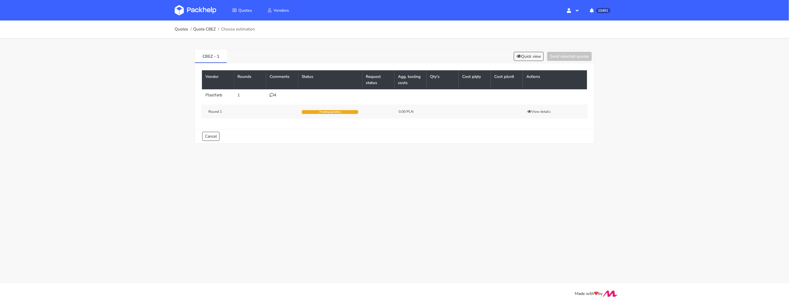
click at [274, 96] on div "4" at bounding box center [282, 95] width 25 height 5
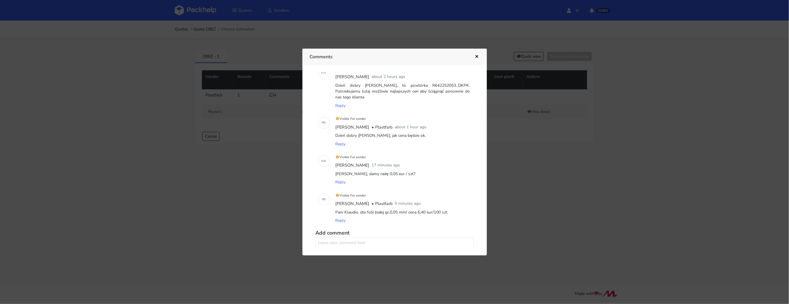
scroll to position [59, 0]
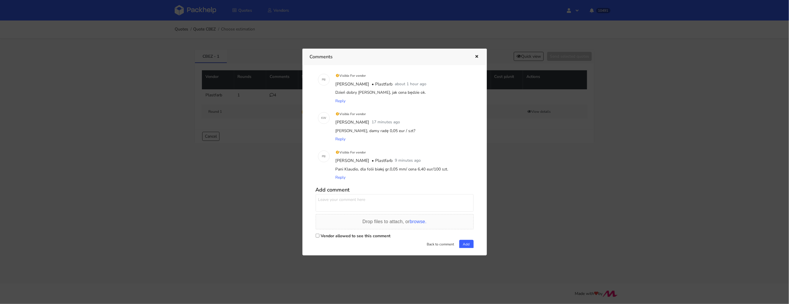
click at [317, 234] on input "Vendor allowed to see this comment" at bounding box center [318, 236] width 4 height 4
checkbox input "true"
click at [340, 175] on span "Reply" at bounding box center [341, 178] width 10 height 6
click at [333, 199] on textarea at bounding box center [395, 203] width 158 height 18
type textarea "a"
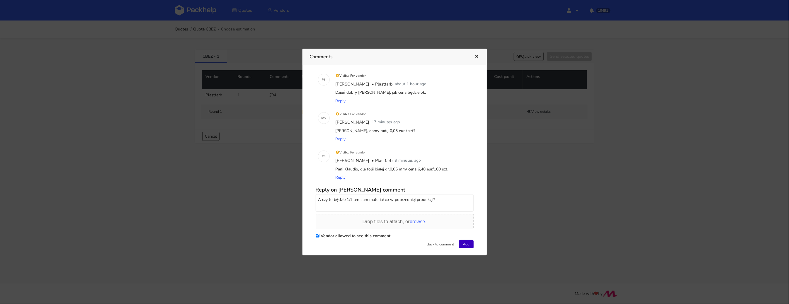
type textarea "A czy to będzie 1:1 ten sam materiał co w poprzedniej produkcji?"
click at [464, 240] on button "Add" at bounding box center [466, 244] width 14 height 9
click at [184, 116] on div at bounding box center [394, 152] width 789 height 304
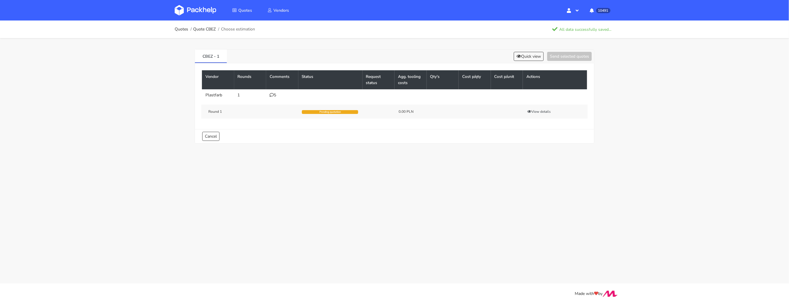
click at [198, 15] on img at bounding box center [196, 10] width 42 height 11
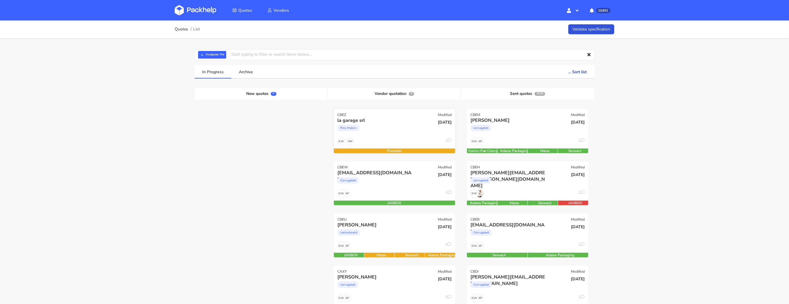
click at [381, 126] on div "Poly Mailers" at bounding box center [376, 130] width 78 height 12
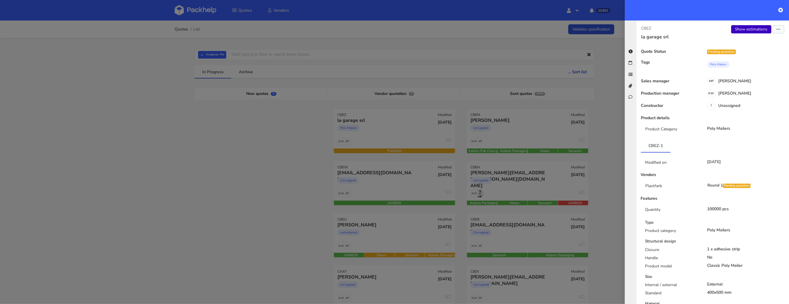
click at [744, 30] on link "Show estimations" at bounding box center [752, 29] width 40 height 8
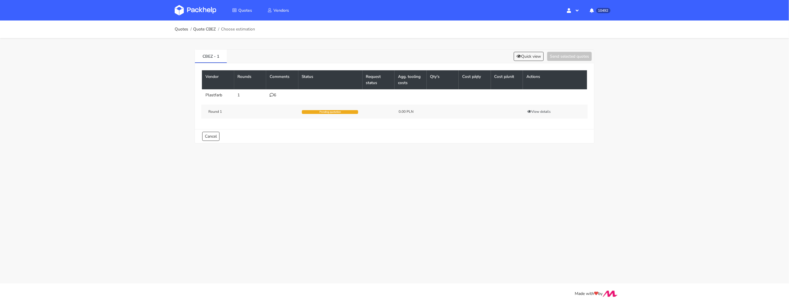
click at [271, 96] on icon at bounding box center [272, 95] width 4 height 4
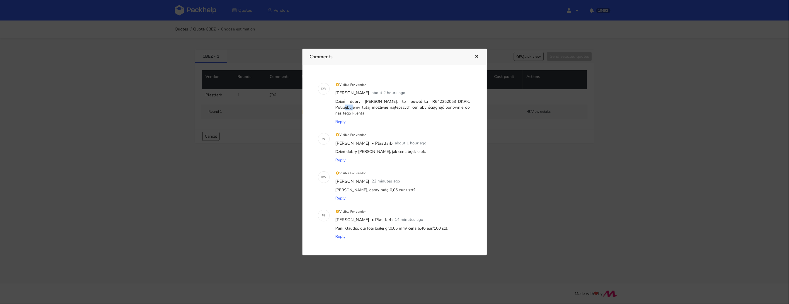
drag, startPoint x: 441, startPoint y: 102, endPoint x: 432, endPoint y: 102, distance: 9.1
click at [432, 102] on div "Dzień dobry [PERSON_NAME], to powtórka R642252053_DKPK. Potrzebujemy tutaj możl…" at bounding box center [403, 108] width 137 height 20
copy div "DKPK"
click at [195, 8] on div at bounding box center [394, 152] width 789 height 304
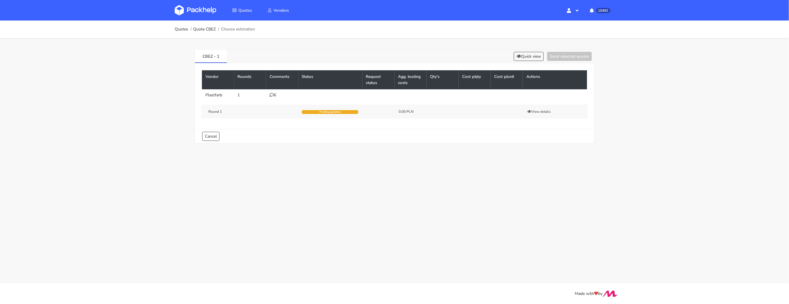
click at [199, 8] on img at bounding box center [196, 10] width 42 height 11
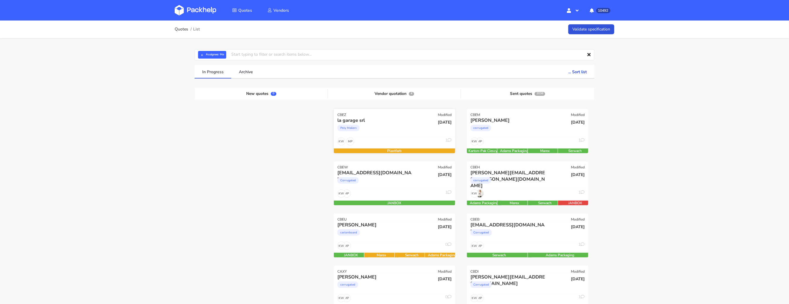
click at [389, 142] on div "MP KW 1" at bounding box center [394, 143] width 121 height 11
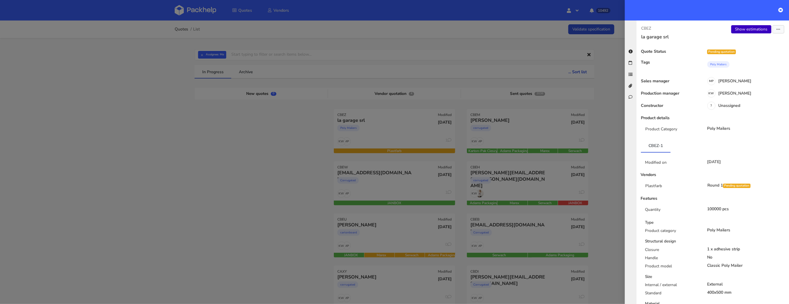
click at [748, 29] on link "Show estimations" at bounding box center [752, 29] width 40 height 8
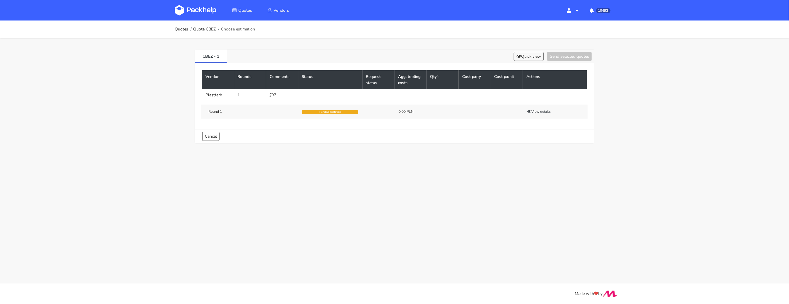
click at [274, 94] on div "7" at bounding box center [282, 95] width 25 height 5
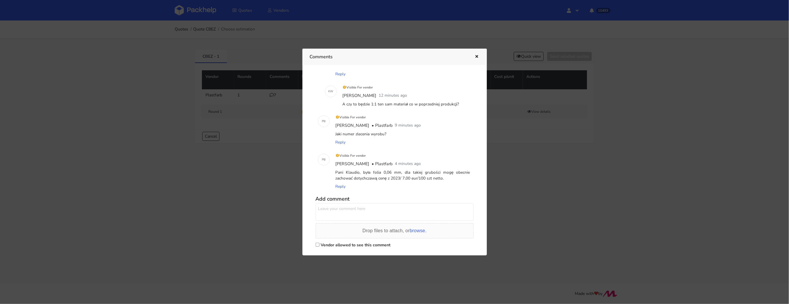
scroll to position [172, 0]
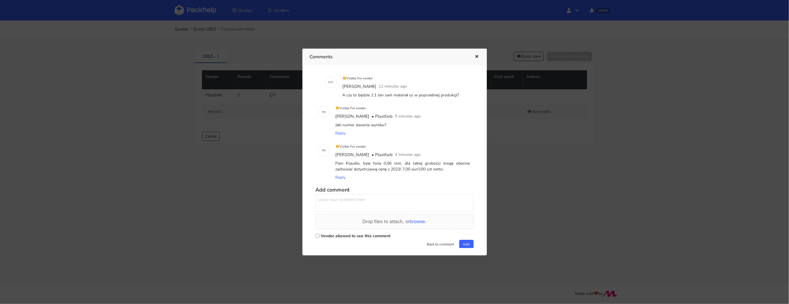
click at [317, 234] on input "Vendor allowed to see this comment" at bounding box center [318, 236] width 4 height 4
checkbox input "true"
click at [335, 201] on textarea at bounding box center [395, 203] width 158 height 18
click at [342, 175] on span "Reply" at bounding box center [341, 178] width 10 height 6
click at [336, 198] on textarea at bounding box center [395, 203] width 158 height 18
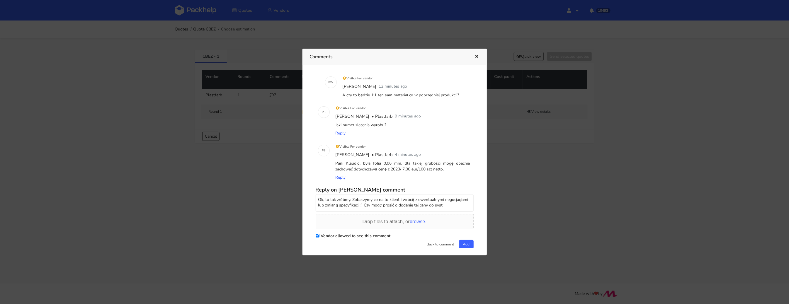
scroll to position [2, 0]
type textarea "Ok, to tak zróbmy. Zobaczymy co na to klient i wrócę z ewentualnymi negocjacjam…"
click at [466, 240] on button "Add" at bounding box center [466, 244] width 14 height 9
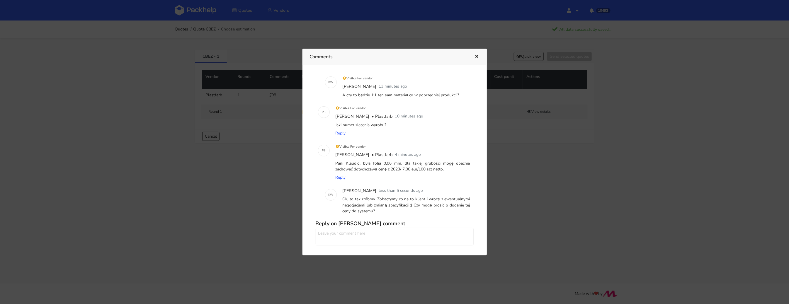
click at [182, 174] on div at bounding box center [394, 152] width 789 height 304
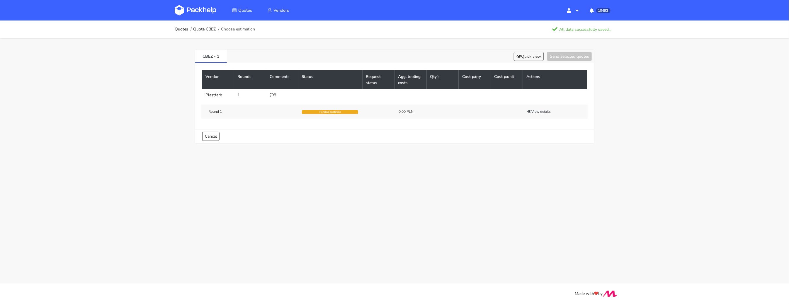
click at [190, 4] on link at bounding box center [200, 10] width 50 height 17
click at [519, 58] on icon at bounding box center [519, 56] width 5 height 4
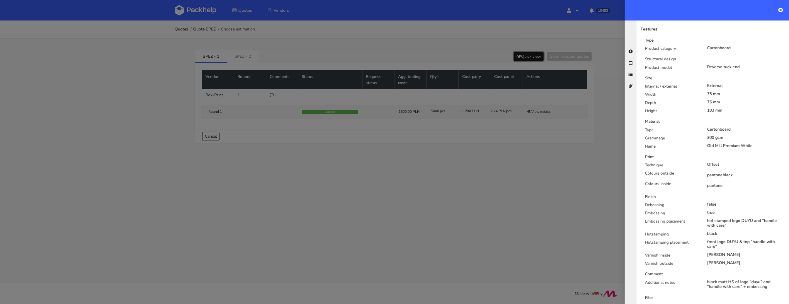
scroll to position [139, 0]
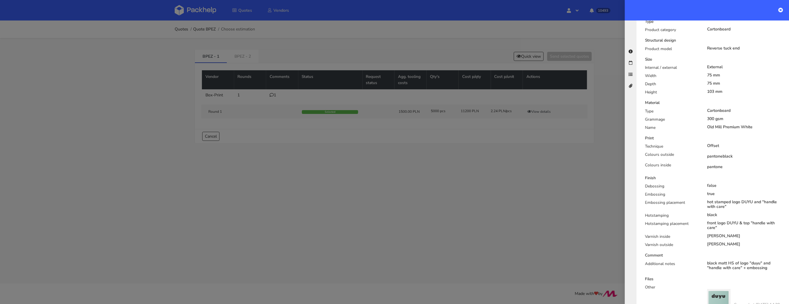
click at [450, 198] on div at bounding box center [394, 152] width 789 height 304
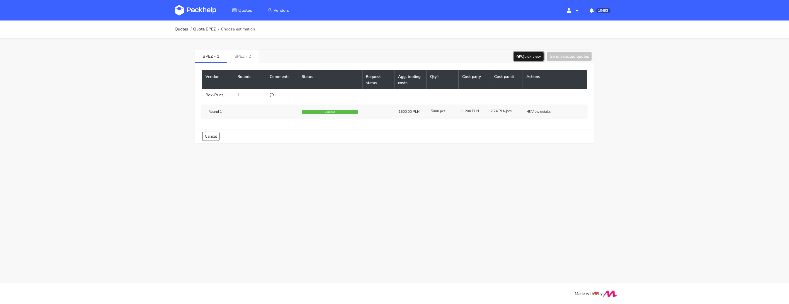
click at [527, 58] on button "Quick view" at bounding box center [529, 56] width 30 height 9
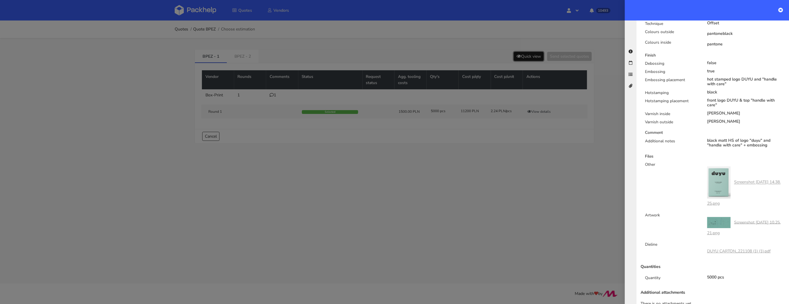
scroll to position [262, 0]
click at [437, 176] on div at bounding box center [394, 152] width 789 height 304
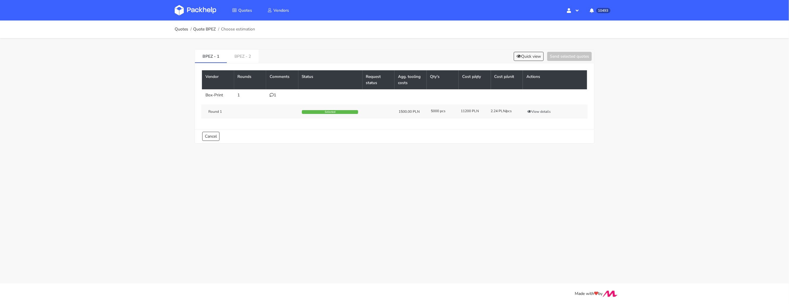
click at [274, 93] on div "1" at bounding box center [282, 95] width 25 height 5
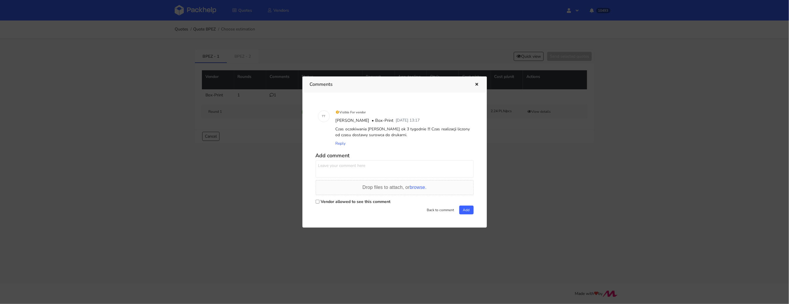
click at [271, 118] on div at bounding box center [394, 152] width 789 height 304
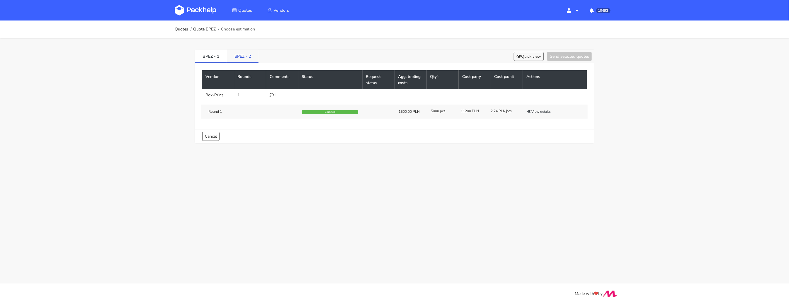
click at [244, 58] on link "BPEZ - 2" at bounding box center [243, 56] width 32 height 13
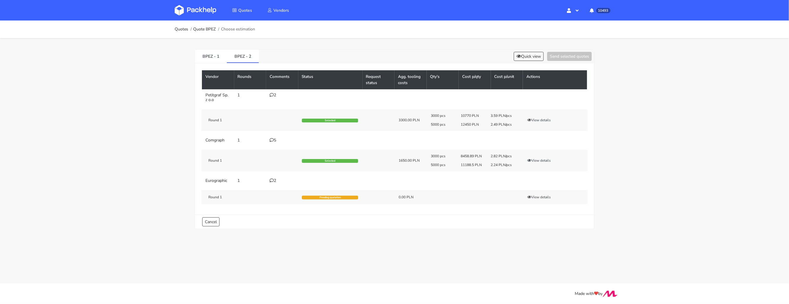
click at [273, 95] on icon at bounding box center [272, 95] width 4 height 4
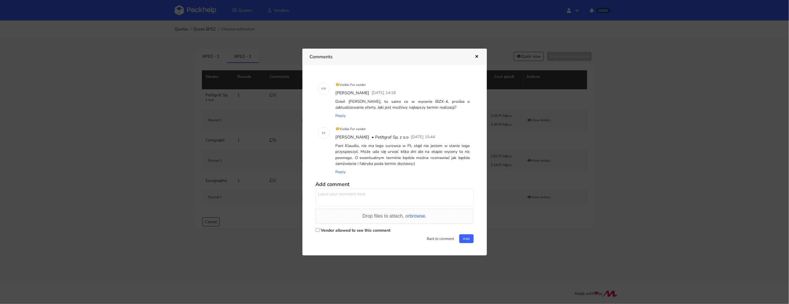
click at [261, 98] on div at bounding box center [394, 152] width 789 height 304
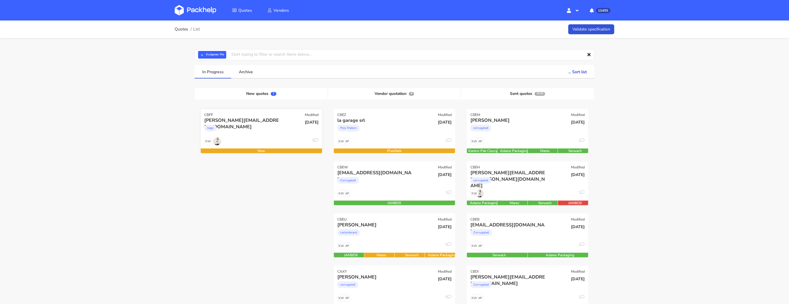
click at [241, 134] on div "bags" at bounding box center [243, 130] width 78 height 12
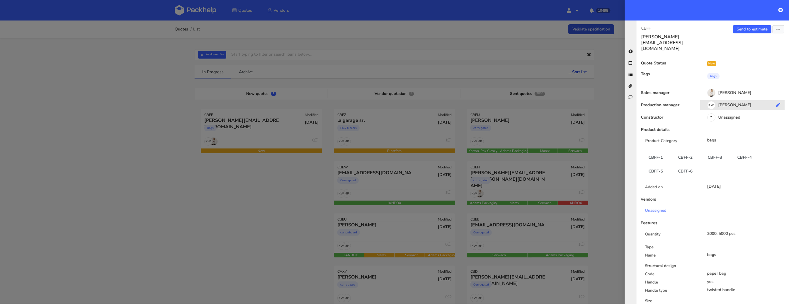
click at [742, 103] on div "KW Klaudia Wiśniewska" at bounding box center [744, 106] width 89 height 6
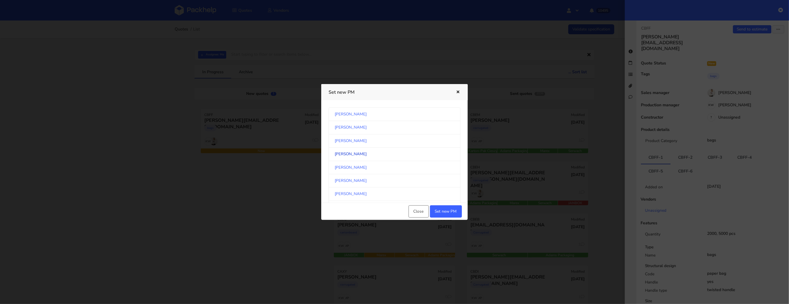
scroll to position [307, 0]
click at [388, 153] on link "Michał Palasek" at bounding box center [395, 153] width 132 height 13
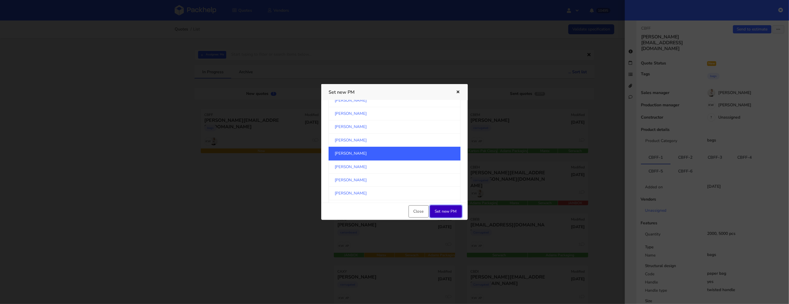
click at [441, 208] on button "Set new PM" at bounding box center [446, 212] width 32 height 12
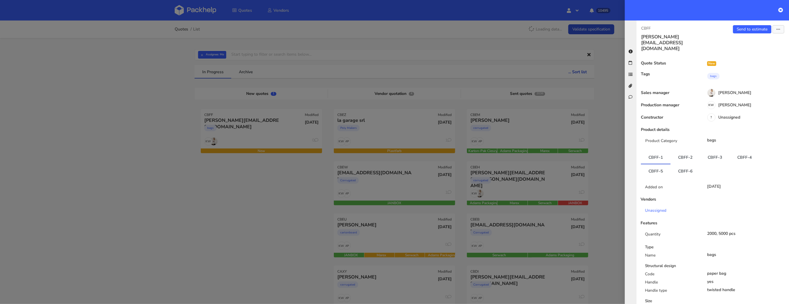
click at [157, 164] on div at bounding box center [394, 152] width 789 height 304
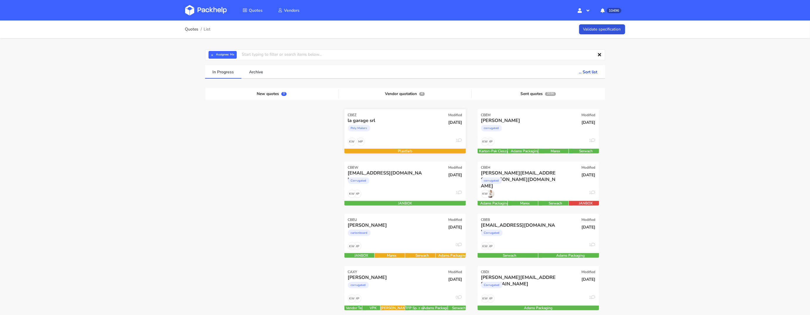
click at [398, 136] on div "la garage srl Poly Mailers" at bounding box center [385, 127] width 82 height 20
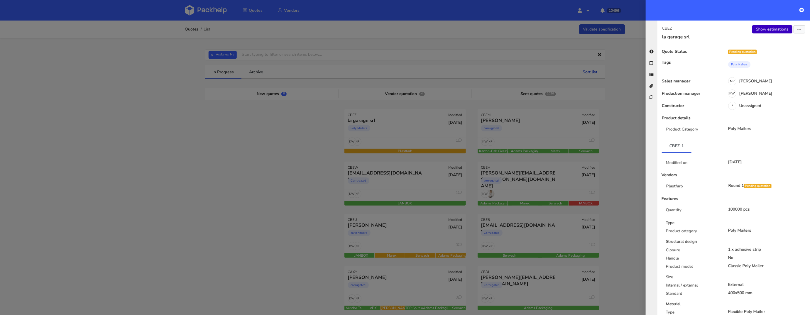
click at [774, 30] on link "Show estimations" at bounding box center [772, 29] width 40 height 8
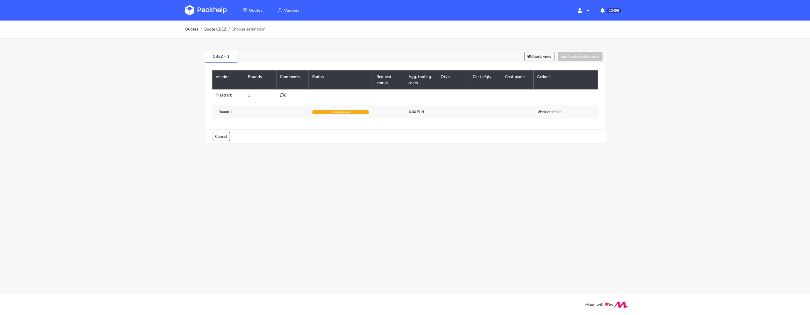
click at [286, 99] on td "8" at bounding box center [292, 95] width 32 height 12
click at [283, 97] on div "8" at bounding box center [292, 95] width 25 height 5
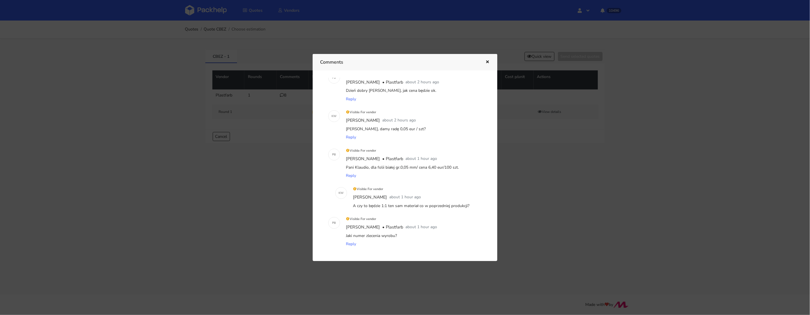
scroll to position [66, 0]
click at [118, 150] on div at bounding box center [405, 157] width 810 height 315
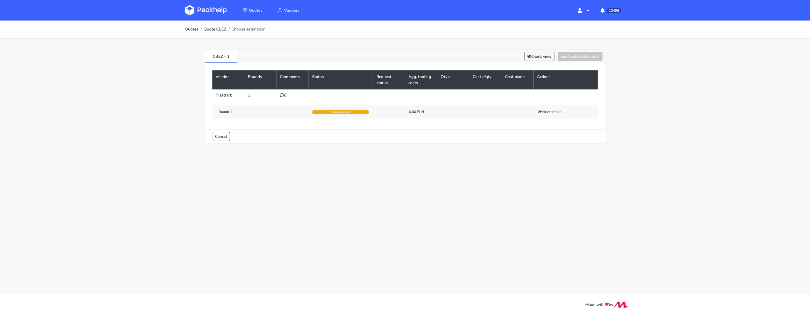
click at [207, 10] on img at bounding box center [206, 10] width 42 height 11
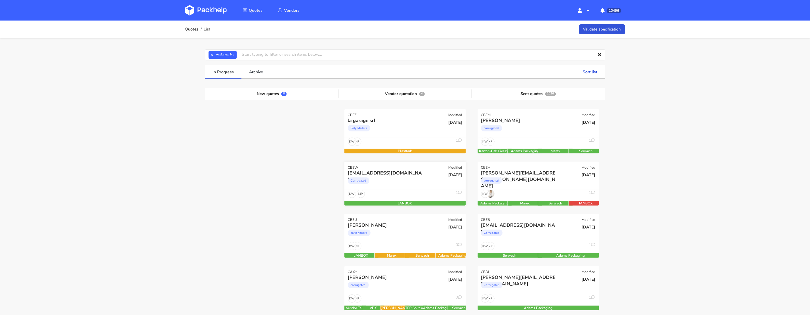
click at [404, 195] on div "MP KW 1" at bounding box center [404, 195] width 121 height 11
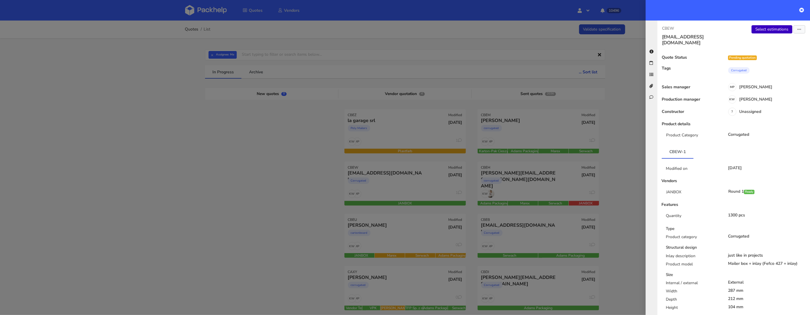
click at [776, 28] on link "Select estimations" at bounding box center [771, 29] width 41 height 8
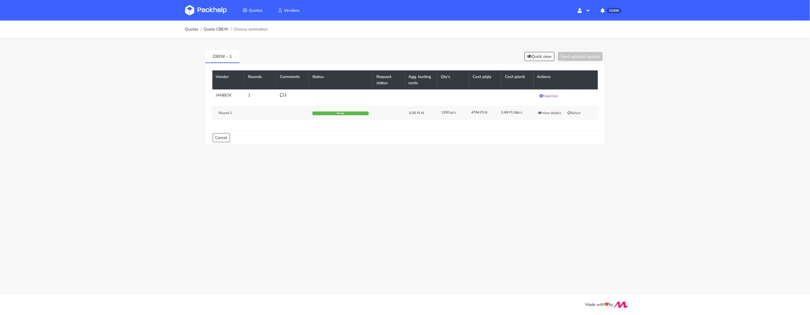
click at [208, 9] on img at bounding box center [206, 10] width 42 height 11
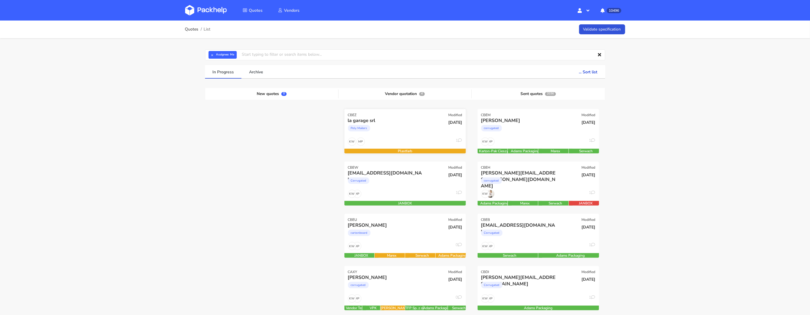
click at [401, 129] on div "Poly Mailers" at bounding box center [387, 130] width 78 height 12
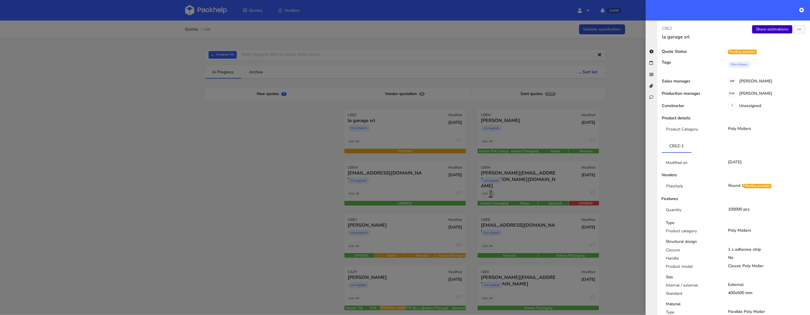
click at [773, 28] on link "Show estimations" at bounding box center [772, 29] width 40 height 8
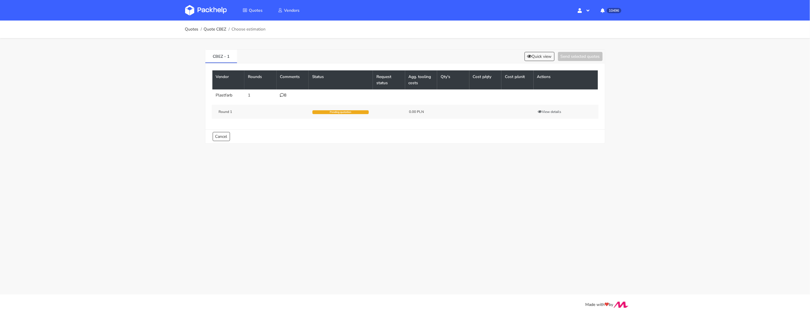
click at [283, 94] on icon at bounding box center [282, 95] width 4 height 4
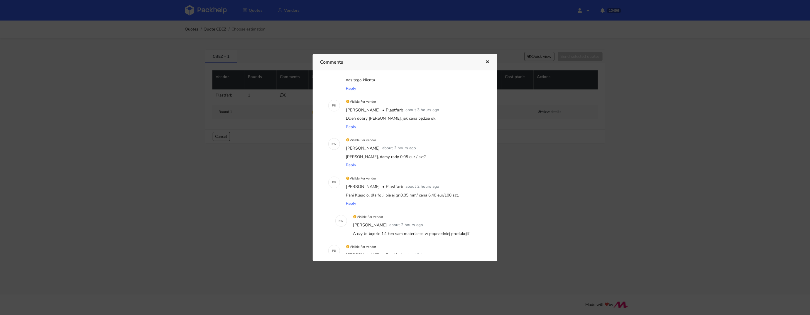
scroll to position [42, 0]
drag, startPoint x: 399, startPoint y: 186, endPoint x: 461, endPoint y: 183, distance: 61.3
click at [461, 188] on div "Pani Klaudio, dla folii białej gr.0,05 mm/ cena 6,40 eur/100 szt." at bounding box center [413, 192] width 137 height 8
copy div "0,05 mm/ cena 6,40 eur/100 szt."
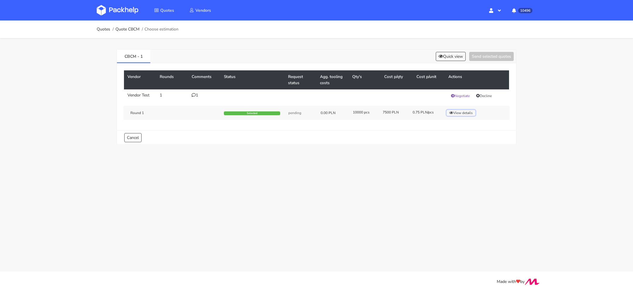
click at [457, 113] on button "View details" at bounding box center [461, 113] width 29 height 6
